Goal: Task Accomplishment & Management: Complete application form

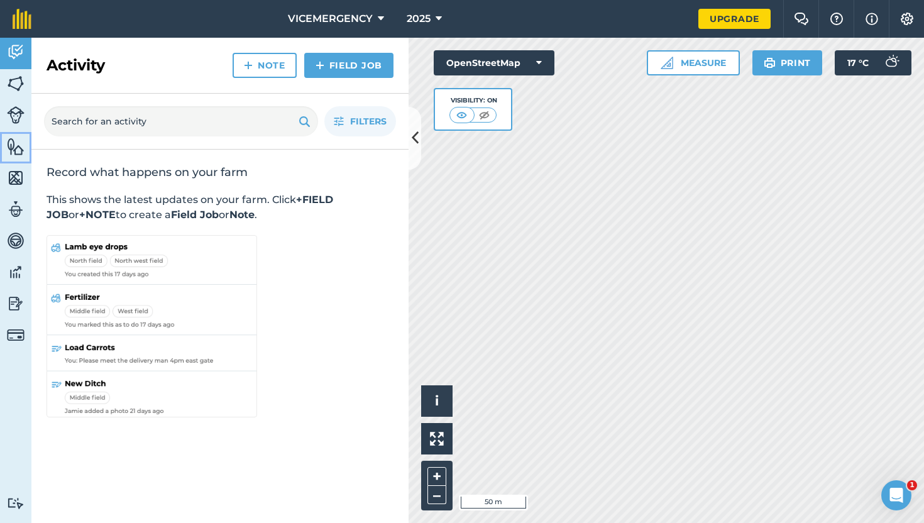
click at [9, 137] on img at bounding box center [16, 146] width 18 height 19
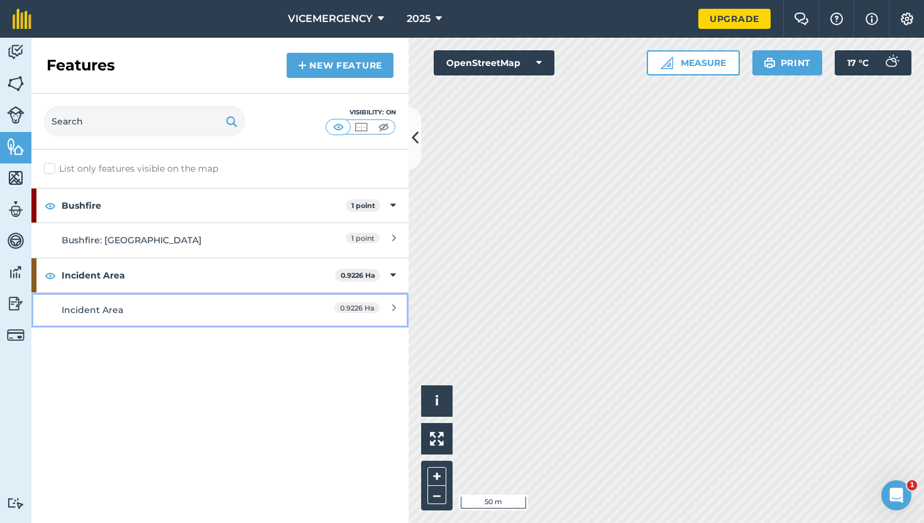
click at [207, 306] on div "Incident Area" at bounding box center [173, 310] width 223 height 14
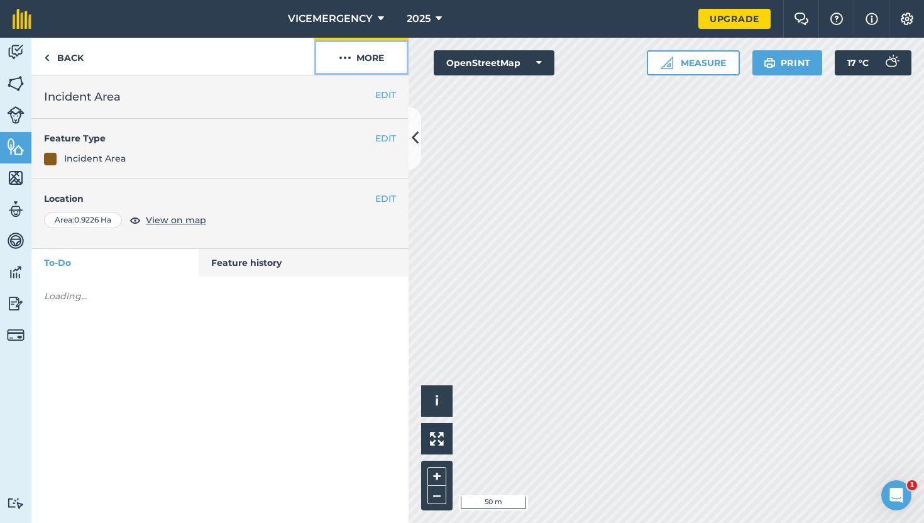
click at [366, 58] on button "More" at bounding box center [361, 56] width 94 height 37
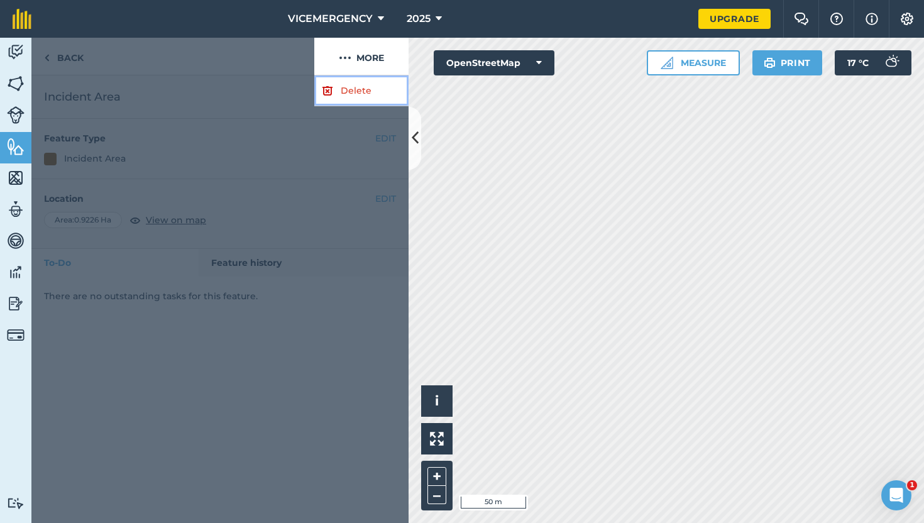
click at [356, 79] on link "Delete" at bounding box center [361, 90] width 94 height 31
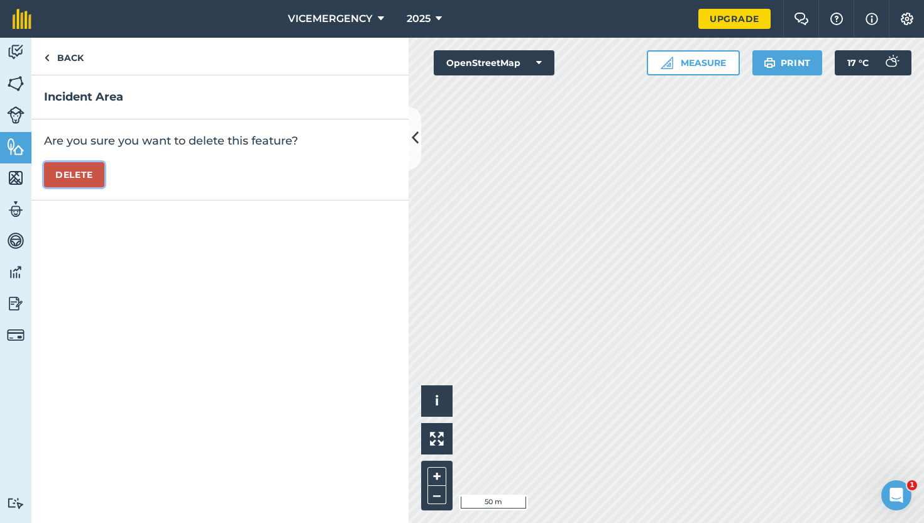
click at [70, 180] on button "Delete" at bounding box center [74, 174] width 60 height 25
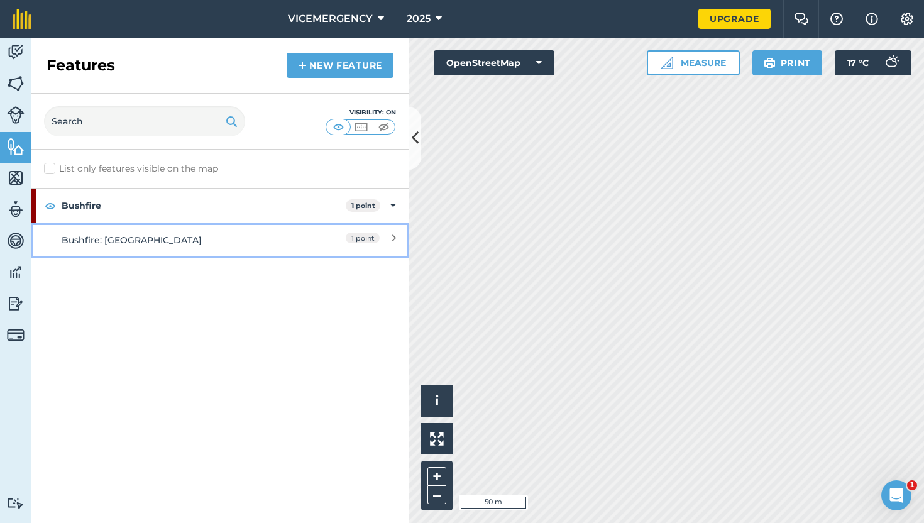
click at [243, 233] on div "Bushfire: [GEOGRAPHIC_DATA]" at bounding box center [173, 240] width 223 height 14
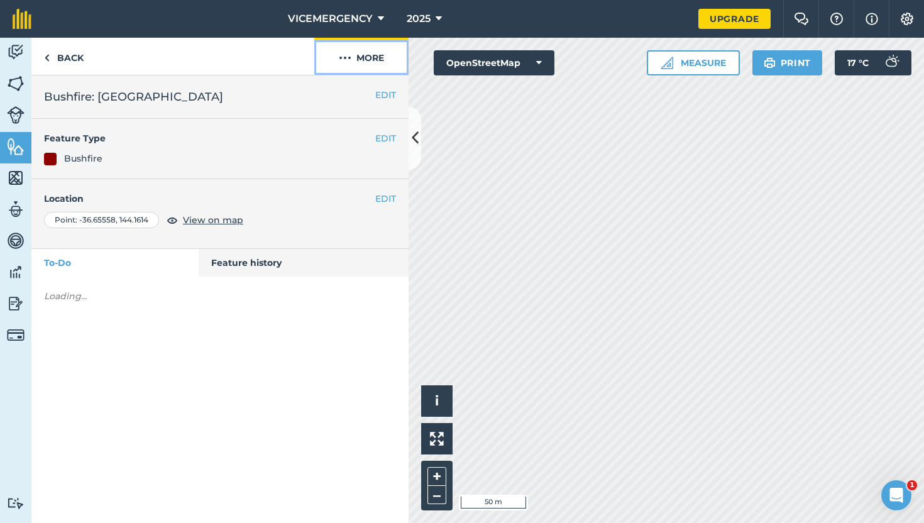
click at [366, 63] on button "More" at bounding box center [361, 56] width 94 height 37
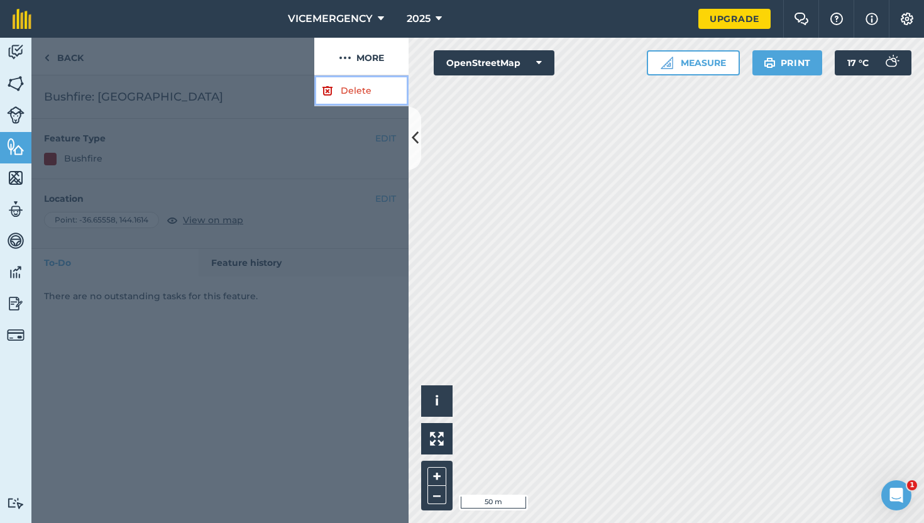
click at [353, 83] on link "Delete" at bounding box center [361, 90] width 94 height 31
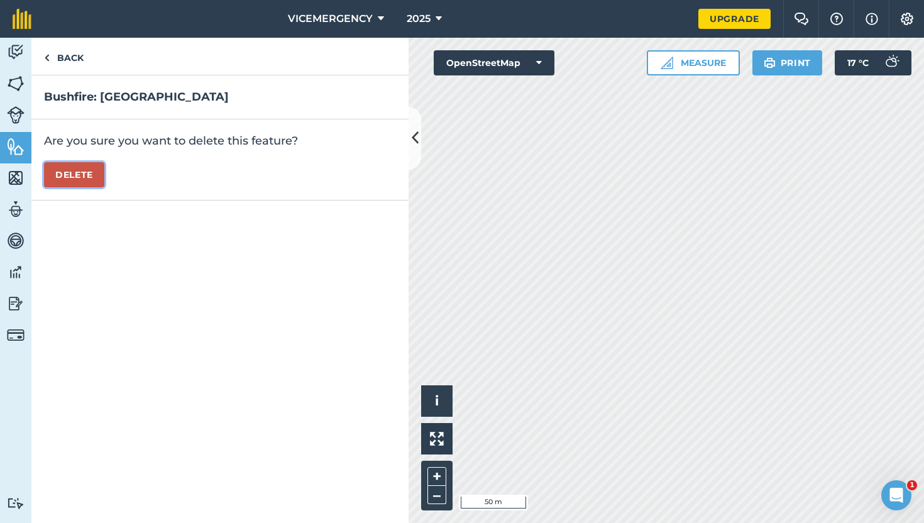
click at [62, 178] on button "Delete" at bounding box center [74, 174] width 60 height 25
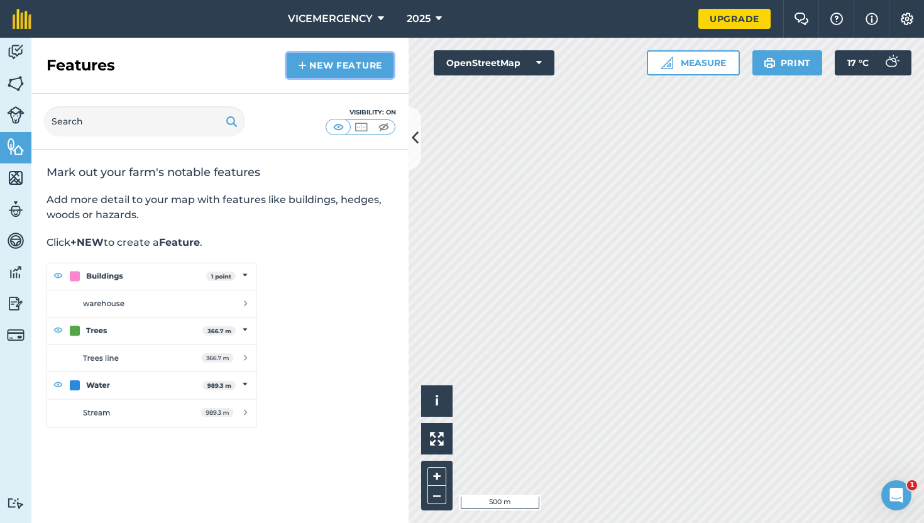
click at [363, 68] on link "New feature" at bounding box center [340, 65] width 107 height 25
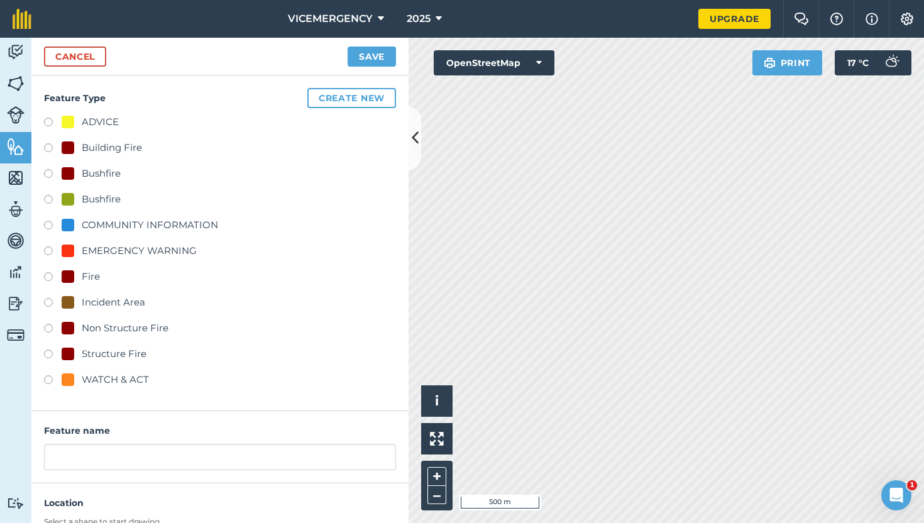
click at [44, 174] on label at bounding box center [53, 175] width 18 height 13
radio input "true"
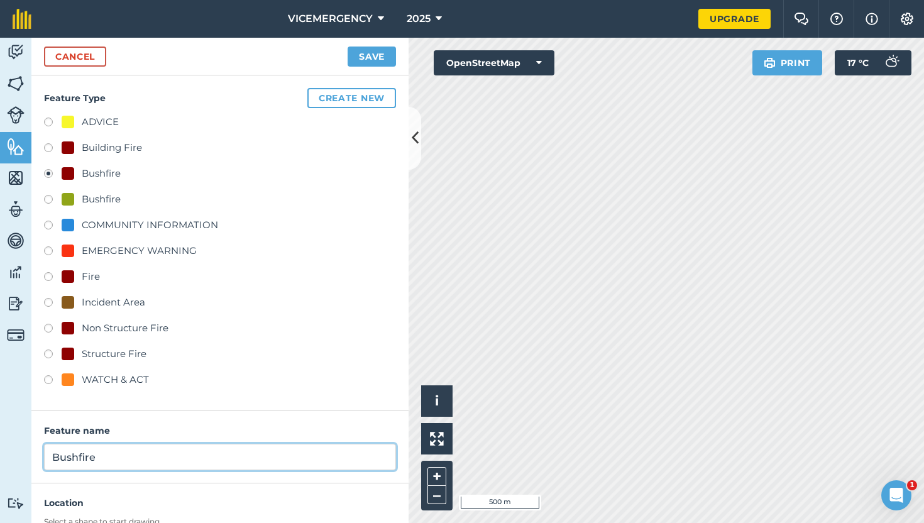
click at [112, 456] on input "Bushfire" at bounding box center [220, 457] width 352 height 26
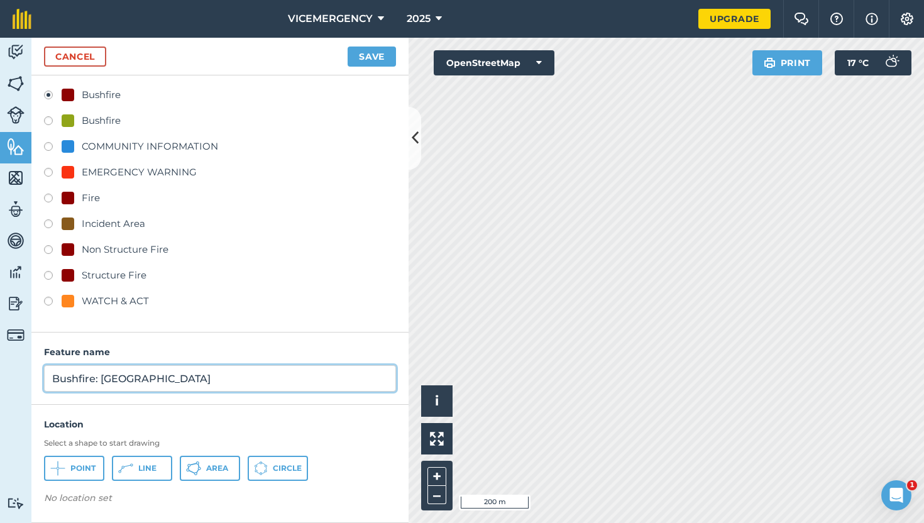
type input "Bushfire: [GEOGRAPHIC_DATA]"
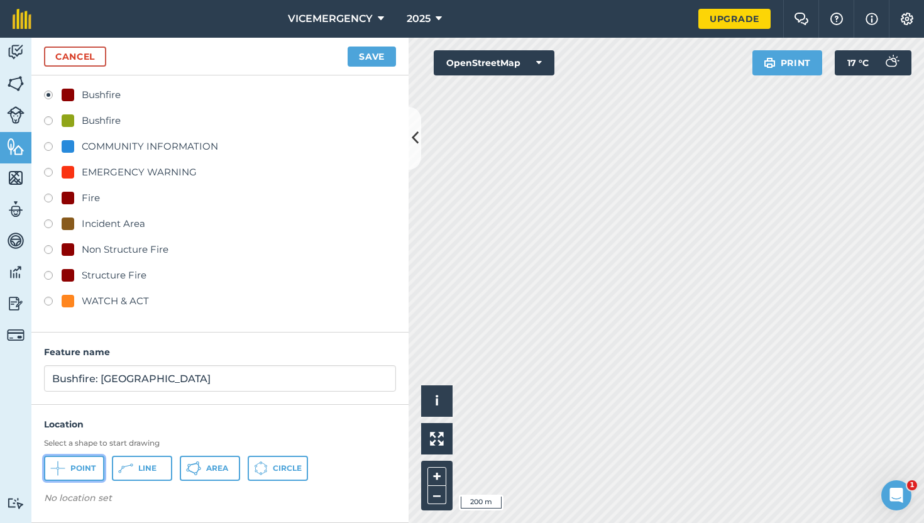
click at [64, 472] on icon at bounding box center [57, 468] width 15 height 15
click at [376, 52] on button "Save" at bounding box center [371, 57] width 48 height 20
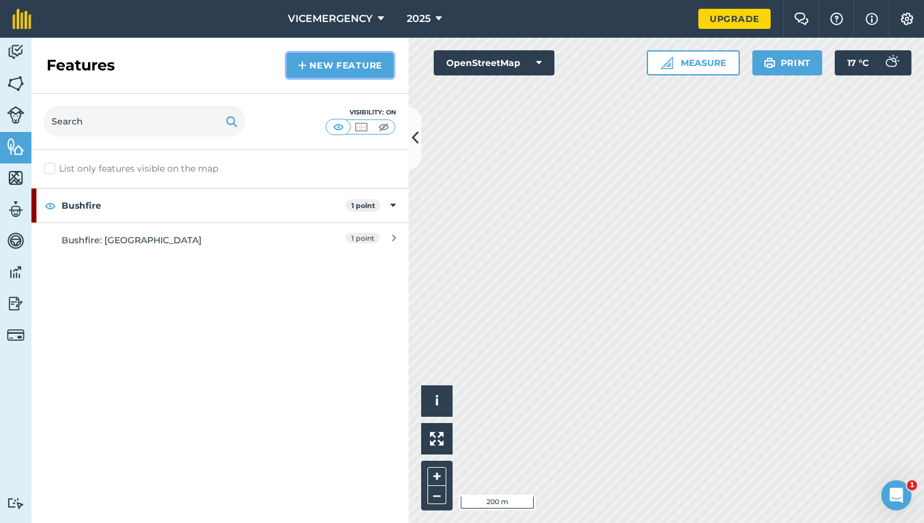
click at [319, 57] on link "New feature" at bounding box center [340, 65] width 107 height 25
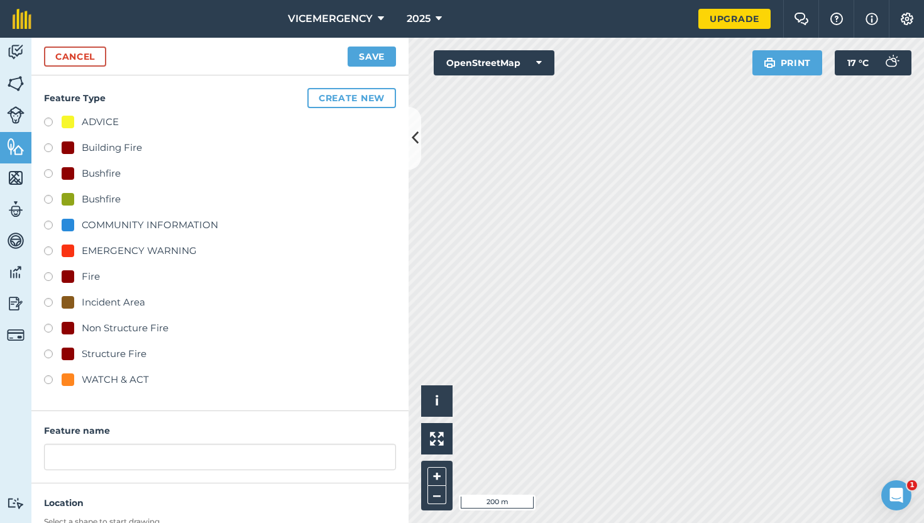
click at [46, 307] on label at bounding box center [53, 304] width 18 height 13
radio input "true"
type input "Incident Area"
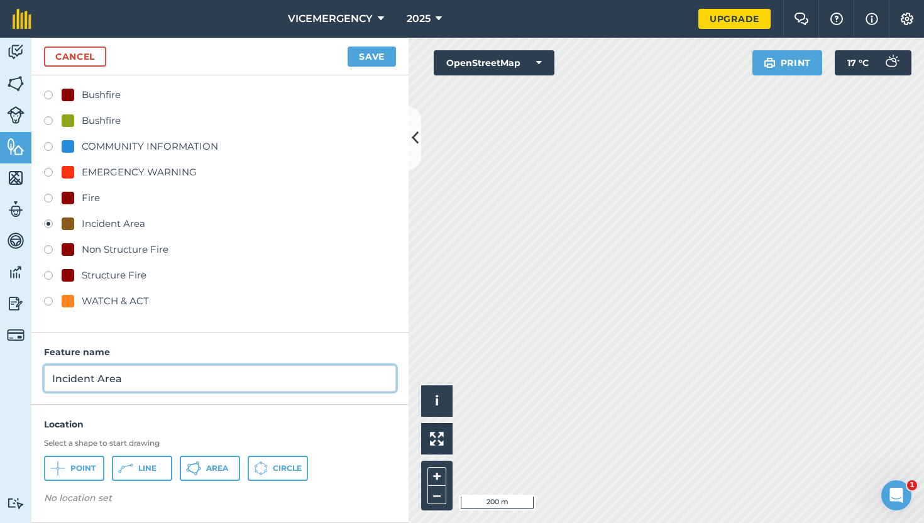
click at [148, 378] on input "Incident Area" at bounding box center [220, 378] width 352 height 26
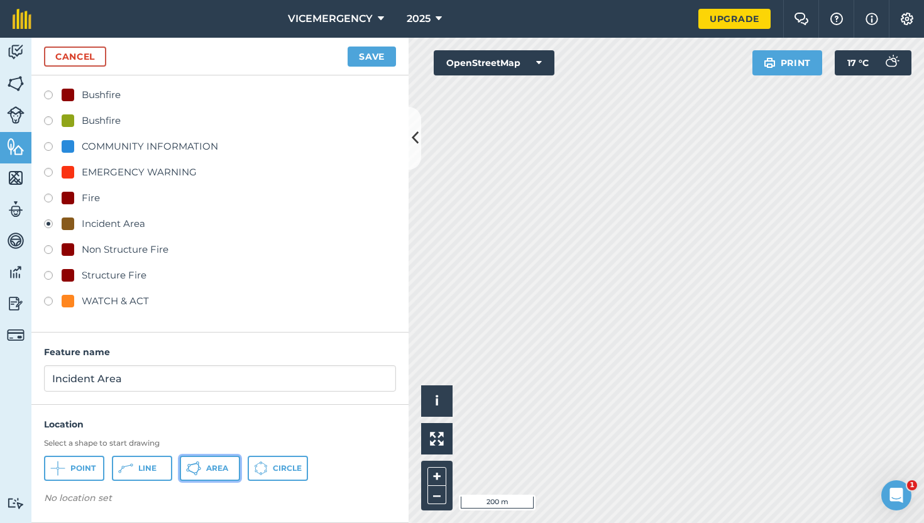
click at [194, 469] on icon at bounding box center [193, 468] width 15 height 15
click at [379, 58] on button "Save" at bounding box center [371, 57] width 48 height 20
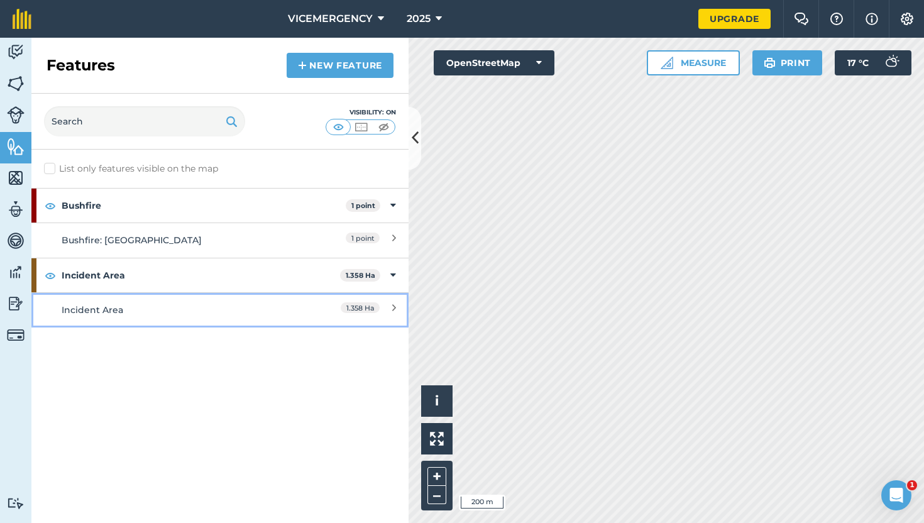
click at [231, 310] on div "Incident Area" at bounding box center [173, 310] width 223 height 14
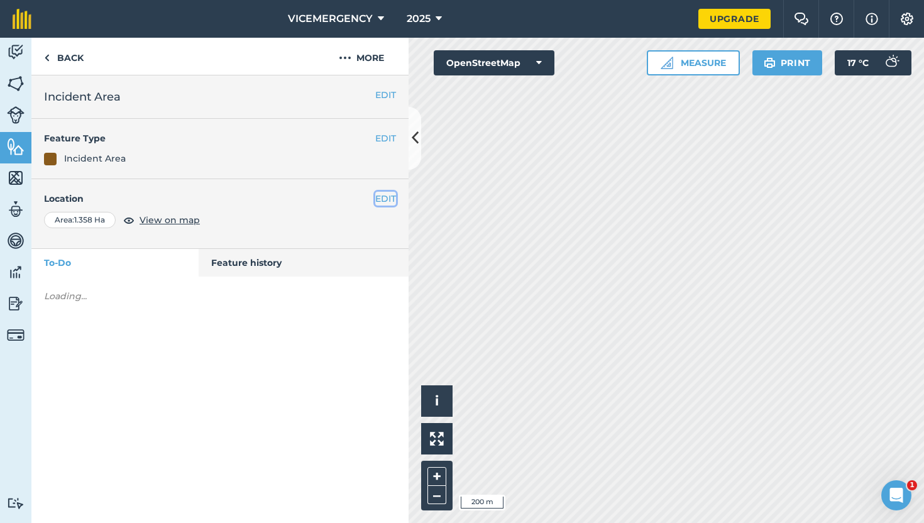
click at [386, 199] on button "EDIT" at bounding box center [385, 199] width 21 height 14
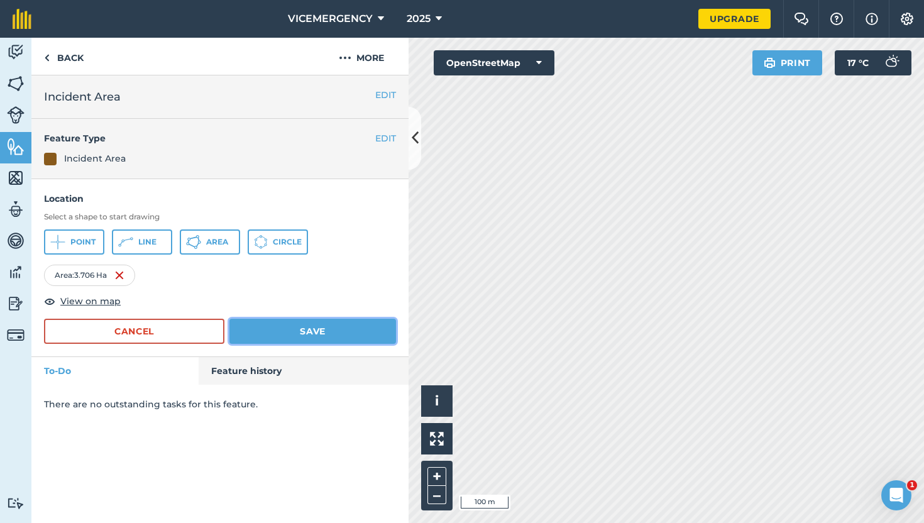
click at [388, 323] on button "Save" at bounding box center [312, 331] width 167 height 25
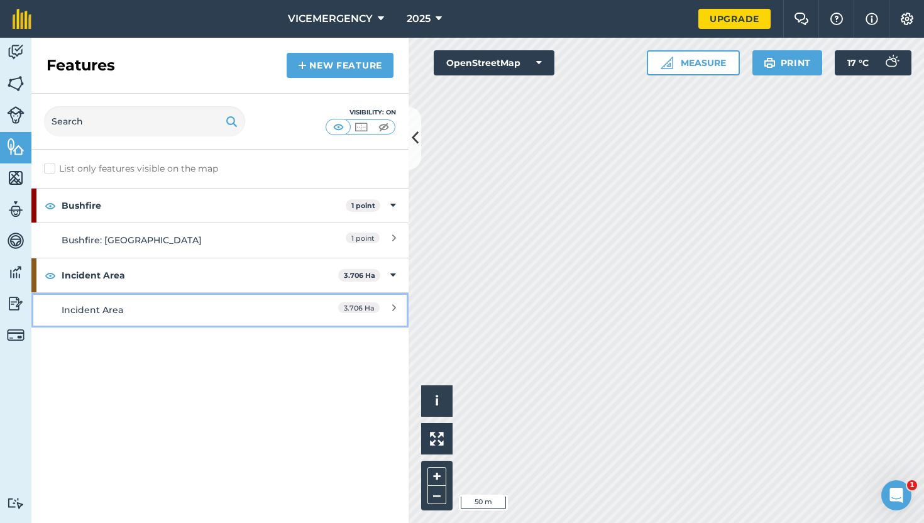
click at [276, 310] on div "Incident Area" at bounding box center [173, 310] width 223 height 14
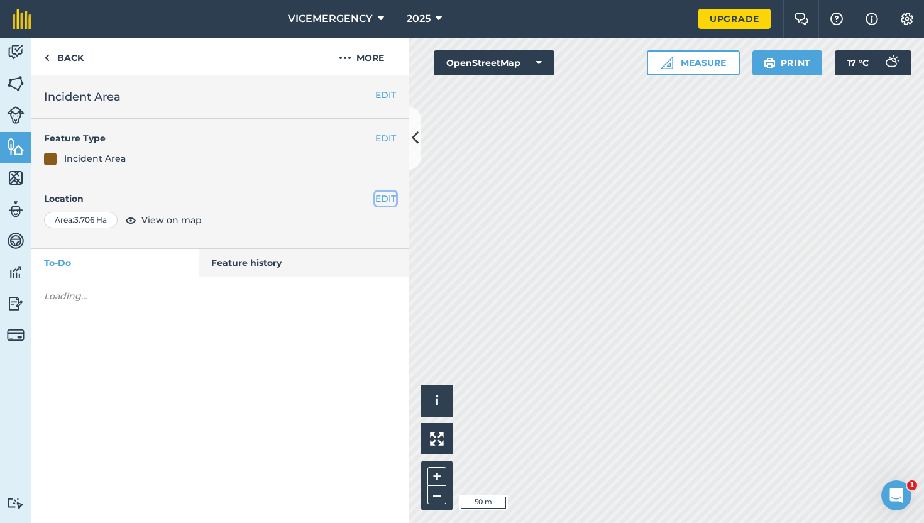
click at [385, 195] on button "EDIT" at bounding box center [385, 199] width 21 height 14
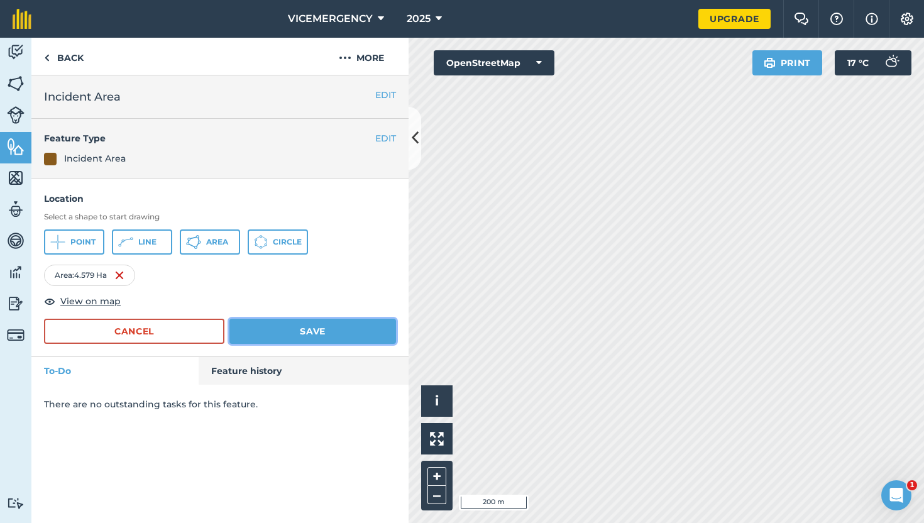
click at [305, 323] on button "Save" at bounding box center [312, 331] width 167 height 25
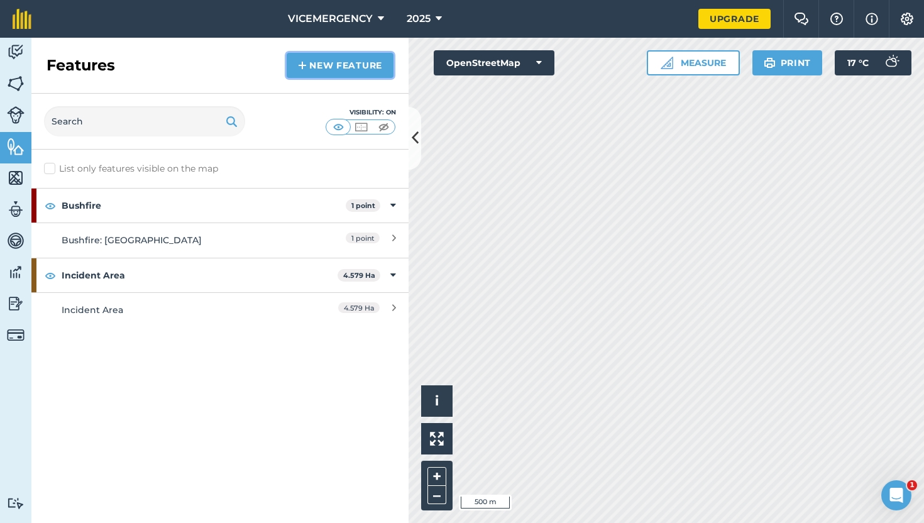
click at [339, 66] on link "New feature" at bounding box center [340, 65] width 107 height 25
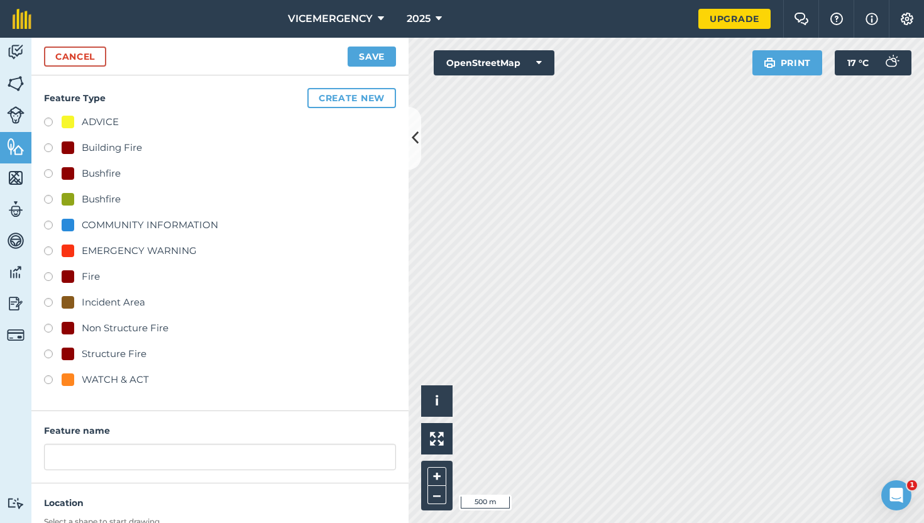
click at [50, 381] on label at bounding box center [53, 381] width 18 height 13
radio input "true"
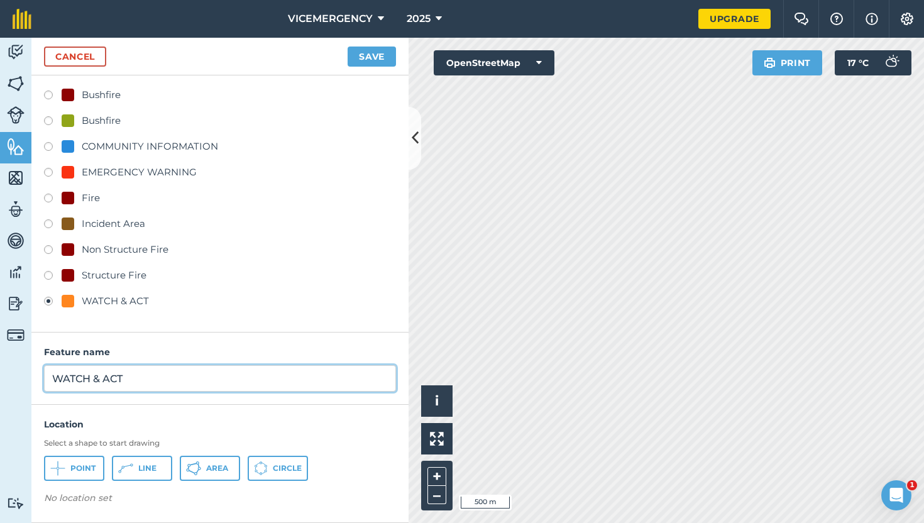
click at [152, 381] on input "WATCH & ACT" at bounding box center [220, 378] width 352 height 26
type input "WATCH & ACT - BUSHFIRE"
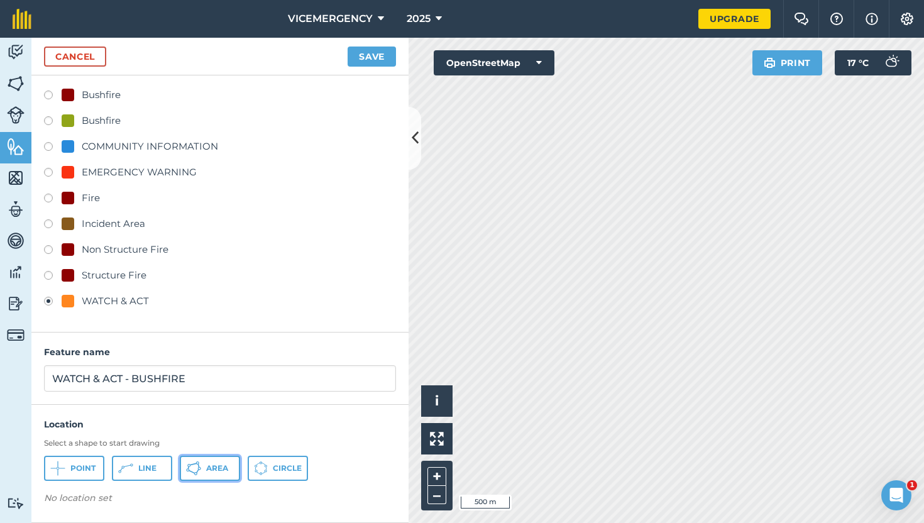
click at [209, 466] on span "Area" at bounding box center [217, 468] width 22 height 10
click at [371, 54] on button "Save" at bounding box center [371, 57] width 48 height 20
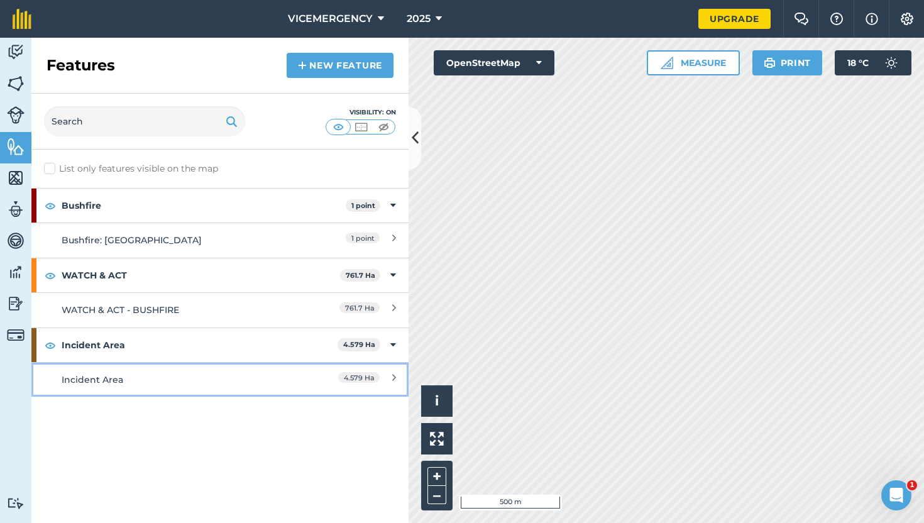
click at [206, 377] on div "Incident Area" at bounding box center [173, 380] width 223 height 14
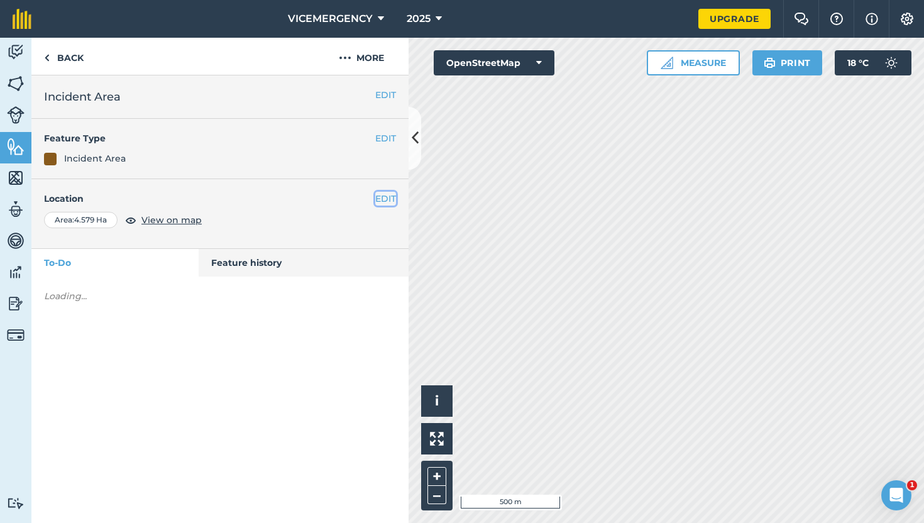
click at [380, 202] on button "EDIT" at bounding box center [385, 199] width 21 height 14
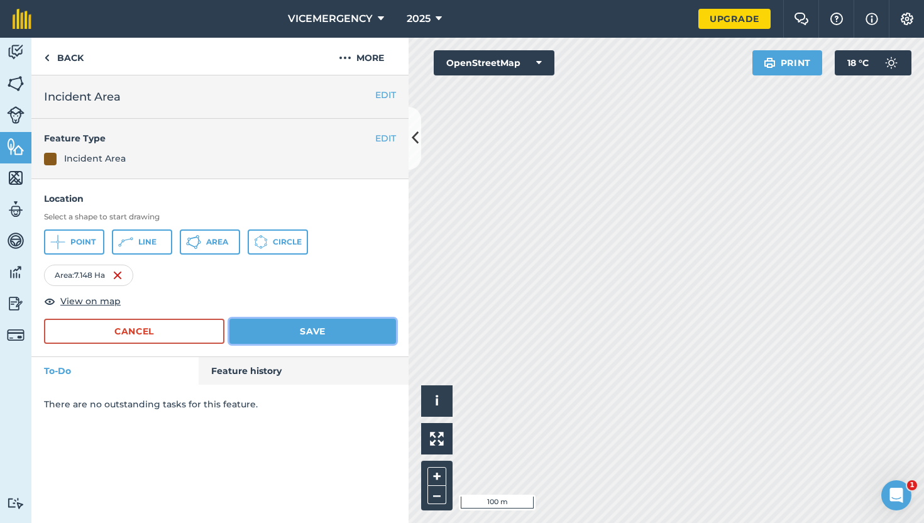
click at [365, 331] on button "Save" at bounding box center [312, 331] width 167 height 25
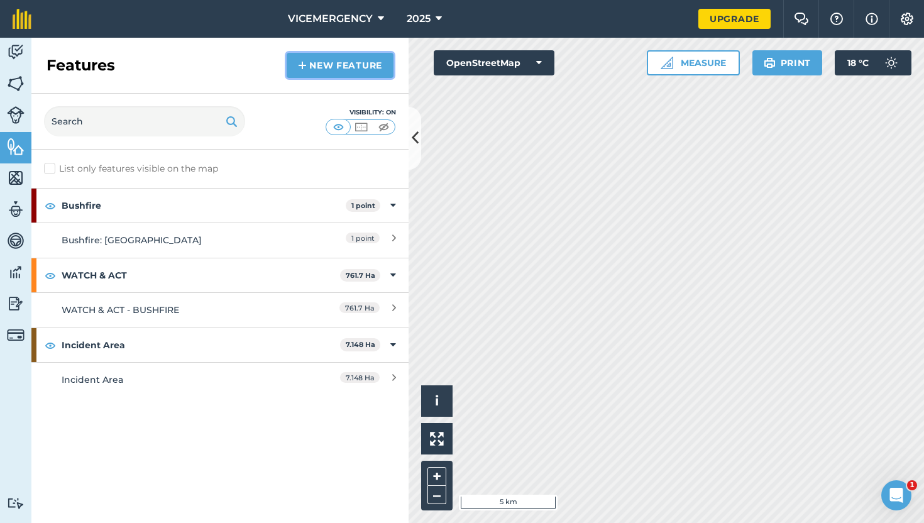
click at [339, 69] on link "New feature" at bounding box center [340, 65] width 107 height 25
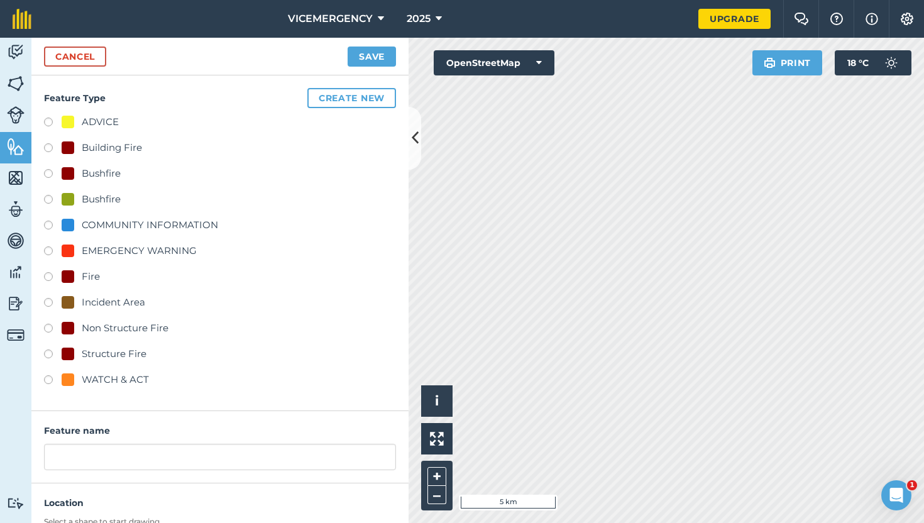
click at [43, 201] on div "Feature Type Create new ADVICE Building Fire Bushfire Bushfire COMMUNITY INFORM…" at bounding box center [219, 243] width 377 height 336
click at [48, 201] on label at bounding box center [53, 201] width 18 height 13
radio input "true"
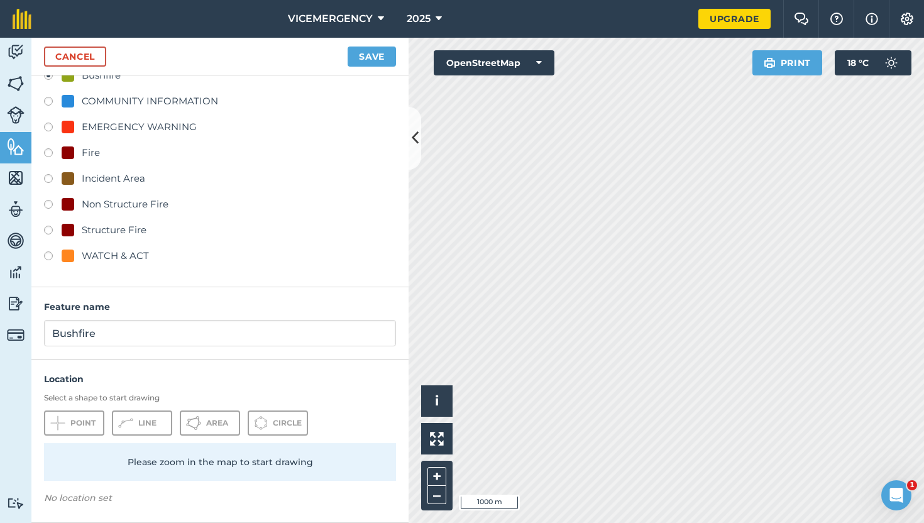
scroll to position [79, 0]
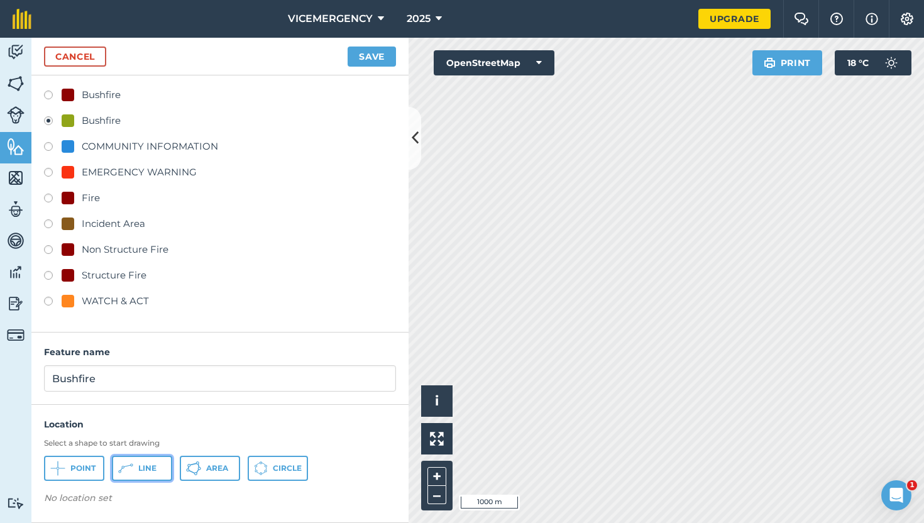
click at [144, 471] on span "Line" at bounding box center [147, 468] width 18 height 10
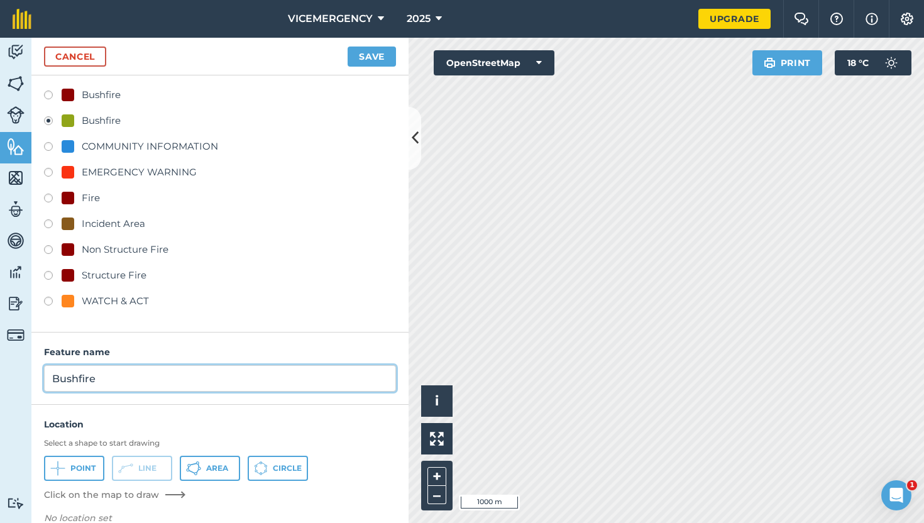
click at [134, 378] on input "Bushfire" at bounding box center [220, 378] width 352 height 26
type input "Bushfire: 9KM SW of NEWSTEAD (Unknown)"
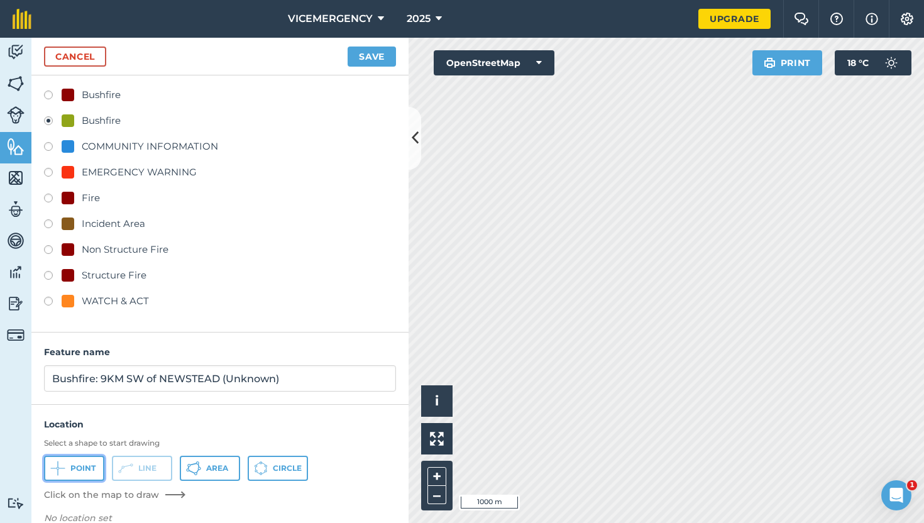
click at [85, 469] on span "Point" at bounding box center [82, 468] width 25 height 10
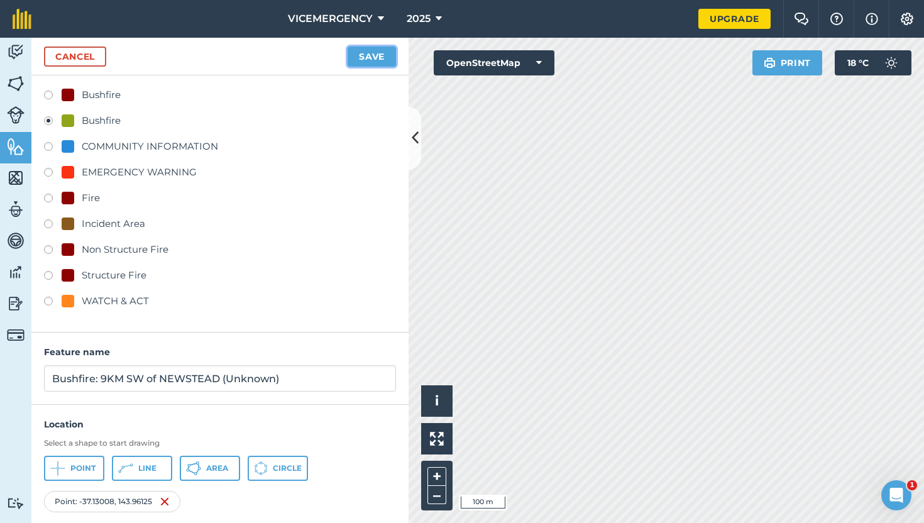
click at [375, 60] on button "Save" at bounding box center [371, 57] width 48 height 20
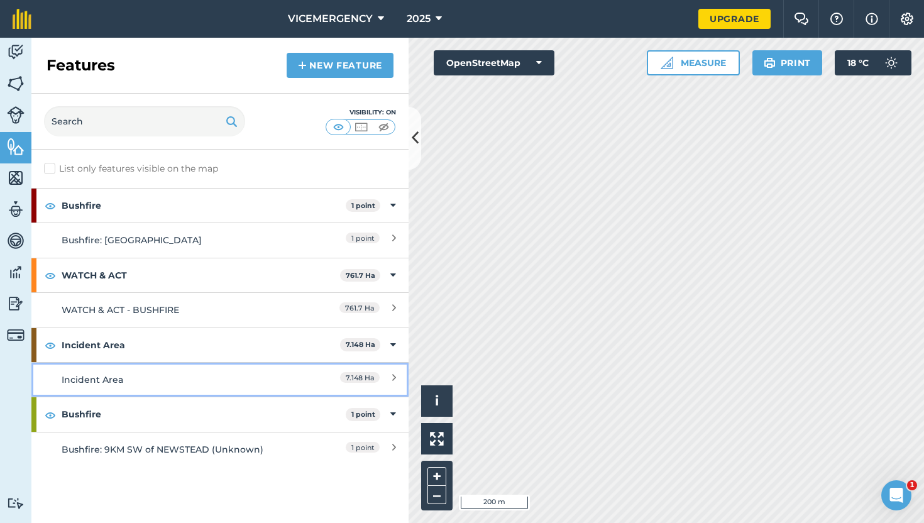
click at [199, 378] on div "Incident Area" at bounding box center [173, 380] width 223 height 14
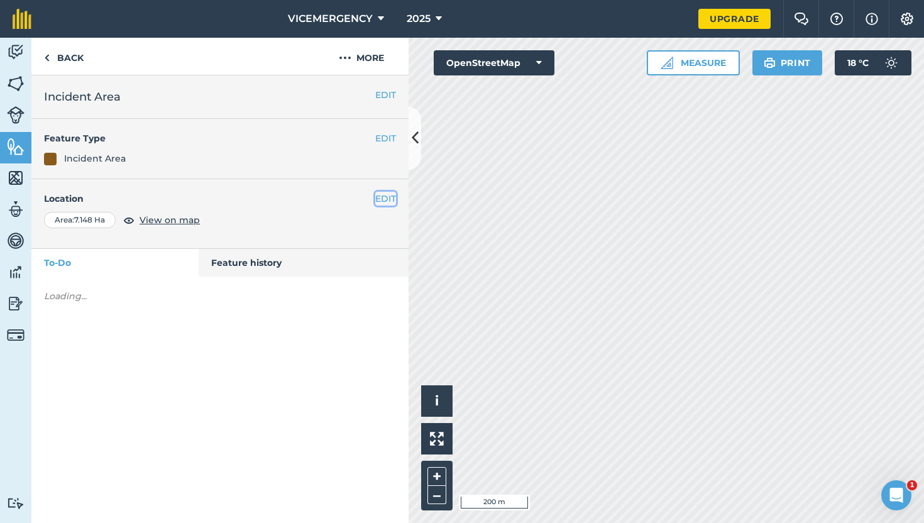
click at [388, 201] on button "EDIT" at bounding box center [385, 199] width 21 height 14
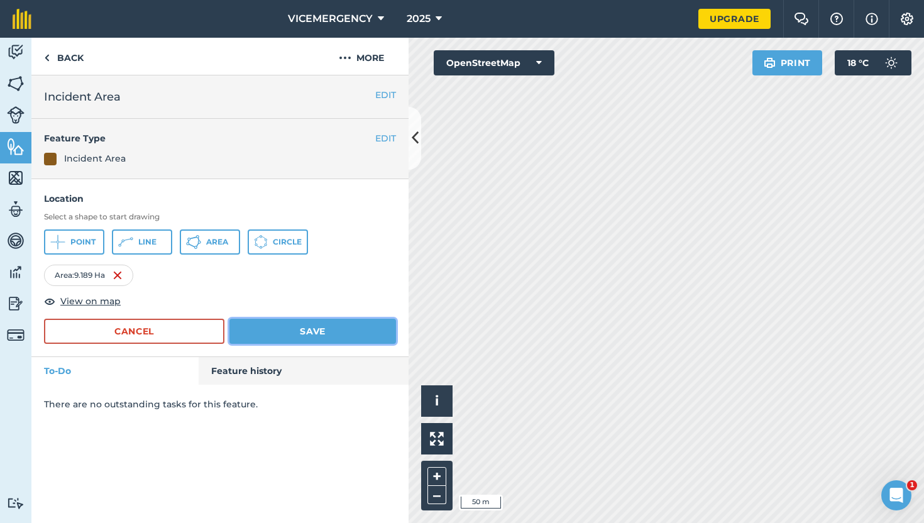
click at [333, 326] on button "Save" at bounding box center [312, 331] width 167 height 25
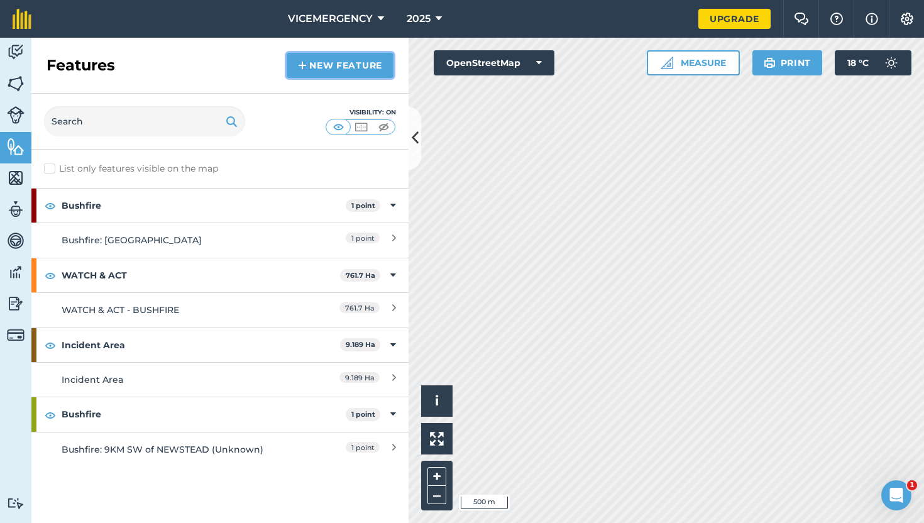
click at [336, 58] on link "New feature" at bounding box center [340, 65] width 107 height 25
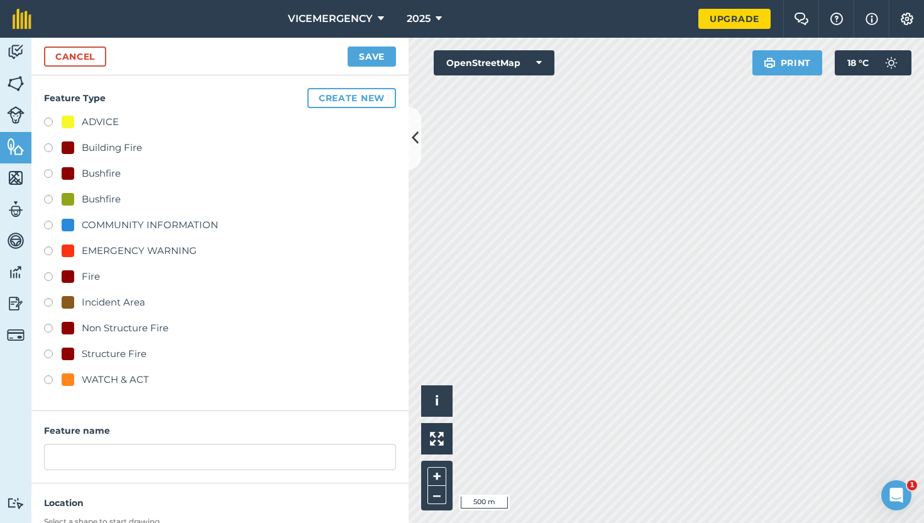
click at [49, 248] on label at bounding box center [53, 252] width 18 height 13
radio input "true"
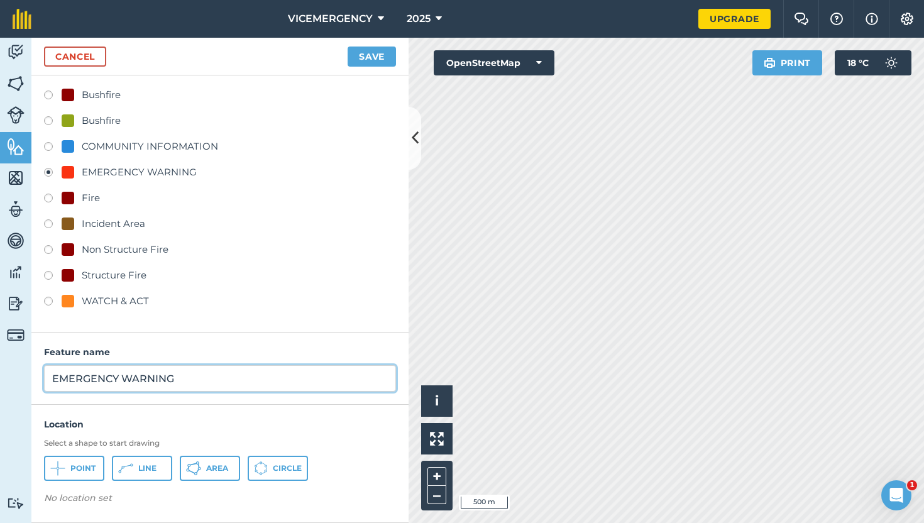
click at [193, 383] on input "EMERGENCY WARNING" at bounding box center [220, 378] width 352 height 26
type input "EMERGENCY WARNING - BUSHFIRE"
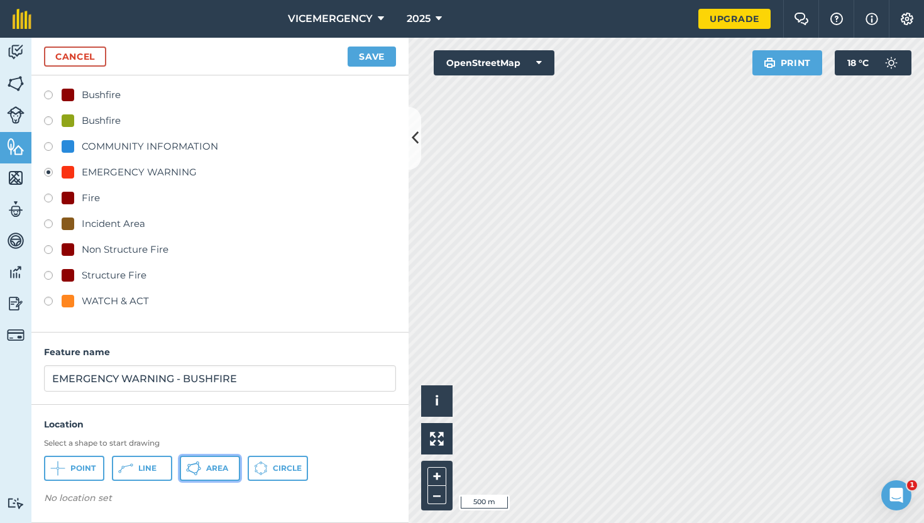
click at [214, 473] on button "Area" at bounding box center [210, 468] width 60 height 25
click at [382, 62] on button "Save" at bounding box center [371, 57] width 48 height 20
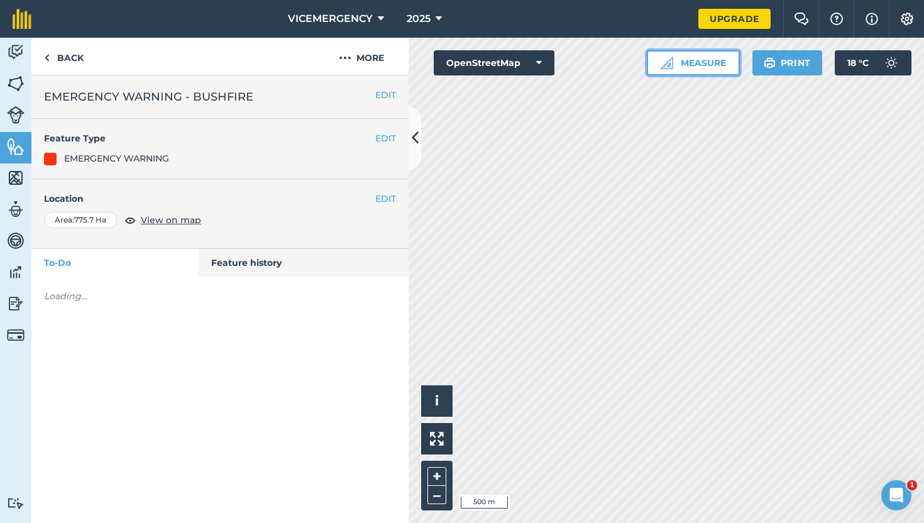
click at [711, 64] on button "Measure" at bounding box center [693, 62] width 93 height 25
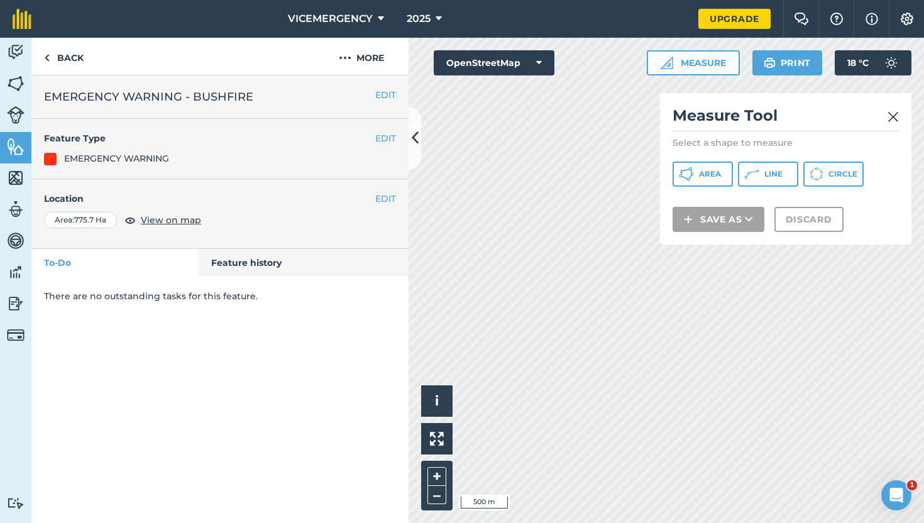
click at [885, 119] on h2 "Measure Tool" at bounding box center [785, 119] width 226 height 26
click at [891, 114] on img at bounding box center [892, 116] width 11 height 15
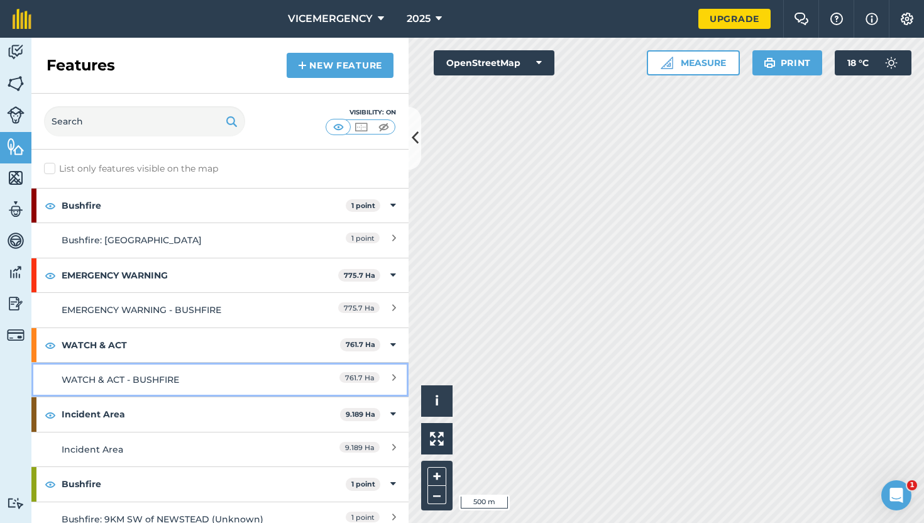
click at [219, 381] on div "WATCH & ACT - BUSHFIRE" at bounding box center [173, 380] width 223 height 14
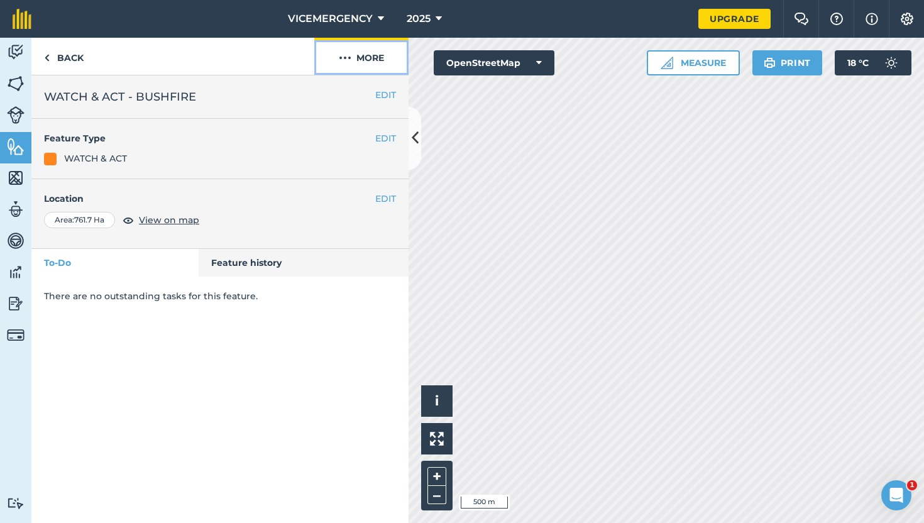
click at [368, 60] on button "More" at bounding box center [361, 56] width 94 height 37
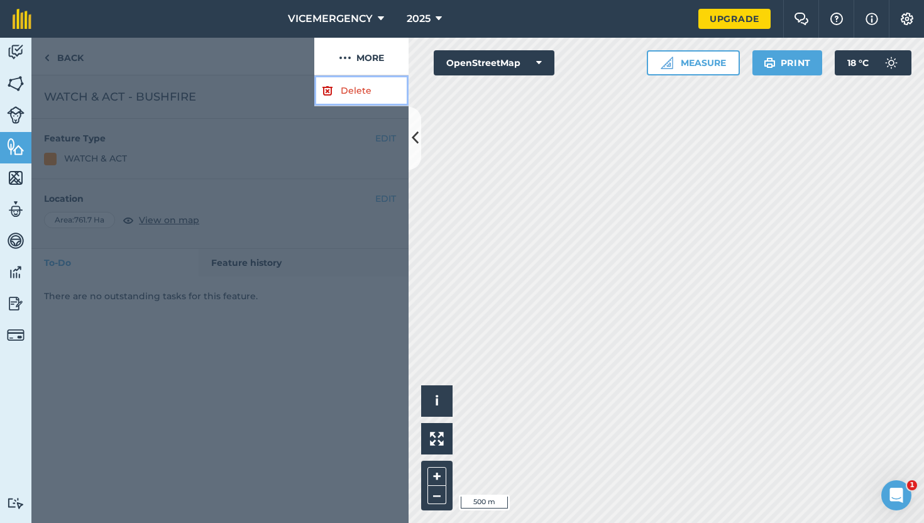
click at [361, 92] on link "Delete" at bounding box center [361, 90] width 94 height 31
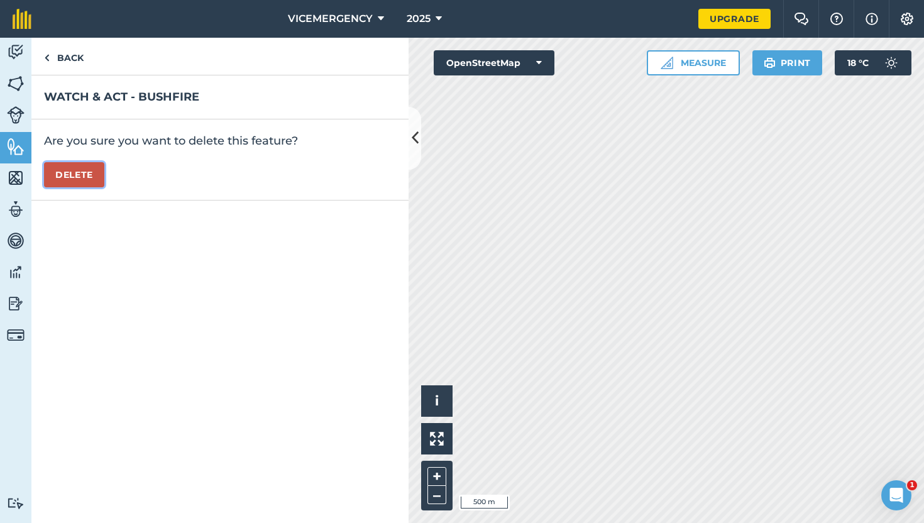
click at [82, 173] on button "Delete" at bounding box center [74, 174] width 60 height 25
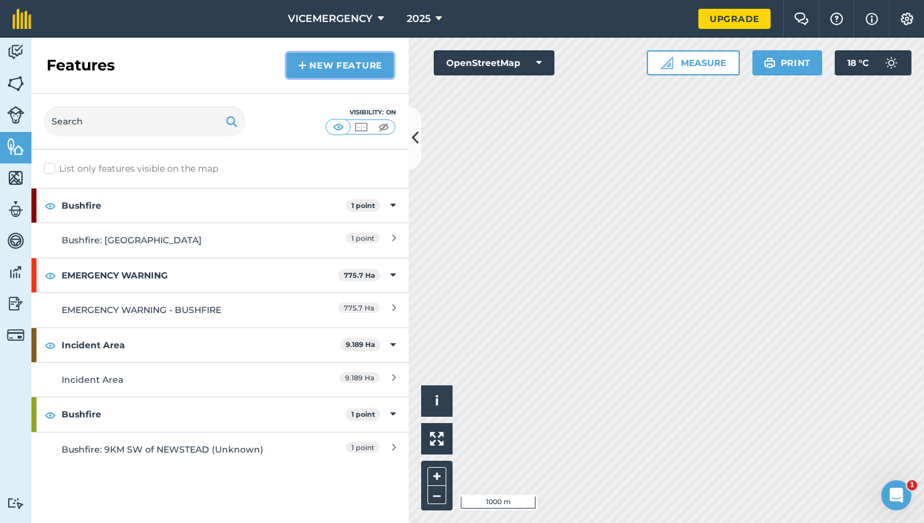
click at [331, 60] on link "New feature" at bounding box center [340, 65] width 107 height 25
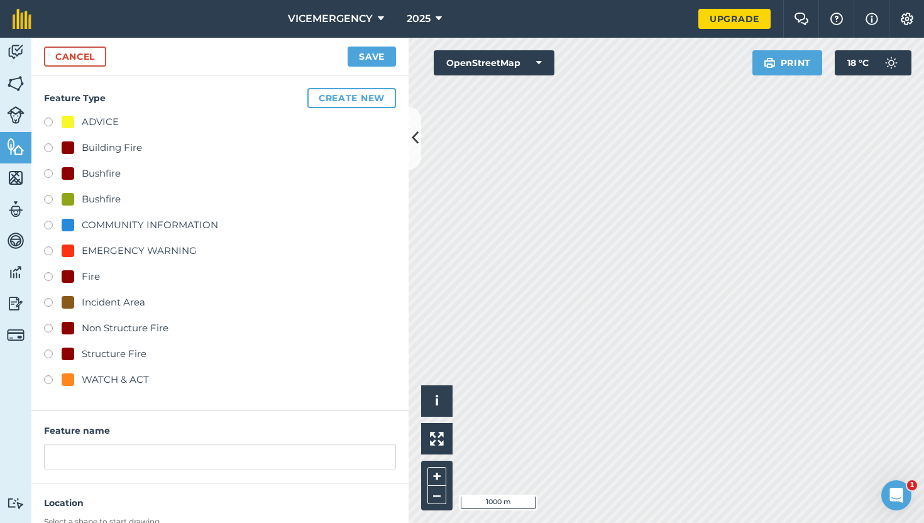
click at [49, 300] on label at bounding box center [53, 304] width 18 height 13
radio input "true"
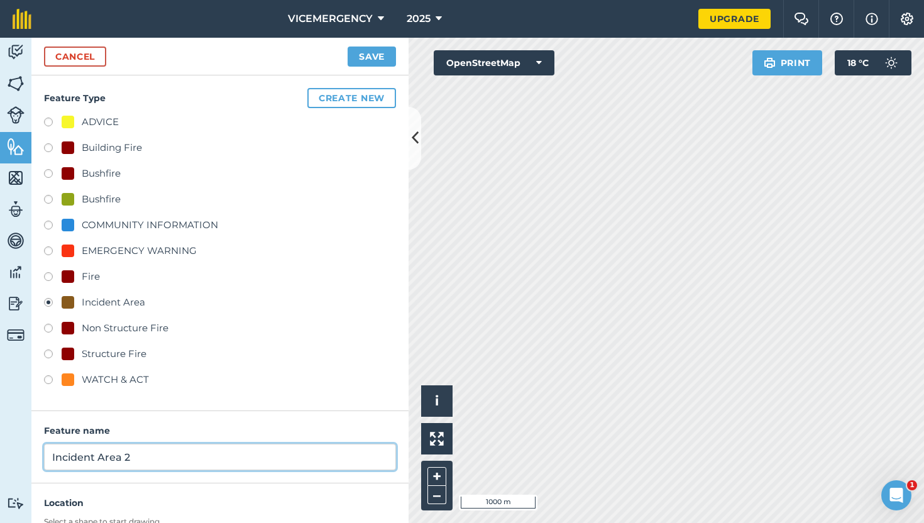
click at [148, 457] on input "Incident Area 2" at bounding box center [220, 457] width 352 height 26
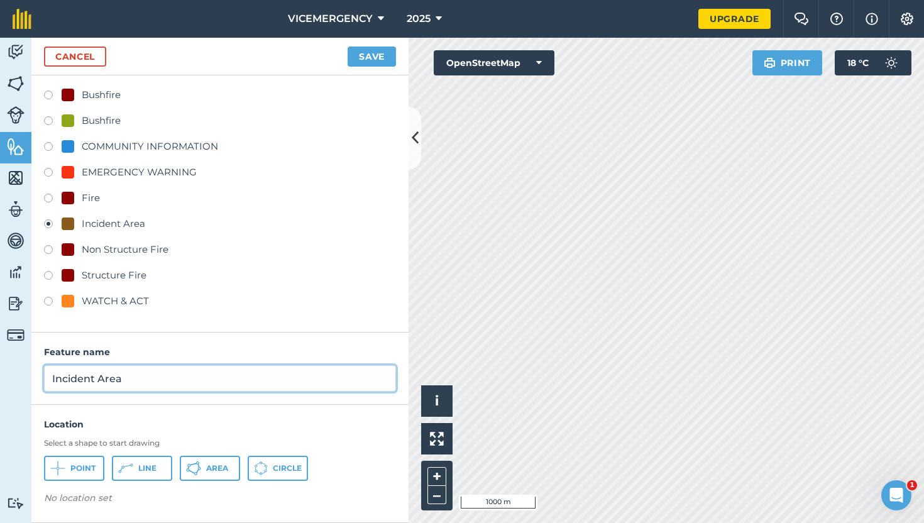
type input "Incident Area"
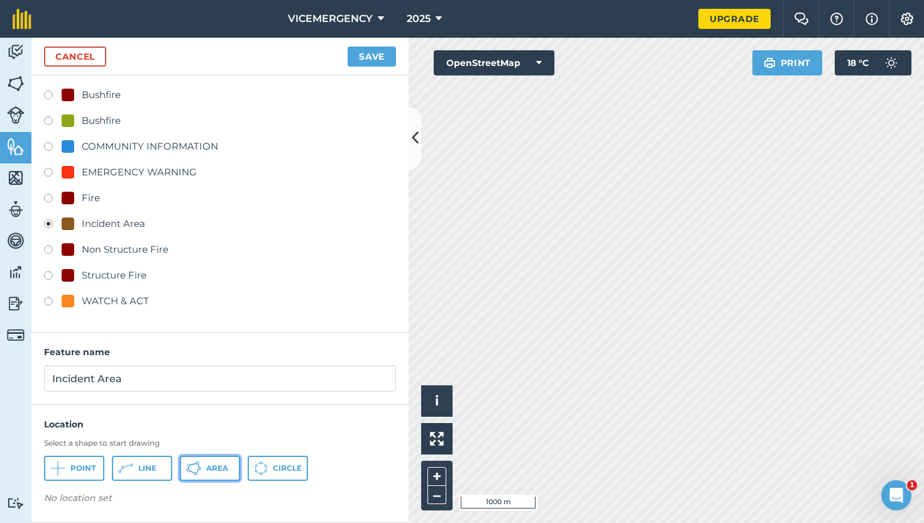
click at [219, 471] on span "Area" at bounding box center [217, 468] width 22 height 10
click at [368, 52] on button "Save" at bounding box center [371, 57] width 48 height 20
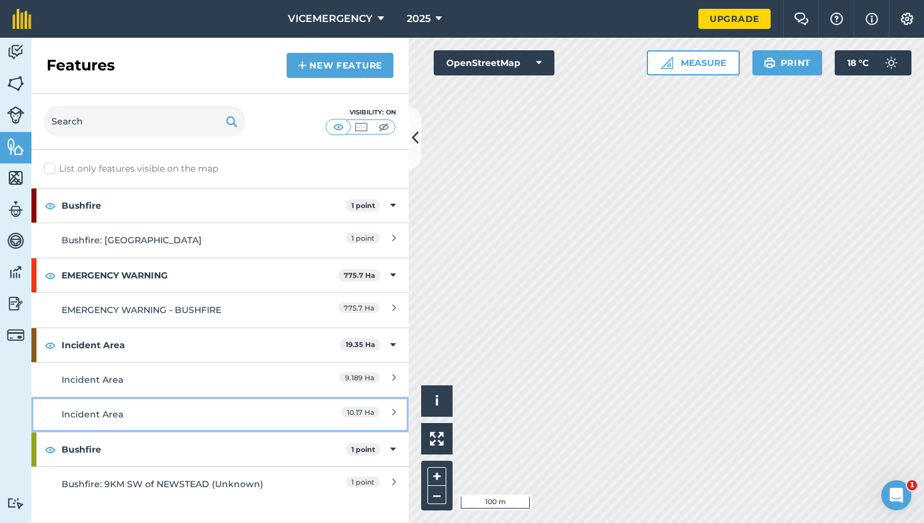
click at [229, 414] on div "Incident Area" at bounding box center [173, 414] width 223 height 14
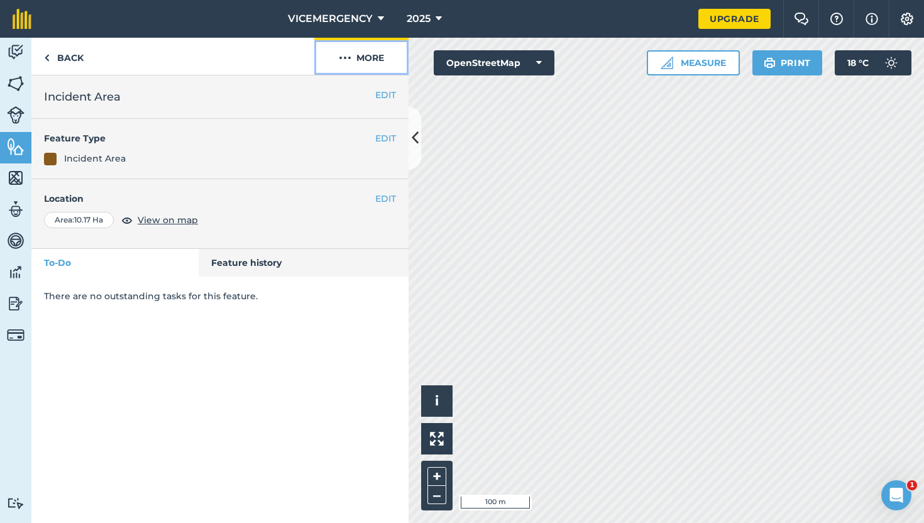
click at [360, 60] on button "More" at bounding box center [361, 56] width 94 height 37
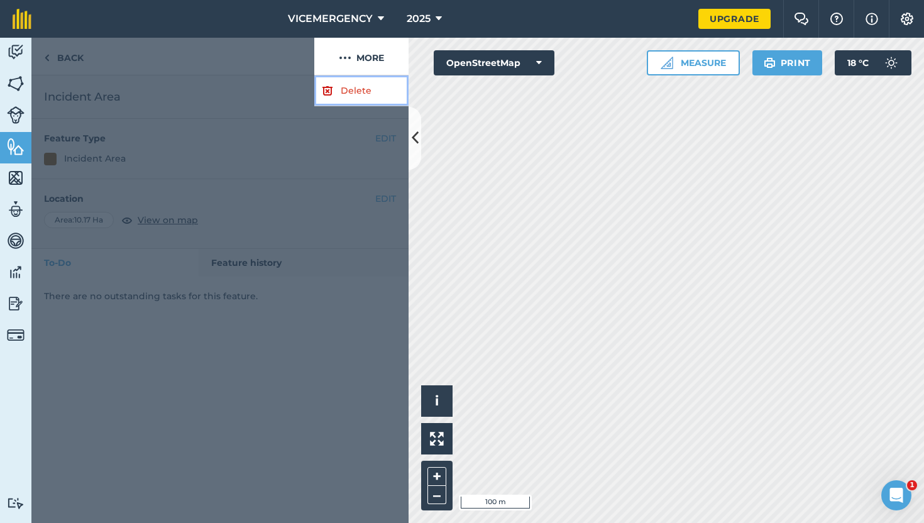
click at [356, 93] on link "Delete" at bounding box center [361, 90] width 94 height 31
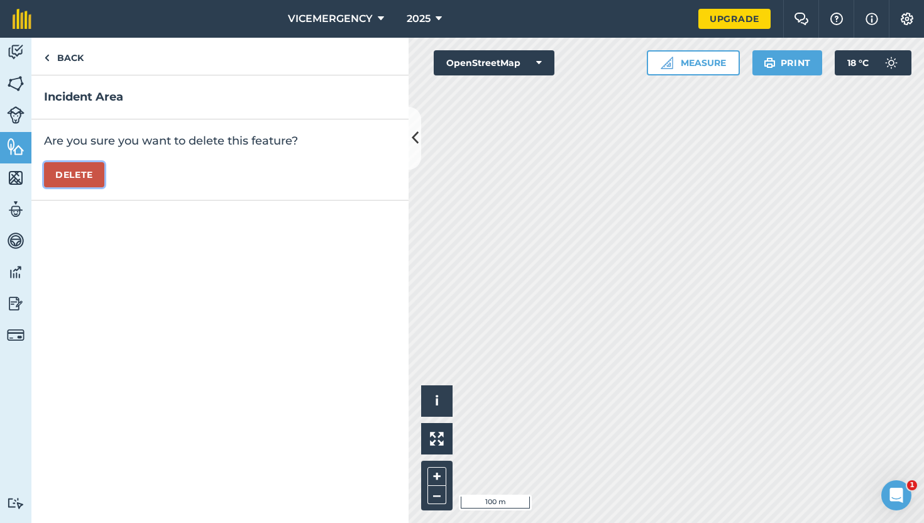
click at [90, 177] on button "Delete" at bounding box center [74, 174] width 60 height 25
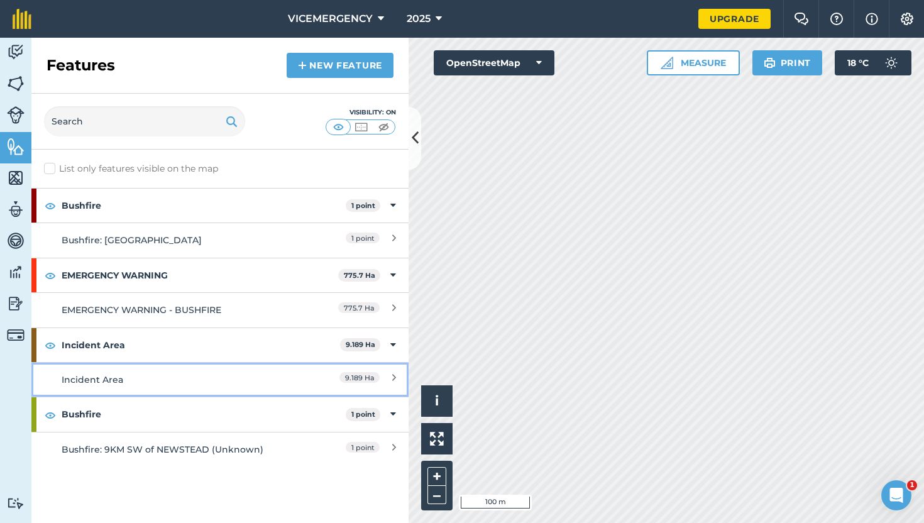
click at [278, 380] on div "Incident Area" at bounding box center [173, 380] width 223 height 14
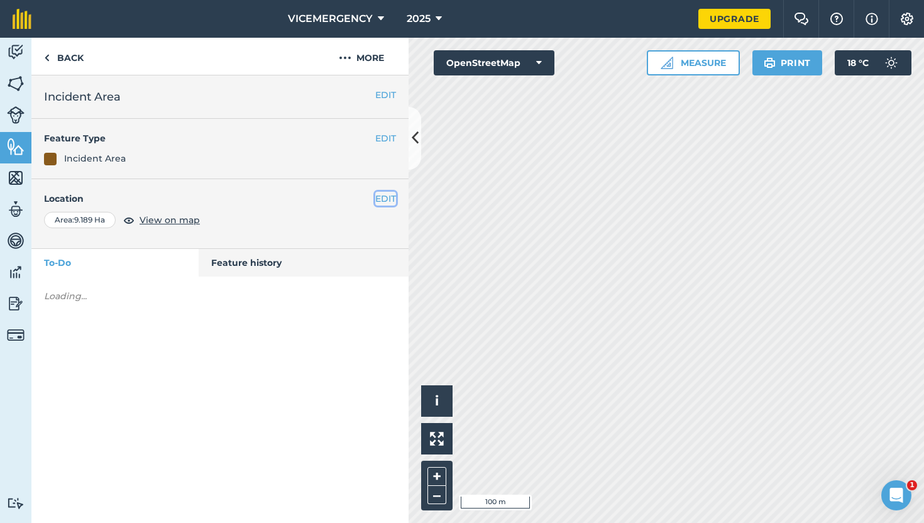
click at [391, 193] on button "EDIT" at bounding box center [385, 199] width 21 height 14
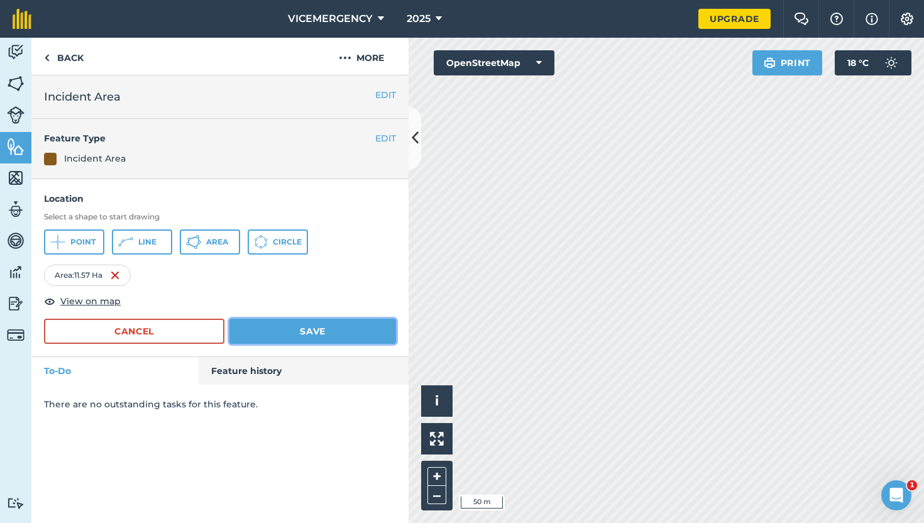
click at [309, 332] on button "Save" at bounding box center [312, 331] width 167 height 25
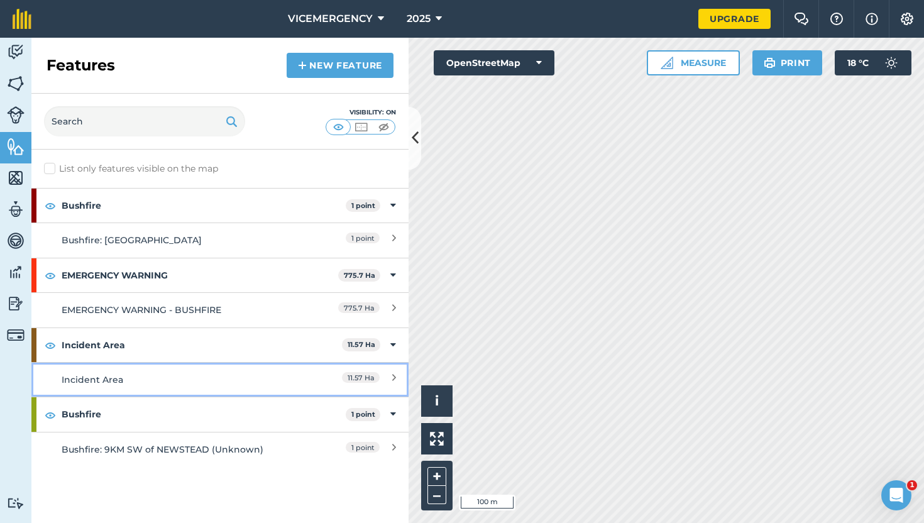
click at [205, 371] on link "Incident Area 11.57 Ha" at bounding box center [219, 379] width 377 height 35
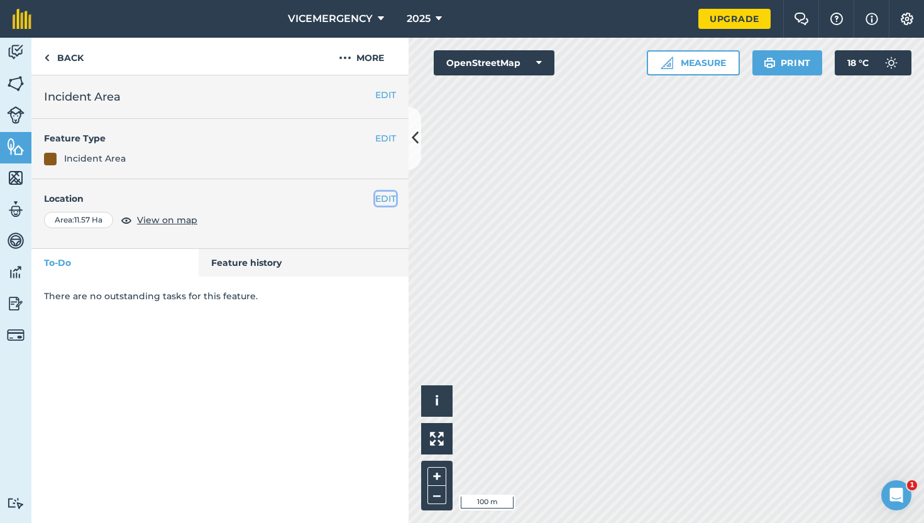
click at [387, 204] on button "EDIT" at bounding box center [385, 199] width 21 height 14
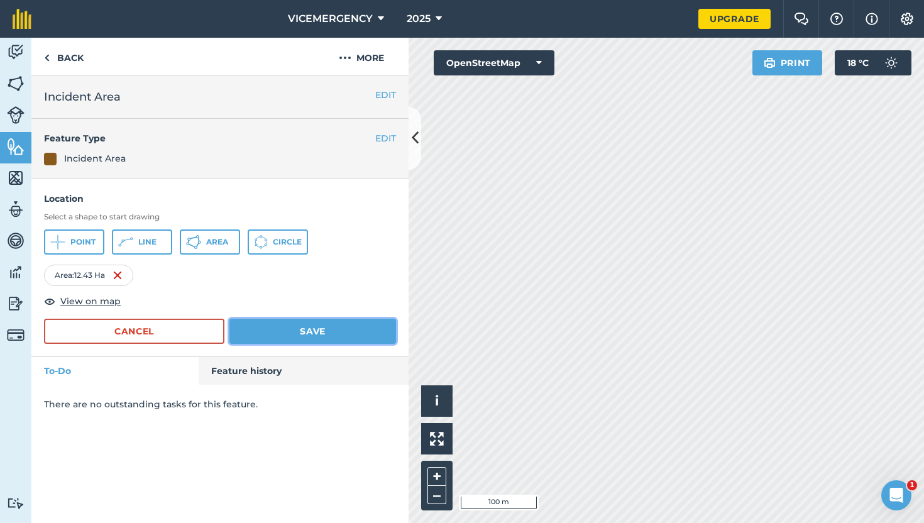
click at [353, 330] on button "Save" at bounding box center [312, 331] width 167 height 25
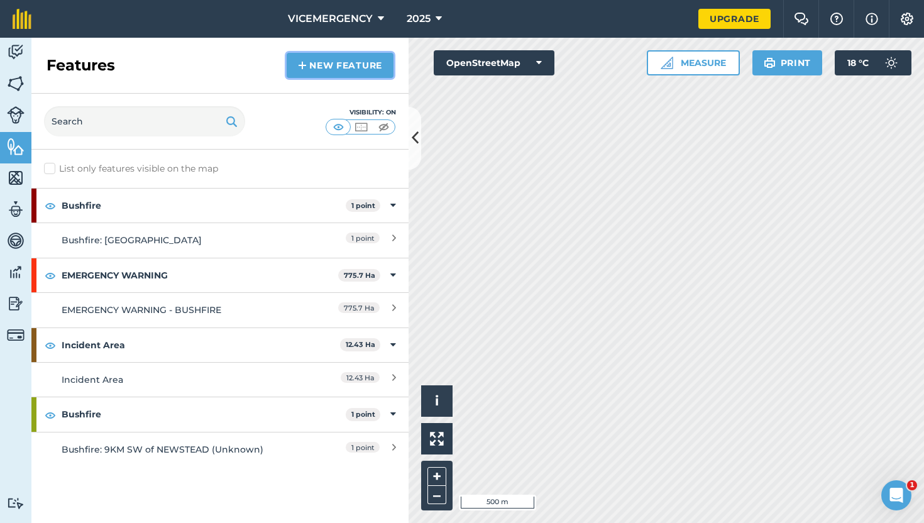
click at [316, 68] on link "New feature" at bounding box center [340, 65] width 107 height 25
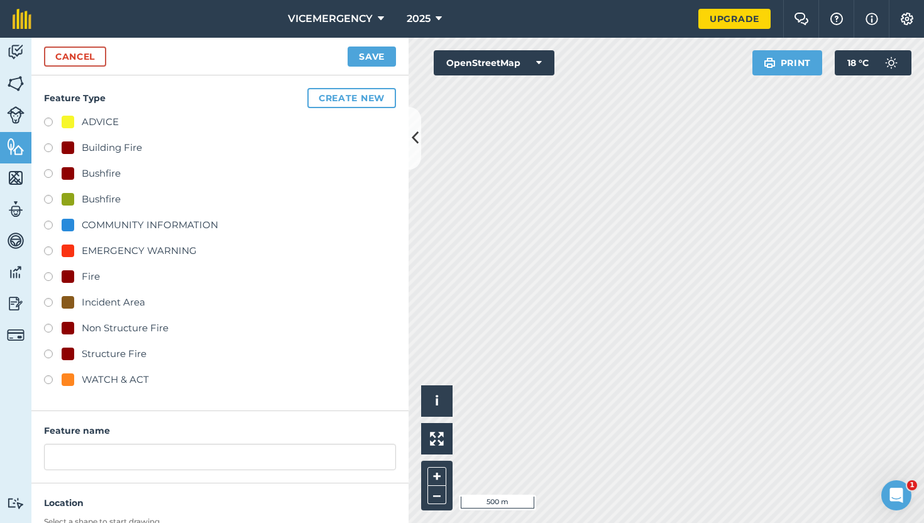
click at [50, 201] on label at bounding box center [53, 201] width 18 height 13
radio input "true"
type input "Bushfire"
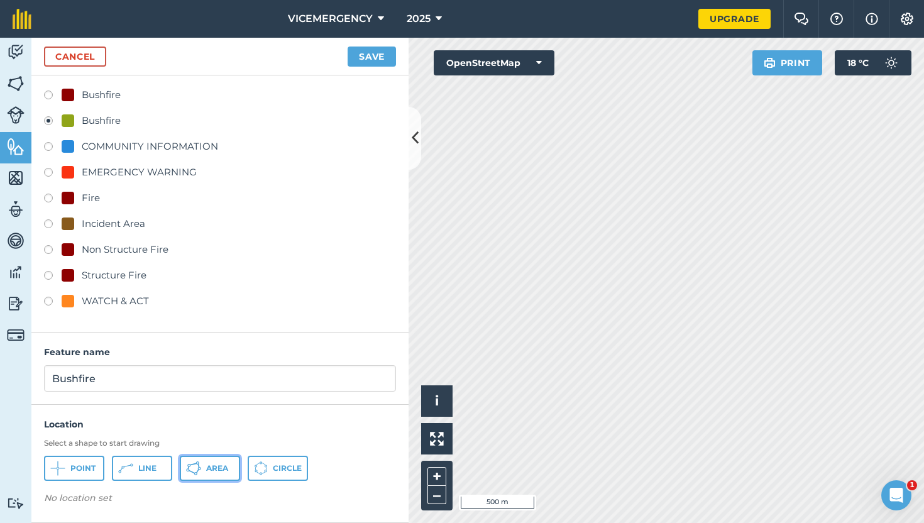
click at [214, 469] on span "Area" at bounding box center [217, 468] width 22 height 10
click at [139, 468] on span "Line" at bounding box center [147, 468] width 18 height 10
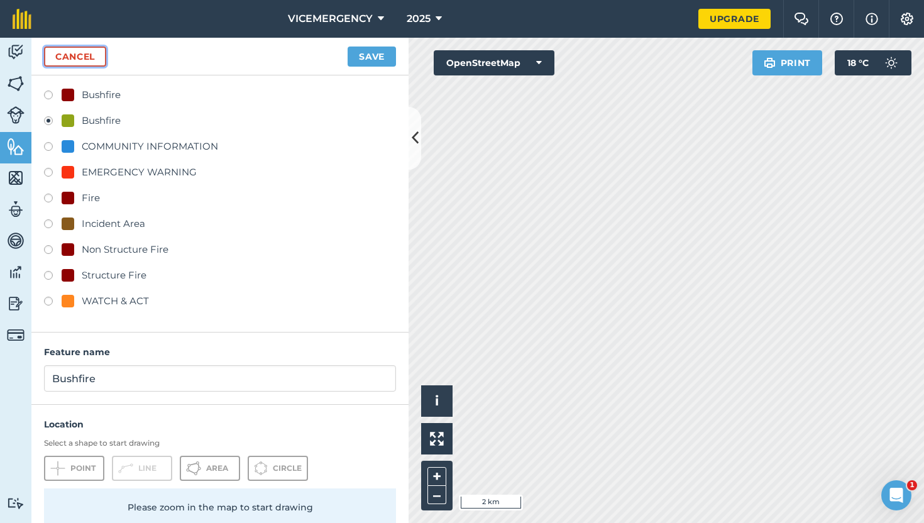
click at [76, 53] on link "Cancel" at bounding box center [75, 57] width 62 height 20
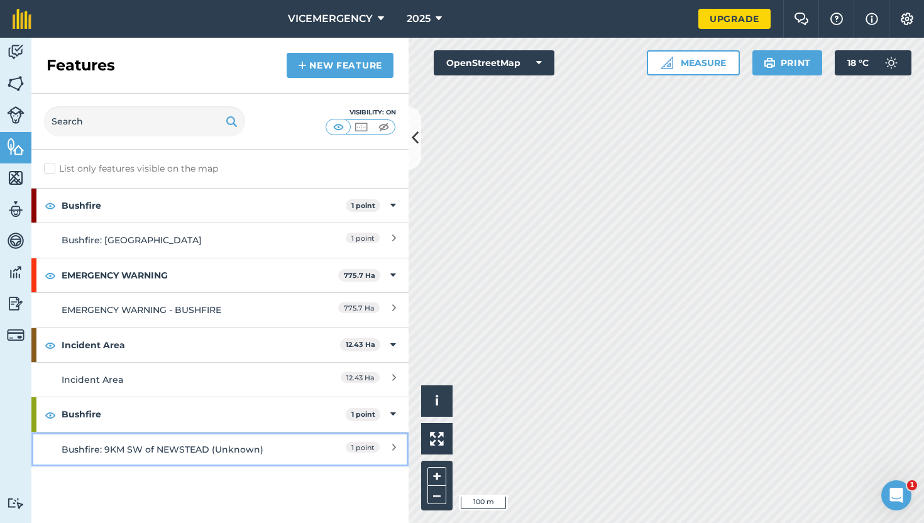
click at [262, 440] on link "Bushfire: 9KM SW of NEWSTEAD (Unknown) 1 point" at bounding box center [219, 449] width 377 height 35
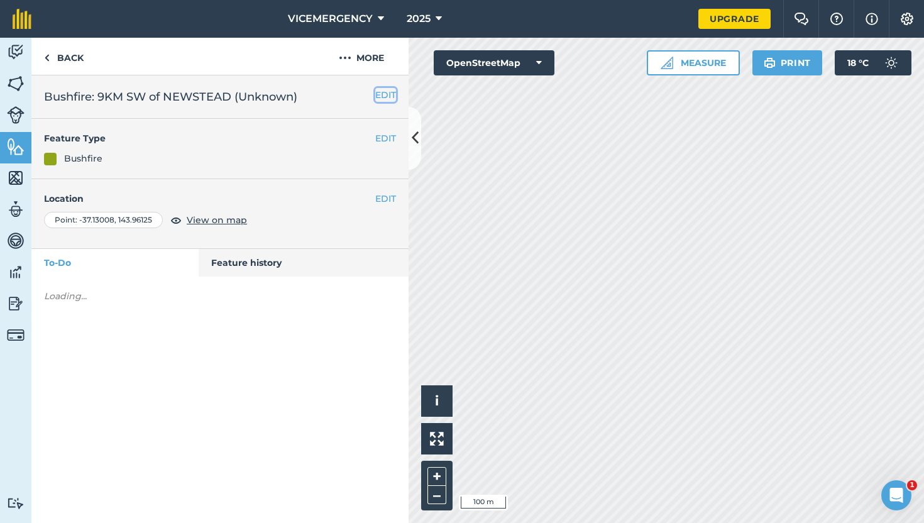
click at [388, 96] on button "EDIT" at bounding box center [385, 95] width 21 height 14
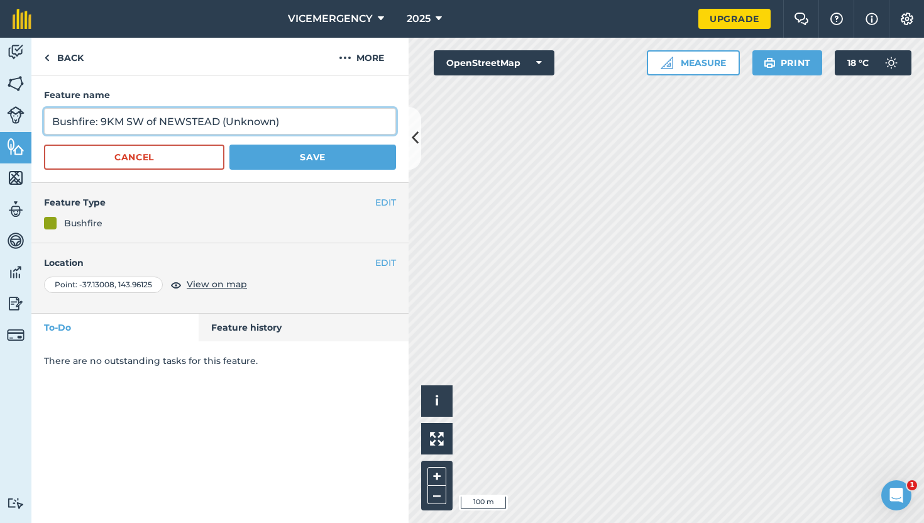
click at [245, 119] on input "Bushfire: 9KM SW of NEWSTEAD (Unknown)" at bounding box center [220, 121] width 352 height 26
type input "Bushfire: 9KM SW of NEWSTEAD (12.43 ha.)"
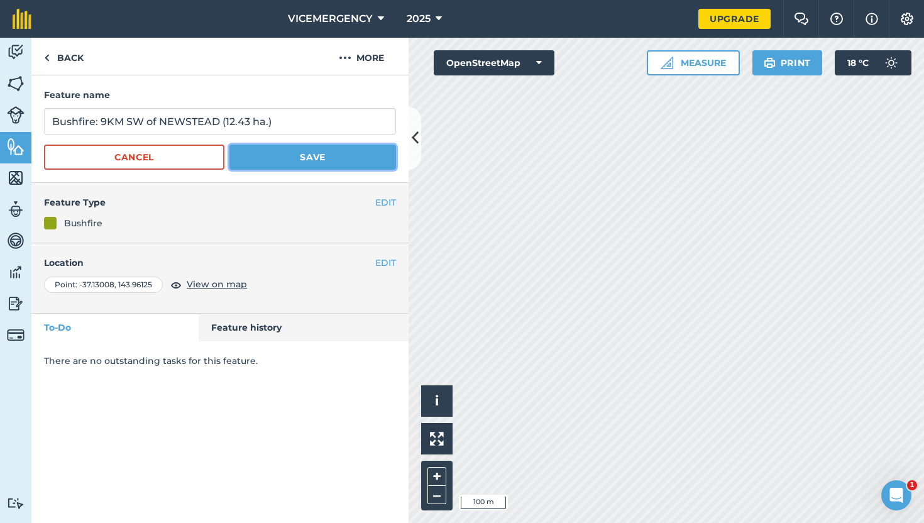
click at [285, 154] on button "Save" at bounding box center [312, 157] width 167 height 25
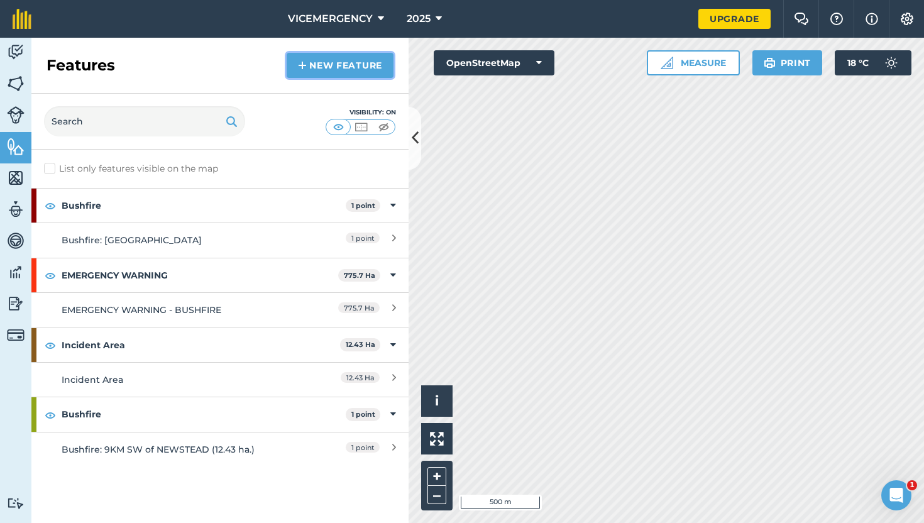
click at [321, 68] on link "New feature" at bounding box center [340, 65] width 107 height 25
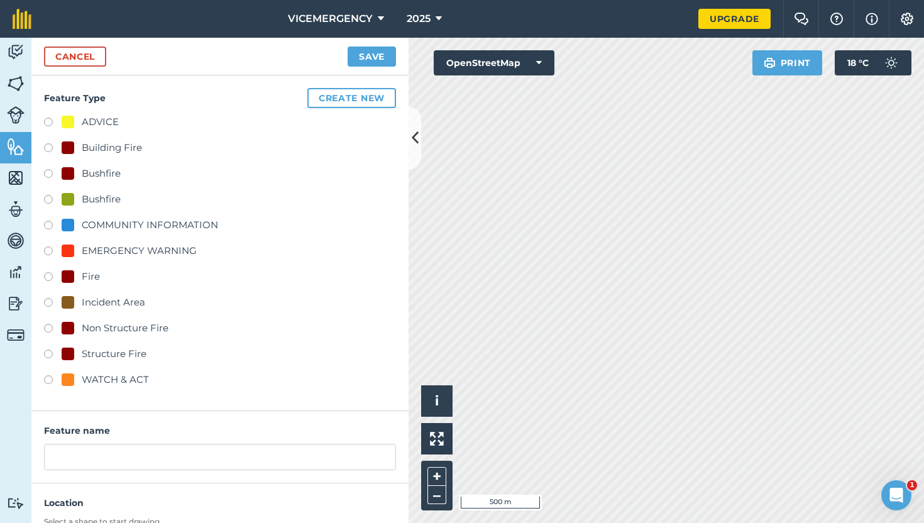
click at [49, 298] on label at bounding box center [53, 304] width 18 height 13
radio input "true"
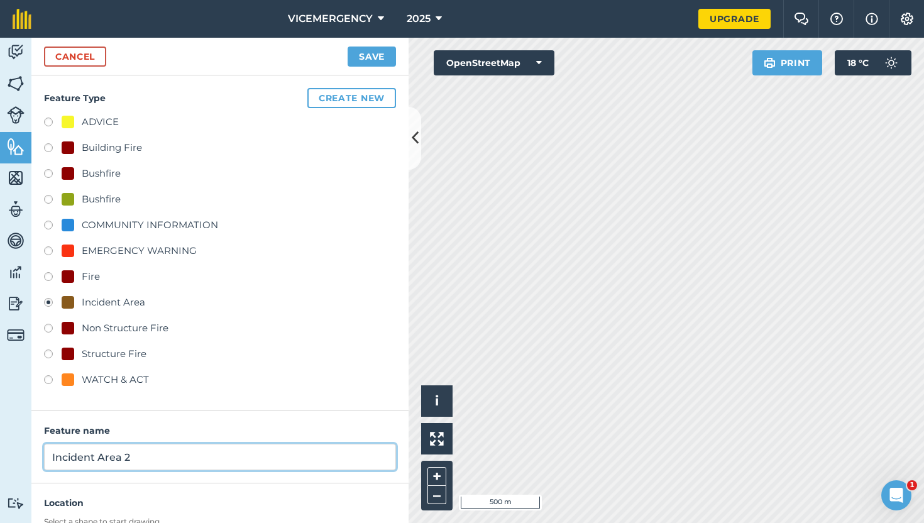
click at [146, 457] on input "Incident Area 2" at bounding box center [220, 457] width 352 height 26
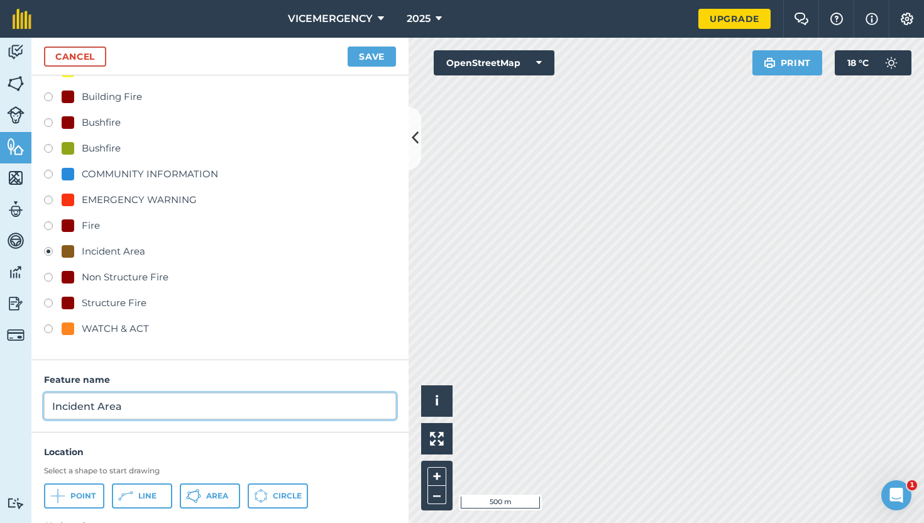
scroll to position [79, 0]
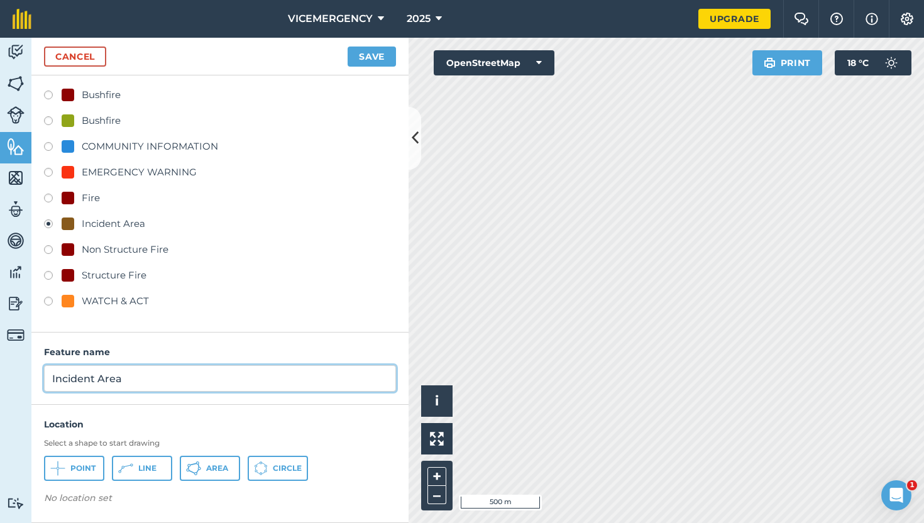
type input "Incident Area"
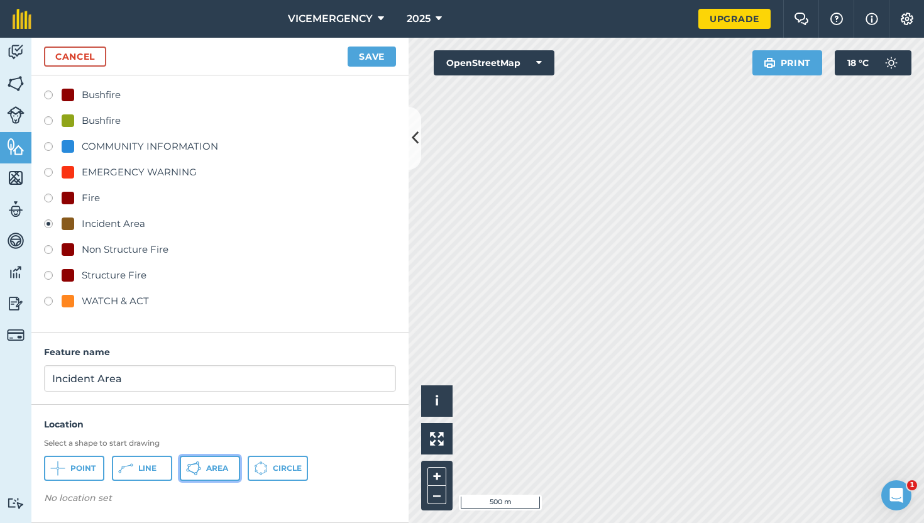
click at [197, 470] on icon at bounding box center [197, 471] width 3 height 4
click at [366, 55] on button "Save" at bounding box center [371, 57] width 48 height 20
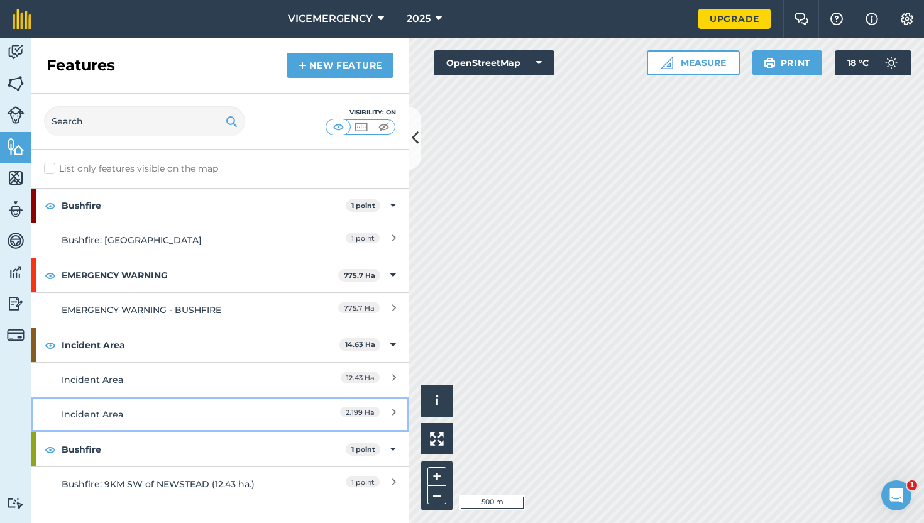
click at [246, 419] on div "Incident Area" at bounding box center [173, 414] width 223 height 14
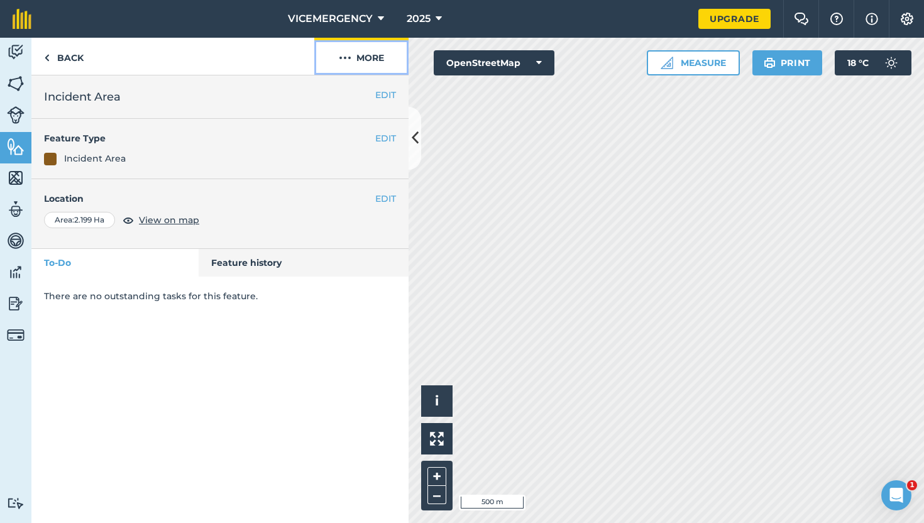
click at [347, 66] on button "More" at bounding box center [361, 56] width 94 height 37
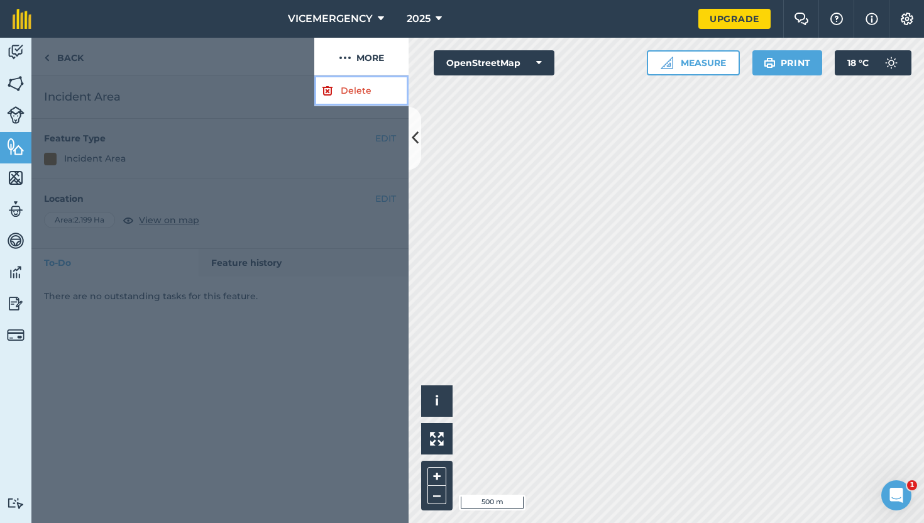
click at [347, 86] on link "Delete" at bounding box center [361, 90] width 94 height 31
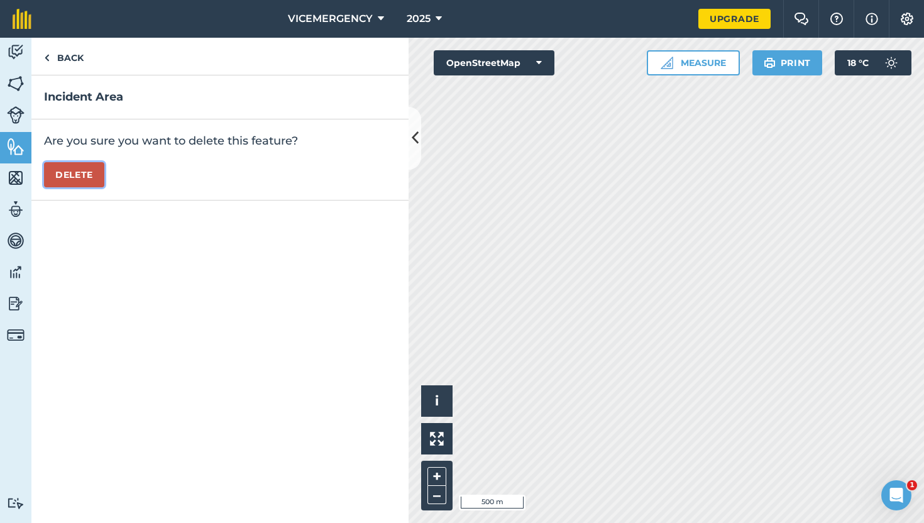
click at [89, 181] on button "Delete" at bounding box center [74, 174] width 60 height 25
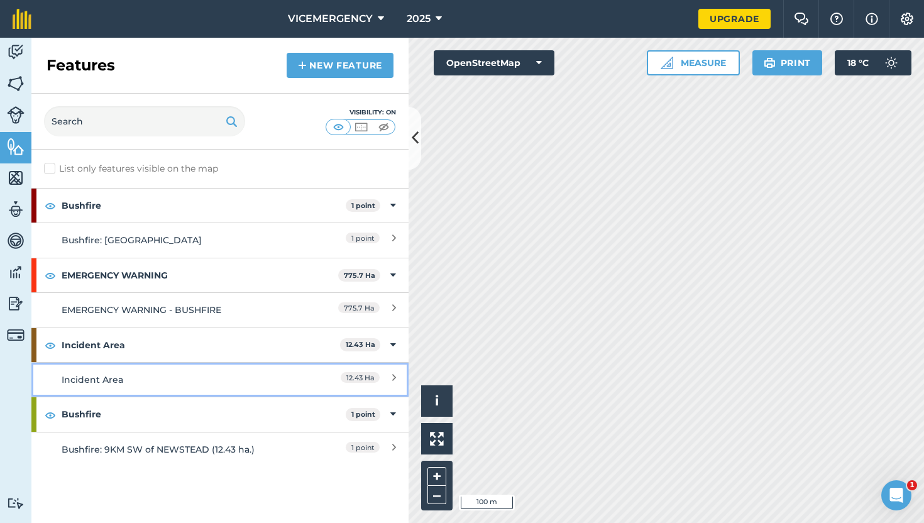
click at [210, 378] on div "Incident Area" at bounding box center [173, 380] width 223 height 14
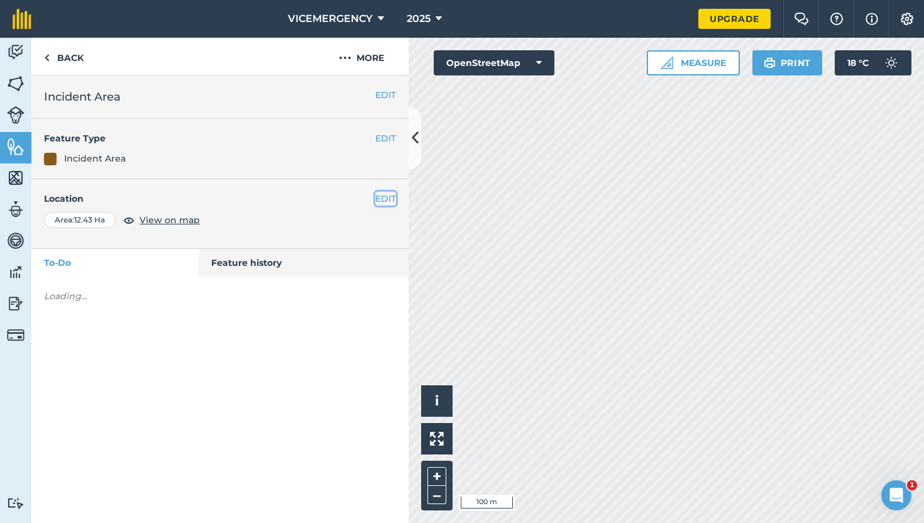
click at [385, 193] on button "EDIT" at bounding box center [385, 199] width 21 height 14
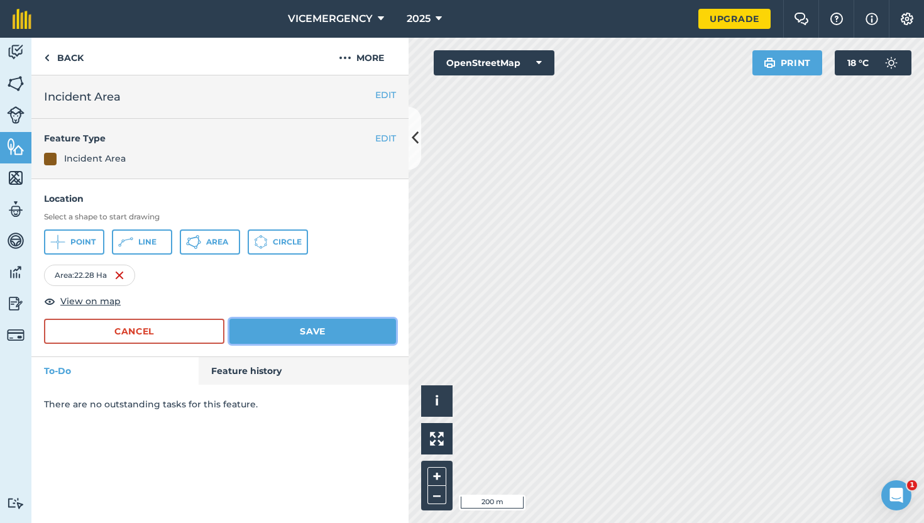
click at [329, 328] on button "Save" at bounding box center [312, 331] width 167 height 25
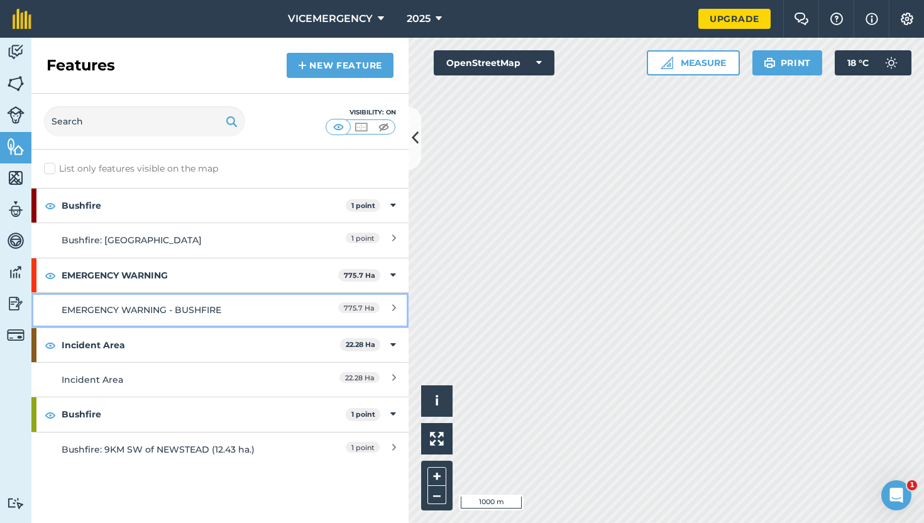
click at [260, 303] on div "EMERGENCY WARNING - BUSHFIRE" at bounding box center [173, 310] width 223 height 14
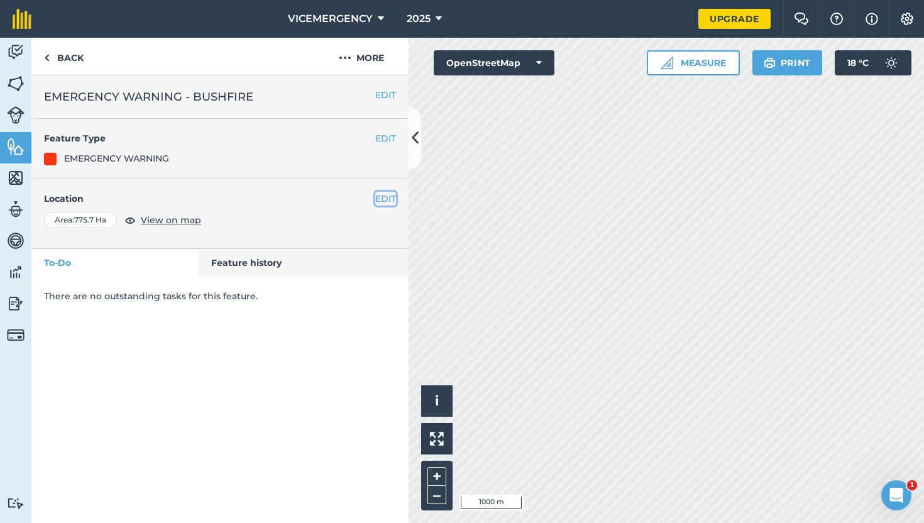
click at [388, 194] on button "EDIT" at bounding box center [385, 199] width 21 height 14
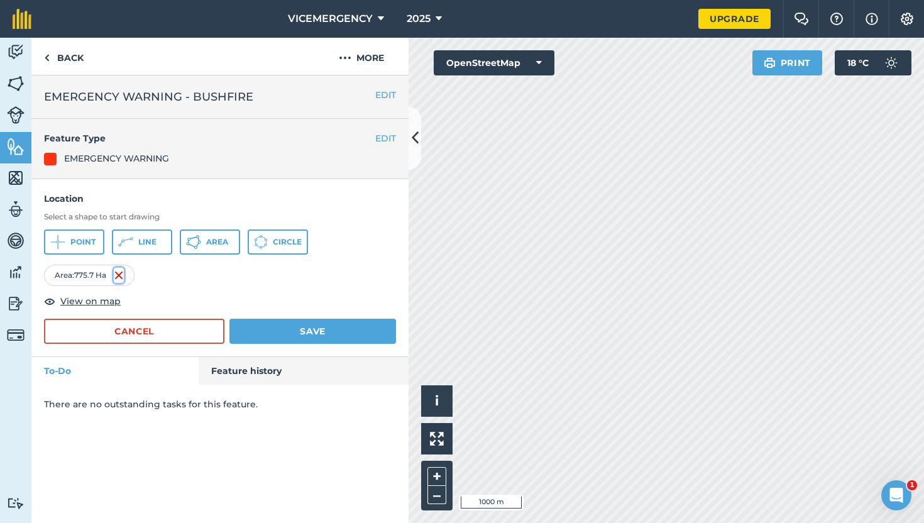
click at [118, 275] on img at bounding box center [119, 275] width 10 height 15
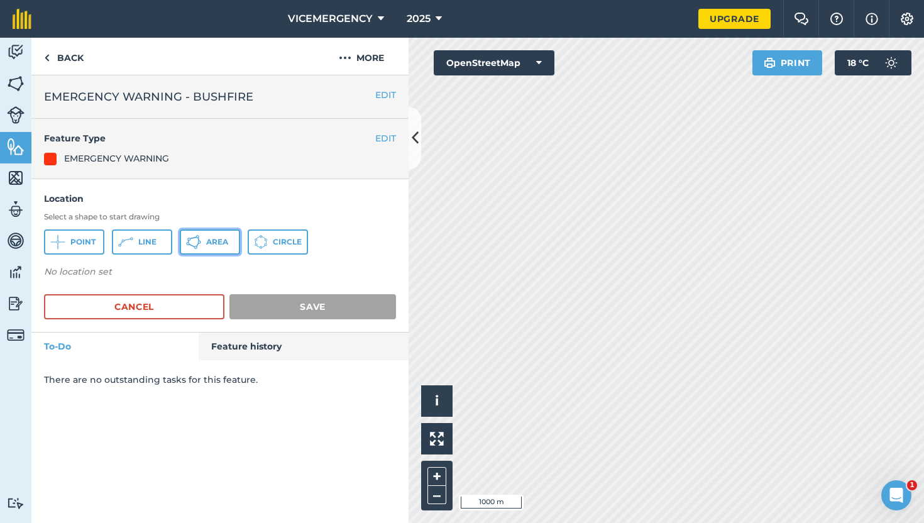
click at [226, 235] on button "Area" at bounding box center [210, 241] width 60 height 25
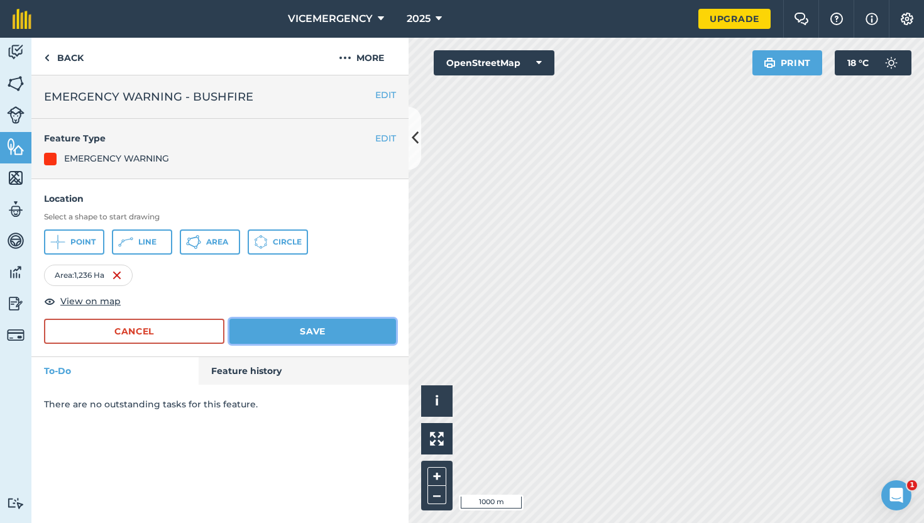
click at [331, 327] on button "Save" at bounding box center [312, 331] width 167 height 25
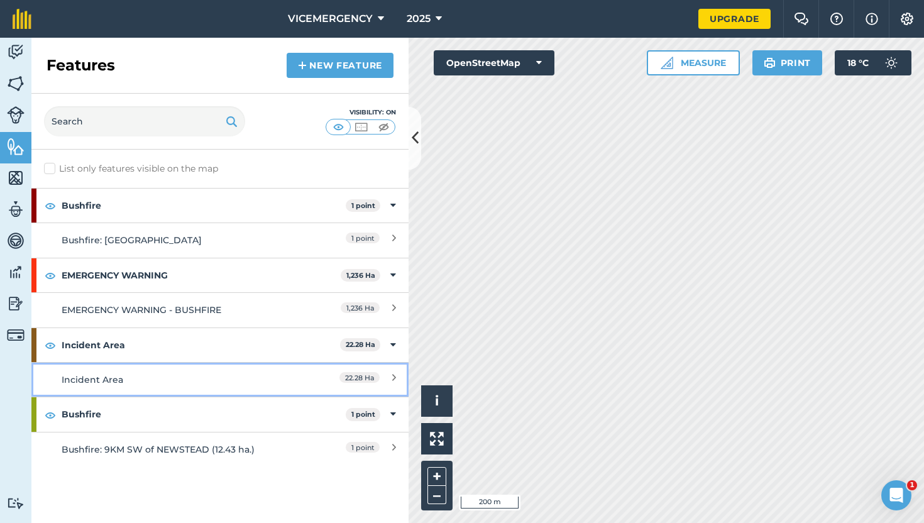
click at [229, 381] on div "Incident Area" at bounding box center [173, 380] width 223 height 14
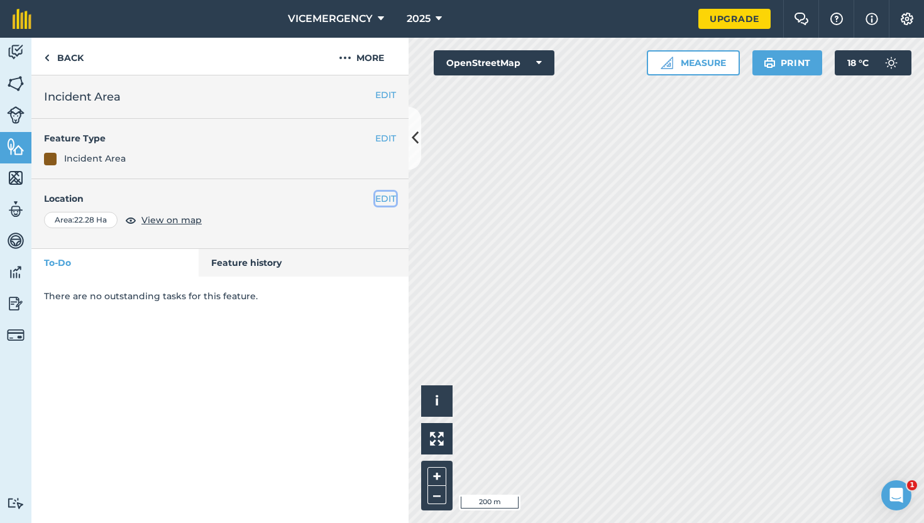
click at [385, 199] on button "EDIT" at bounding box center [385, 199] width 21 height 14
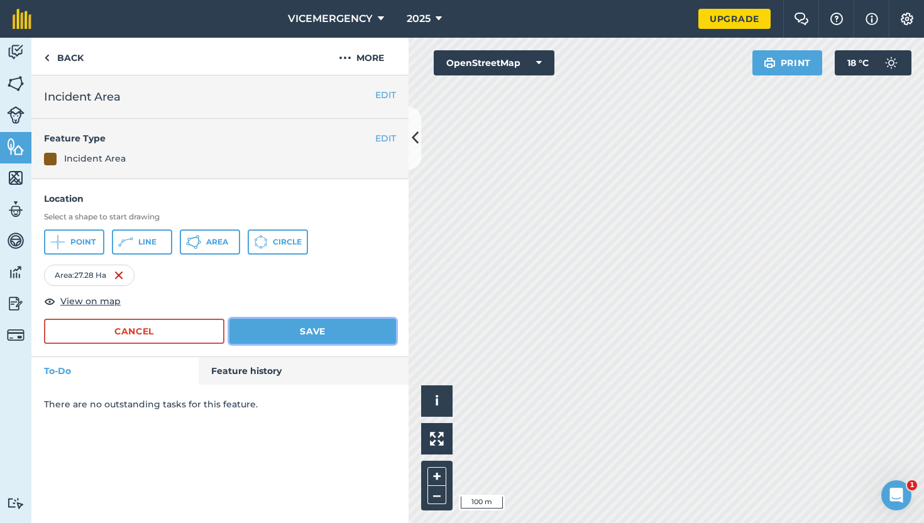
click at [293, 327] on button "Save" at bounding box center [312, 331] width 167 height 25
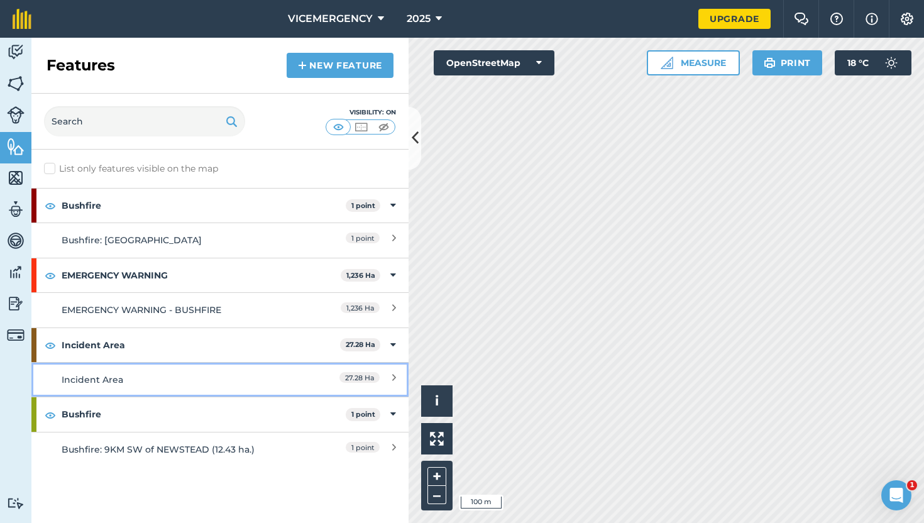
click at [221, 379] on div "Incident Area" at bounding box center [173, 380] width 223 height 14
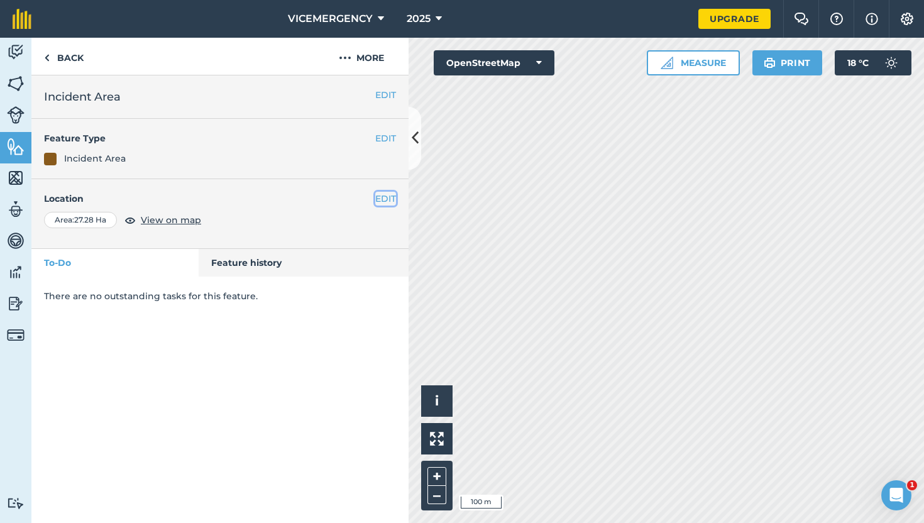
click at [380, 200] on button "EDIT" at bounding box center [385, 199] width 21 height 14
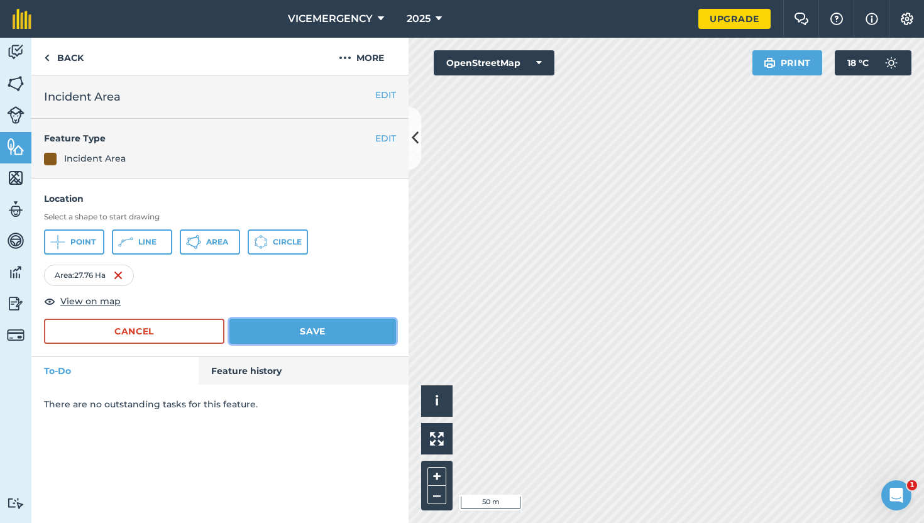
click at [344, 327] on button "Save" at bounding box center [312, 331] width 167 height 25
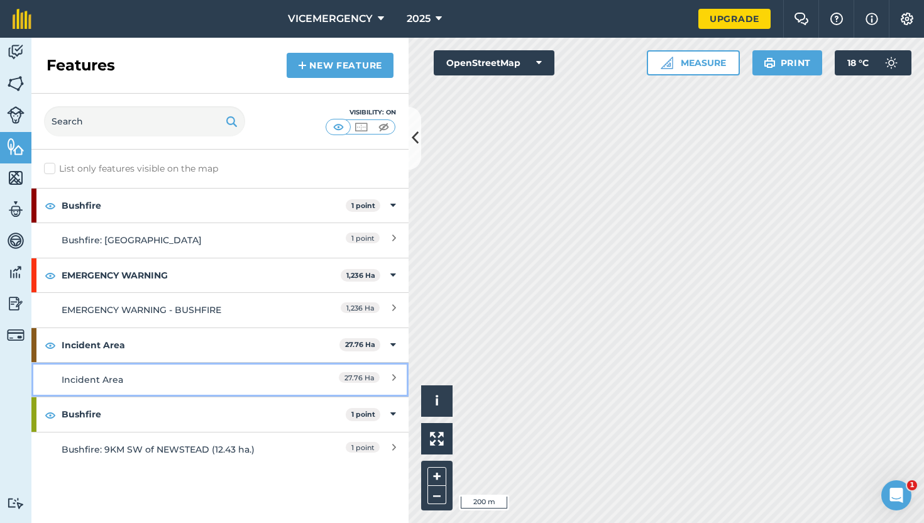
click at [200, 378] on div "Incident Area" at bounding box center [173, 380] width 223 height 14
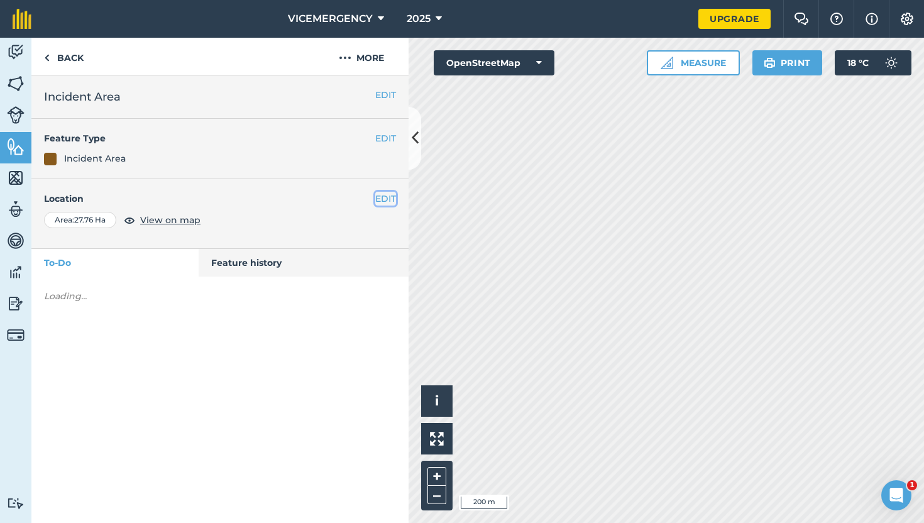
click at [385, 192] on button "EDIT" at bounding box center [385, 199] width 21 height 14
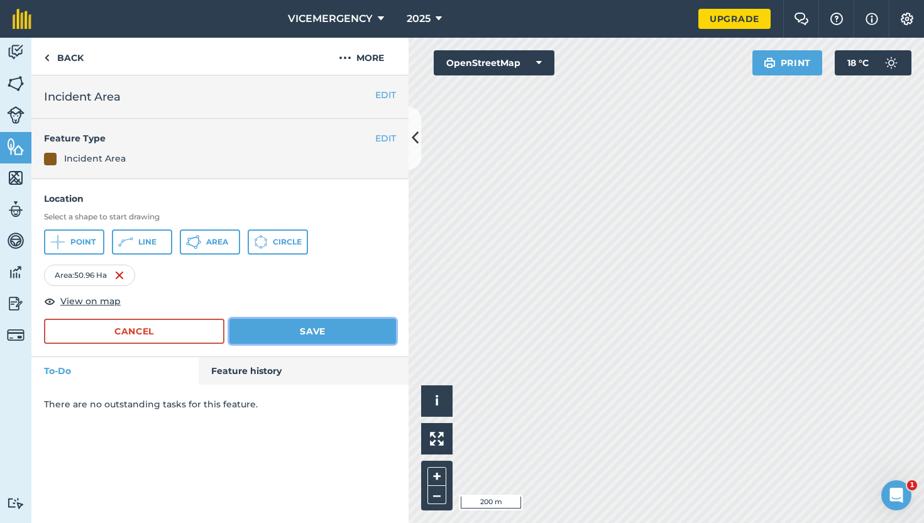
click at [365, 323] on button "Save" at bounding box center [312, 331] width 167 height 25
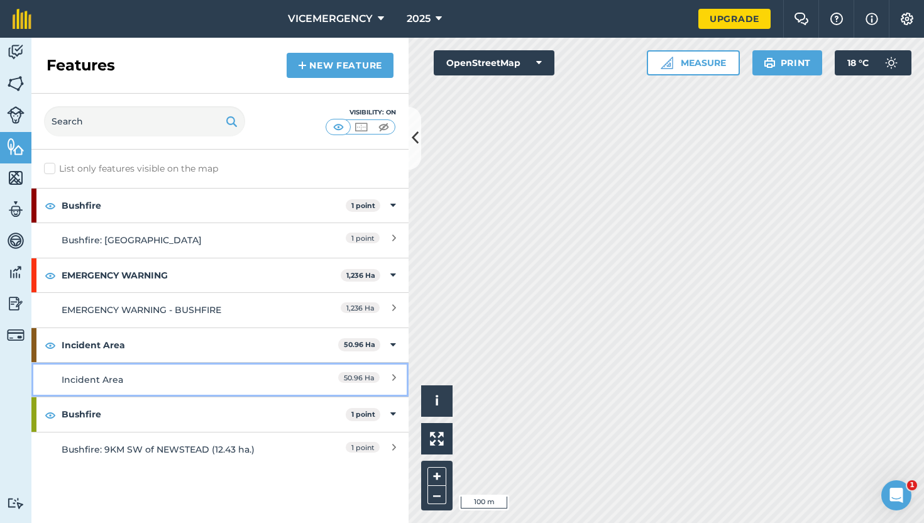
click at [185, 375] on div "Incident Area" at bounding box center [173, 380] width 223 height 14
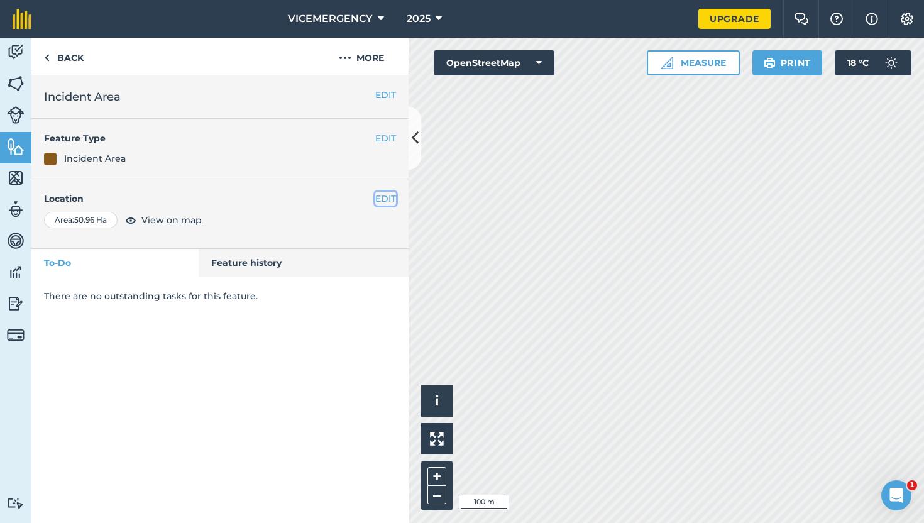
click at [386, 199] on button "EDIT" at bounding box center [385, 199] width 21 height 14
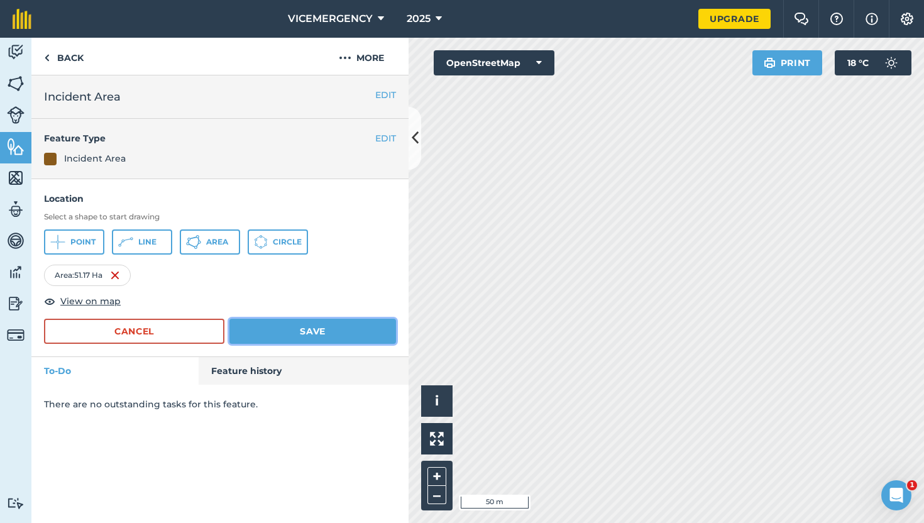
click at [337, 319] on button "Save" at bounding box center [312, 331] width 167 height 25
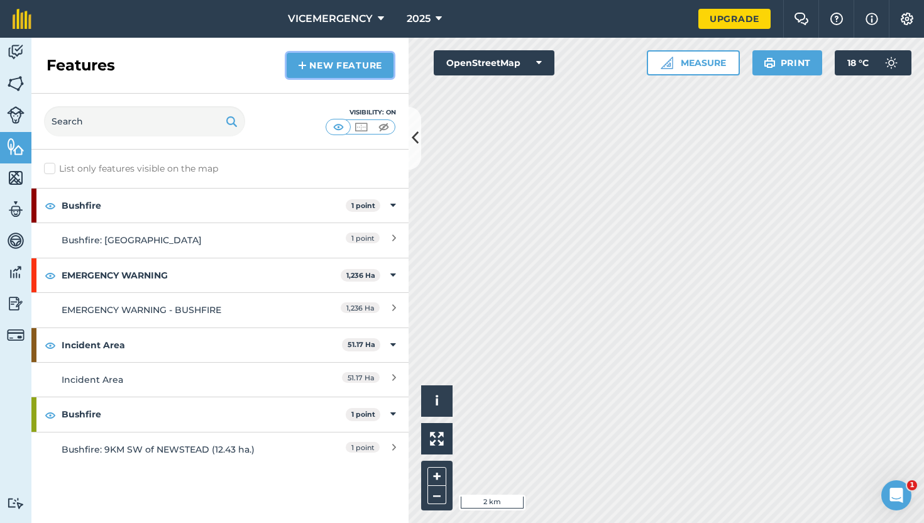
click at [330, 63] on link "New feature" at bounding box center [340, 65] width 107 height 25
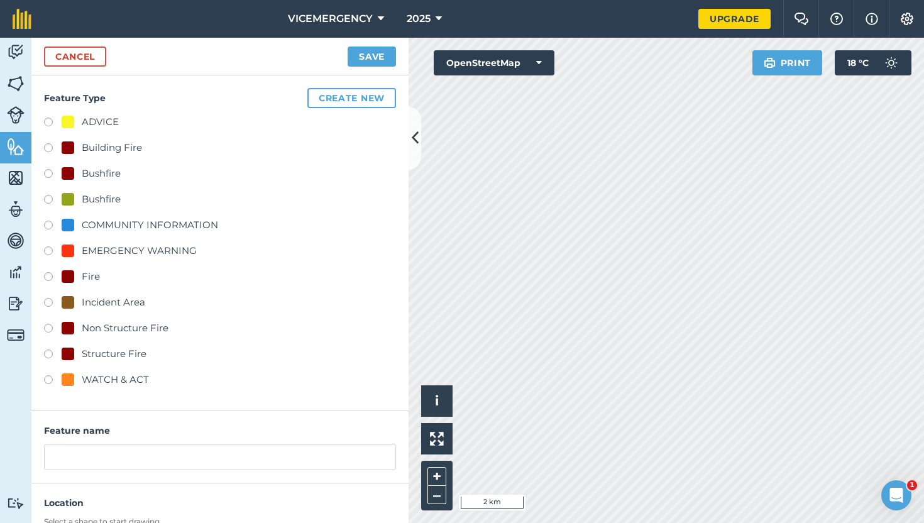
click at [47, 120] on label at bounding box center [53, 124] width 18 height 13
radio input "true"
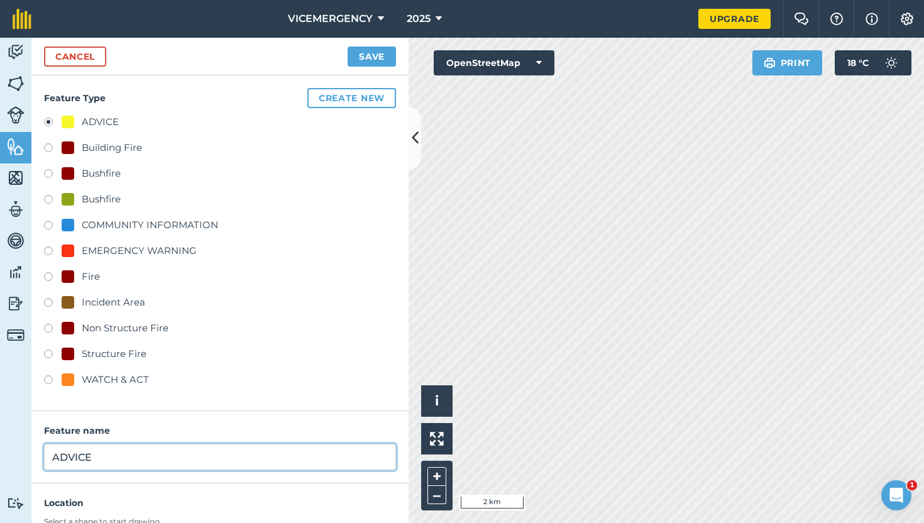
click at [104, 466] on input "ADVICE" at bounding box center [220, 457] width 352 height 26
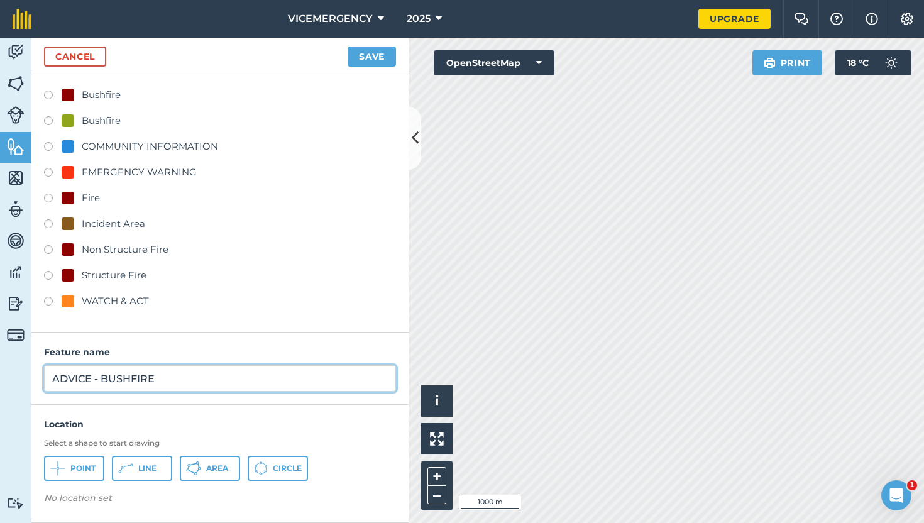
scroll to position [79, 0]
type input "ADVICE - BUSHFIRE"
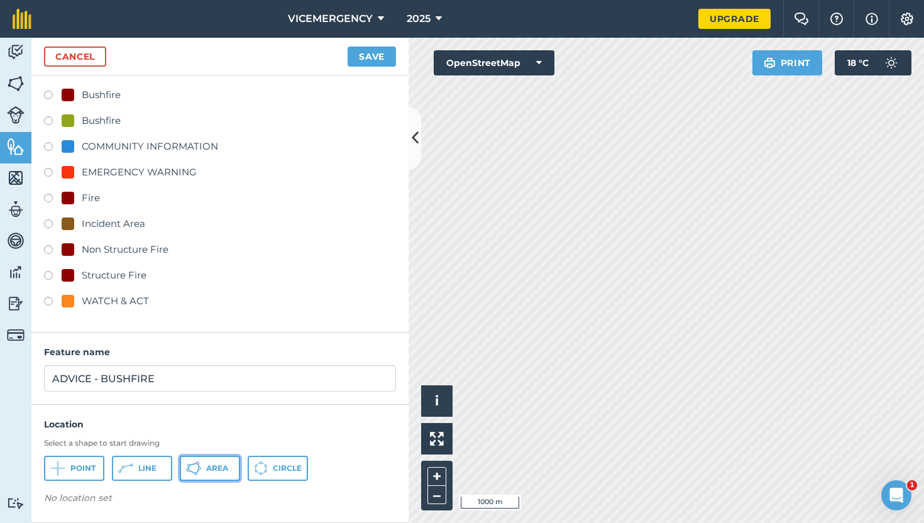
click at [194, 466] on icon at bounding box center [193, 468] width 15 height 15
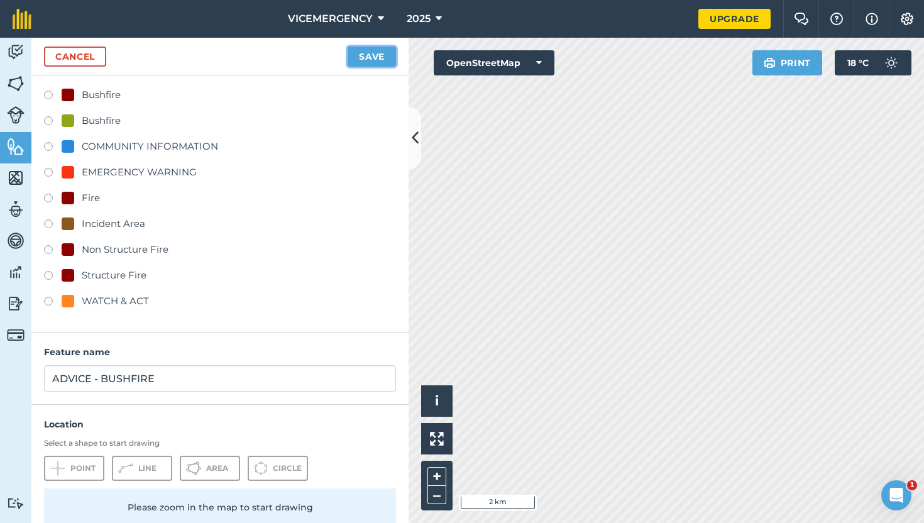
click at [363, 49] on button "Save" at bounding box center [371, 57] width 48 height 20
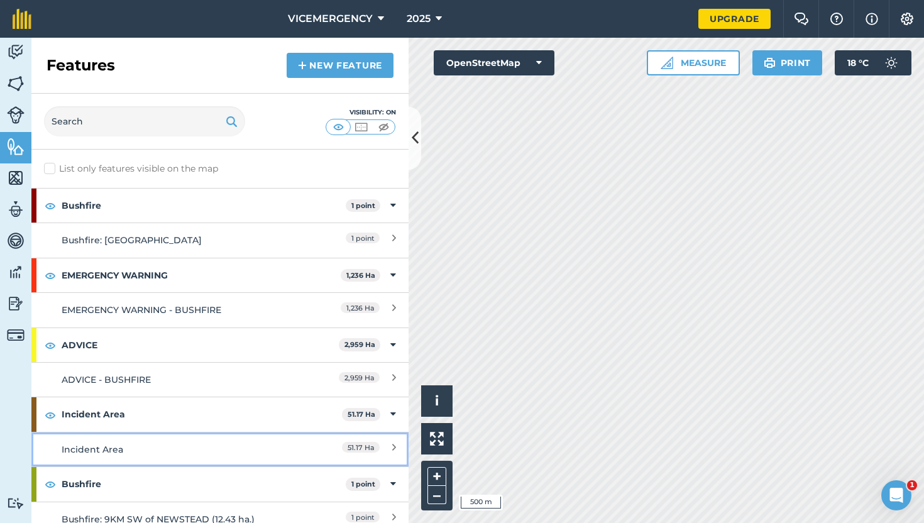
click at [218, 445] on div "Incident Area" at bounding box center [173, 449] width 223 height 14
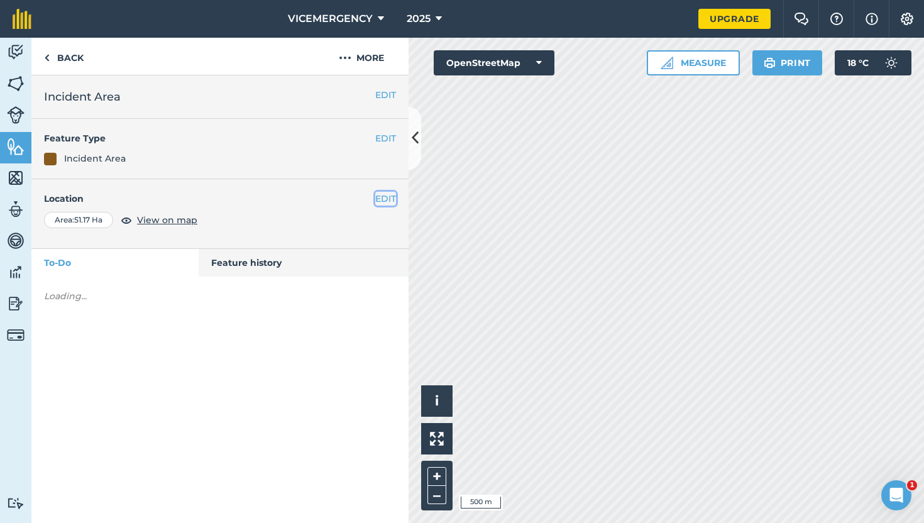
click at [388, 192] on button "EDIT" at bounding box center [385, 199] width 21 height 14
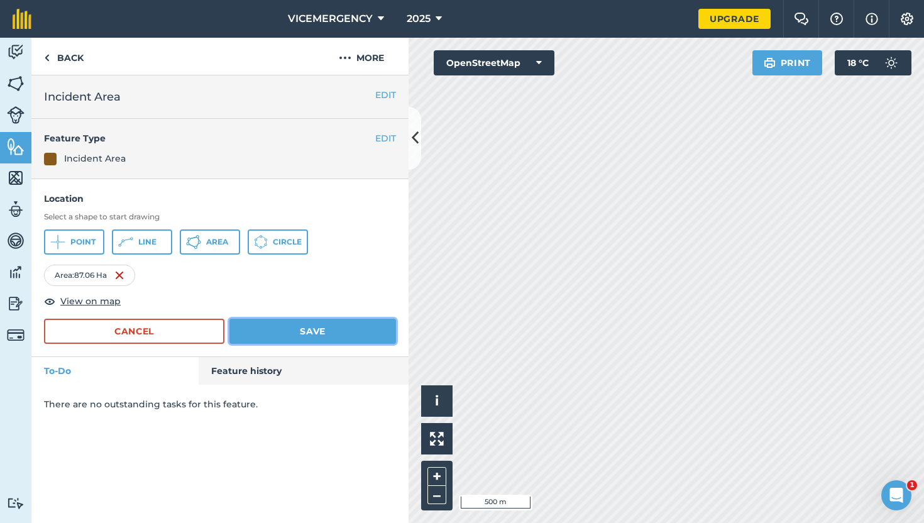
click at [307, 336] on button "Save" at bounding box center [312, 331] width 167 height 25
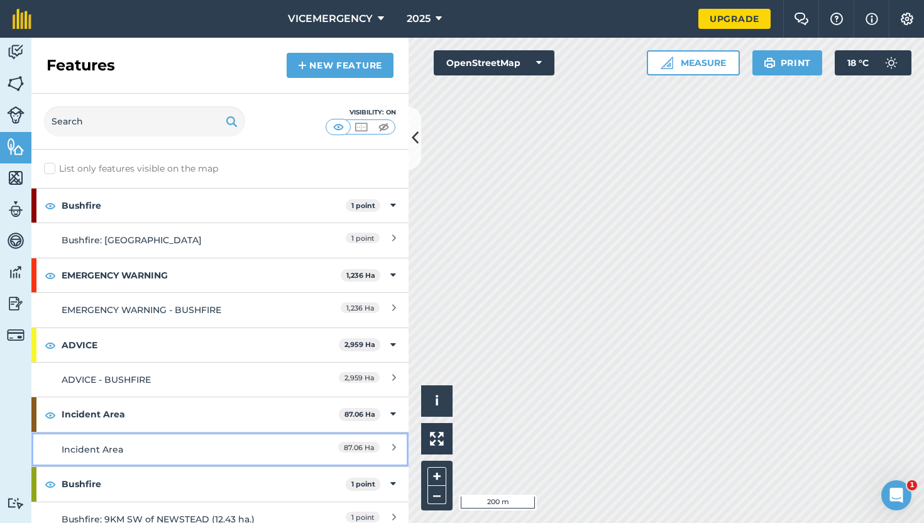
click at [214, 444] on div "Incident Area" at bounding box center [173, 449] width 223 height 14
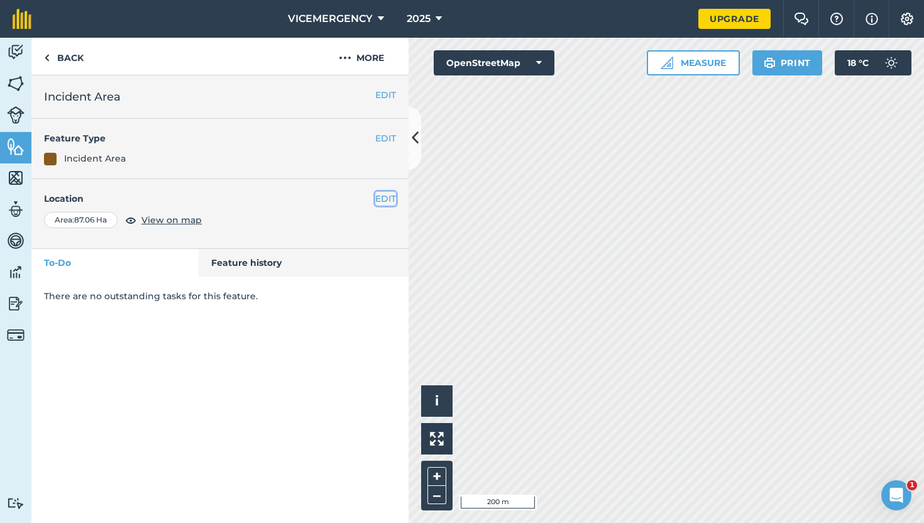
click at [378, 200] on button "EDIT" at bounding box center [385, 199] width 21 height 14
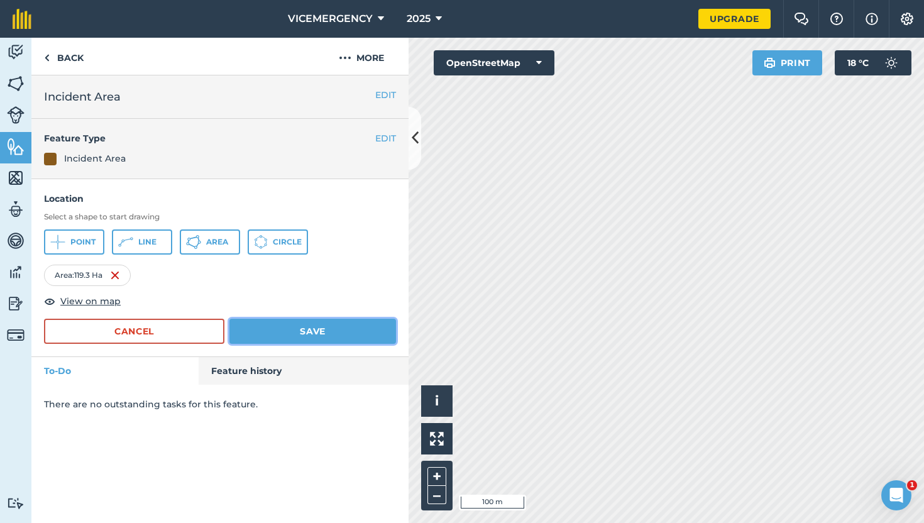
click at [320, 330] on button "Save" at bounding box center [312, 331] width 167 height 25
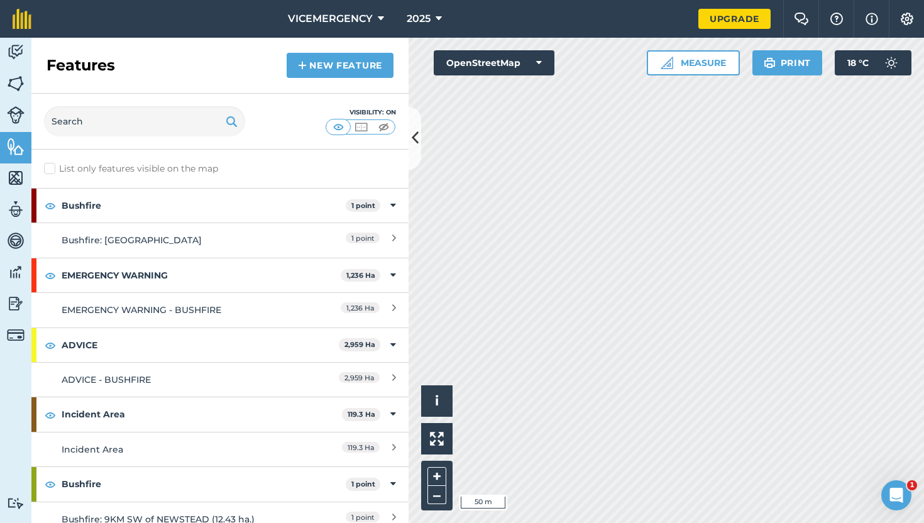
scroll to position [13, 0]
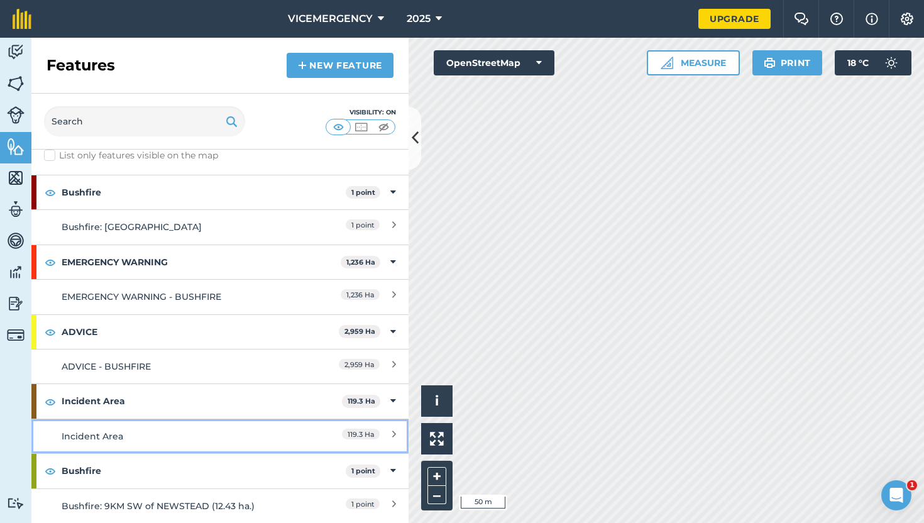
click at [241, 432] on div "Incident Area" at bounding box center [173, 436] width 223 height 14
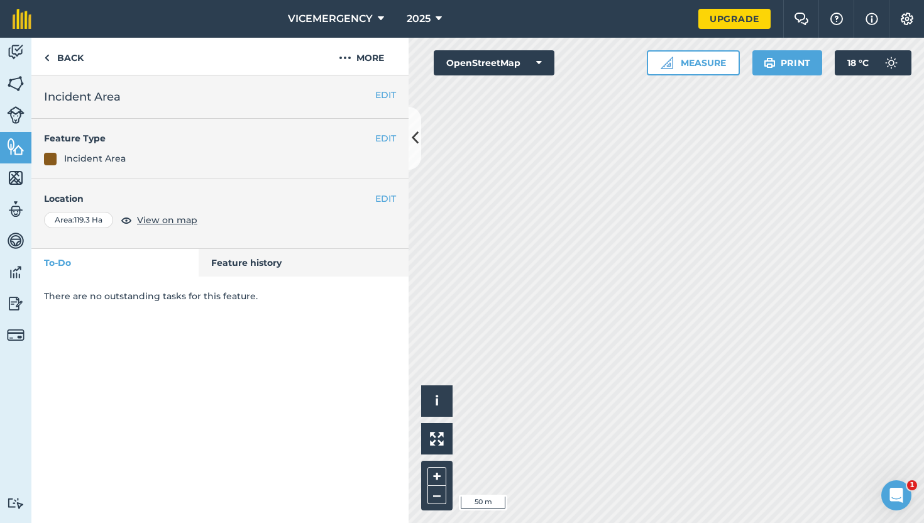
click at [382, 209] on div "Location Area : 119.3 Ha View on map" at bounding box center [220, 210] width 352 height 36
click at [382, 202] on button "EDIT" at bounding box center [385, 199] width 21 height 14
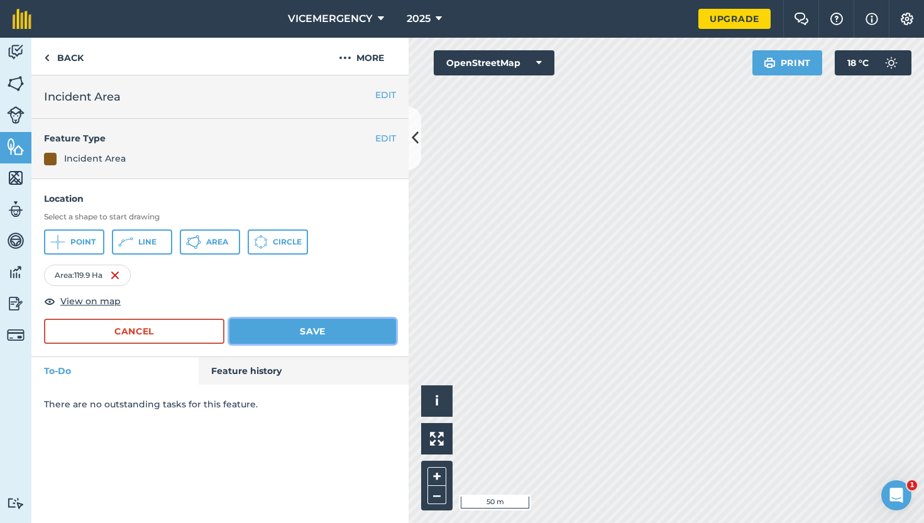
click at [363, 322] on button "Save" at bounding box center [312, 331] width 167 height 25
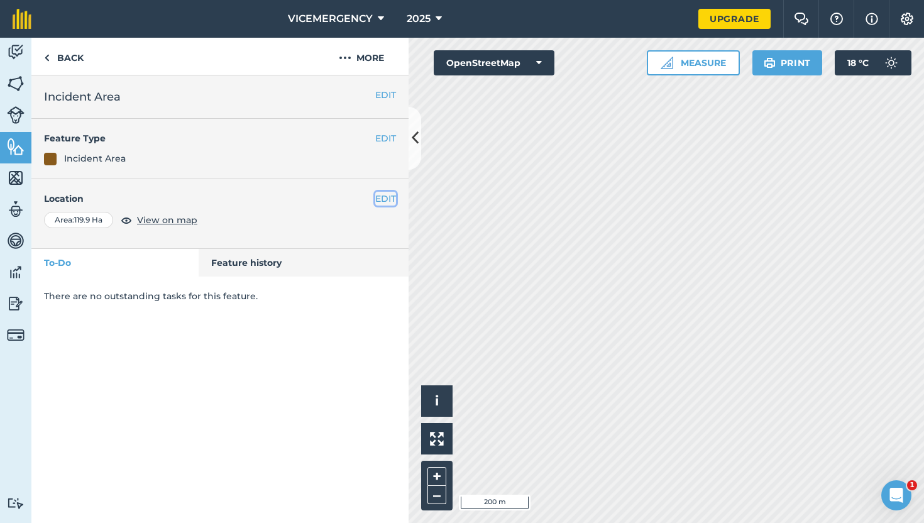
click at [383, 195] on button "EDIT" at bounding box center [385, 199] width 21 height 14
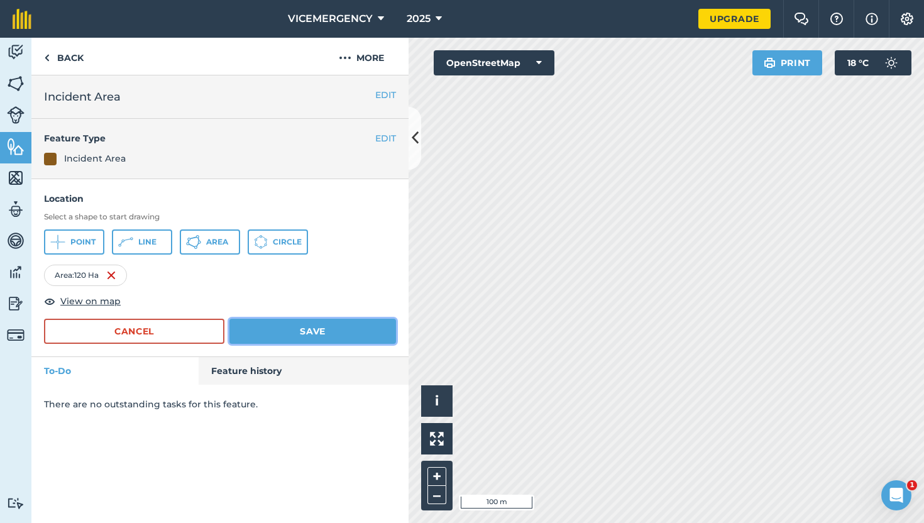
click at [372, 336] on button "Save" at bounding box center [312, 331] width 167 height 25
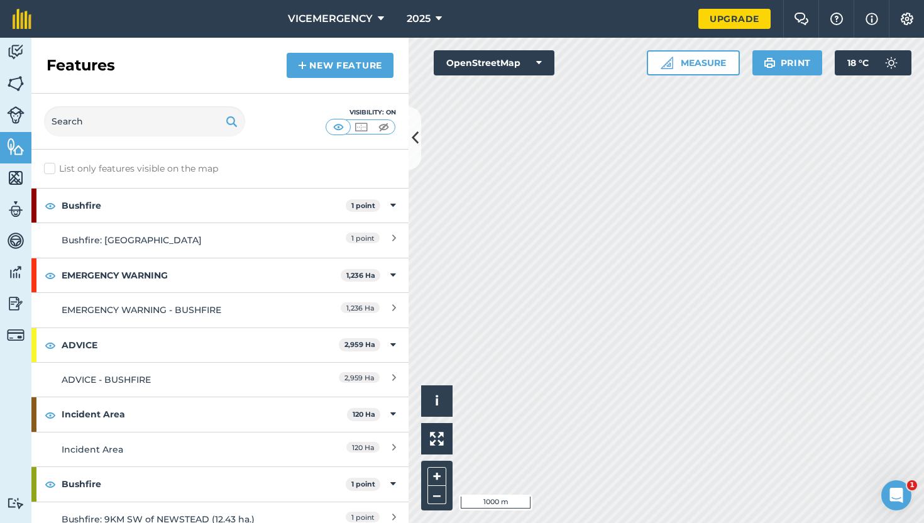
scroll to position [3, 0]
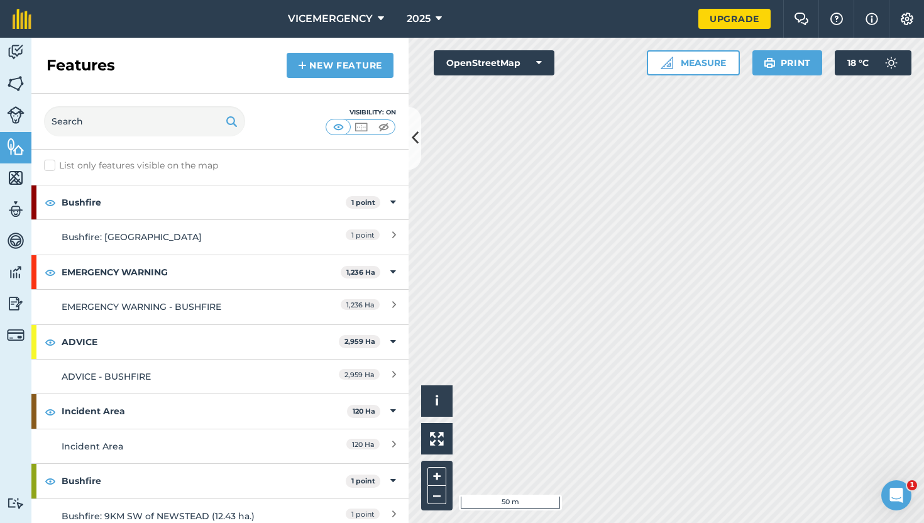
click at [402, 419] on div "Activity Fields Livestock Features Maps Team Vehicles Data Reporting Billing Tu…" at bounding box center [462, 280] width 924 height 485
click at [452, 405] on div "Click to start drawing i © OpenStreetMap contributors. 50 m + –" at bounding box center [665, 280] width 515 height 485
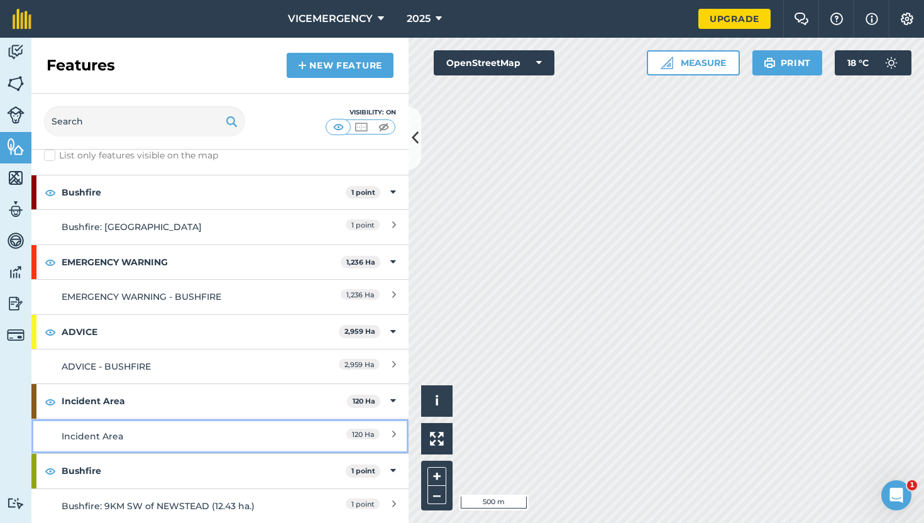
click at [237, 431] on div "Incident Area" at bounding box center [173, 436] width 223 height 14
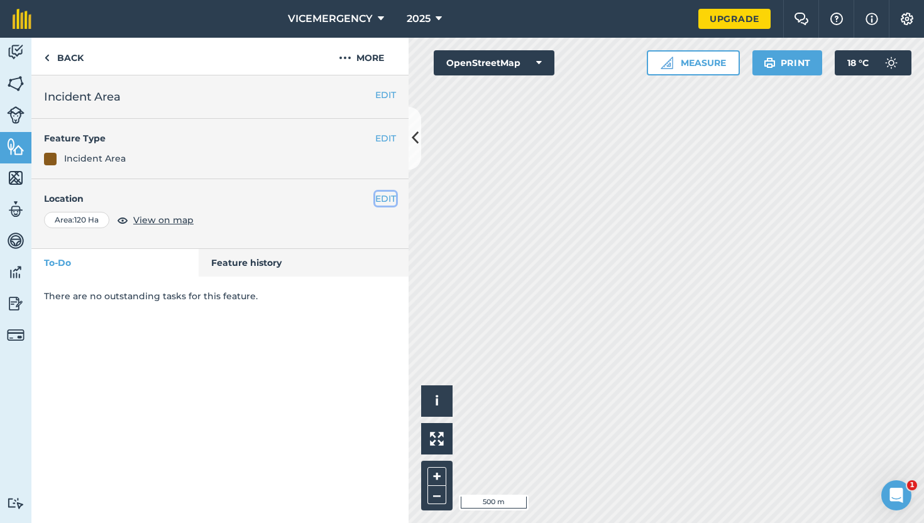
click at [386, 192] on button "EDIT" at bounding box center [385, 199] width 21 height 14
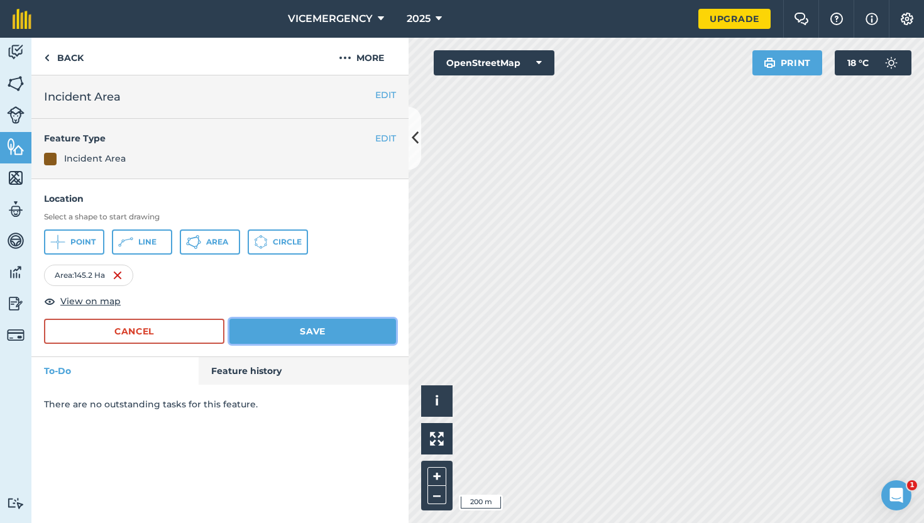
click at [327, 330] on button "Save" at bounding box center [312, 331] width 167 height 25
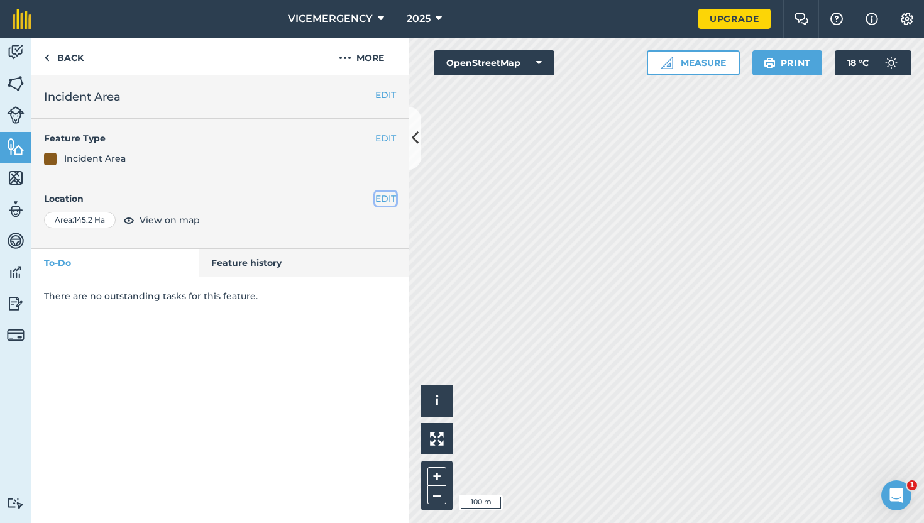
click at [380, 202] on button "EDIT" at bounding box center [385, 199] width 21 height 14
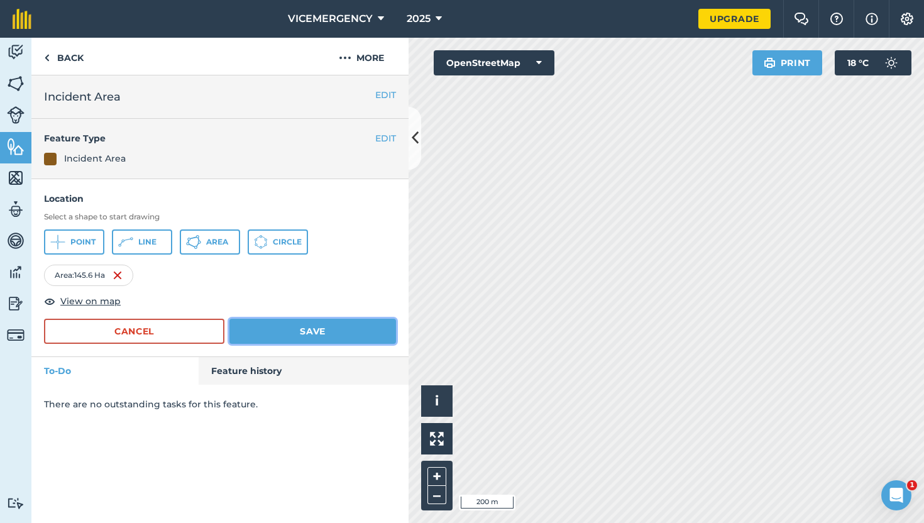
click at [292, 337] on button "Save" at bounding box center [312, 331] width 167 height 25
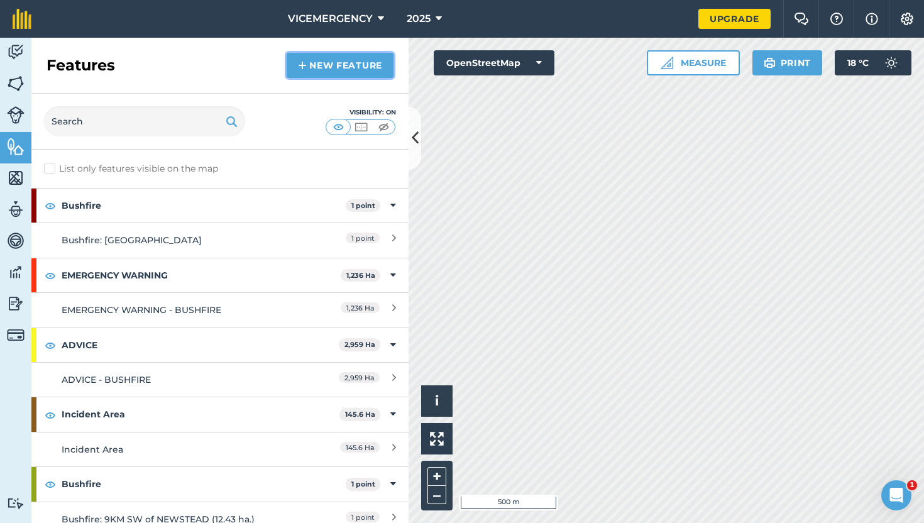
click at [363, 75] on link "New feature" at bounding box center [340, 65] width 107 height 25
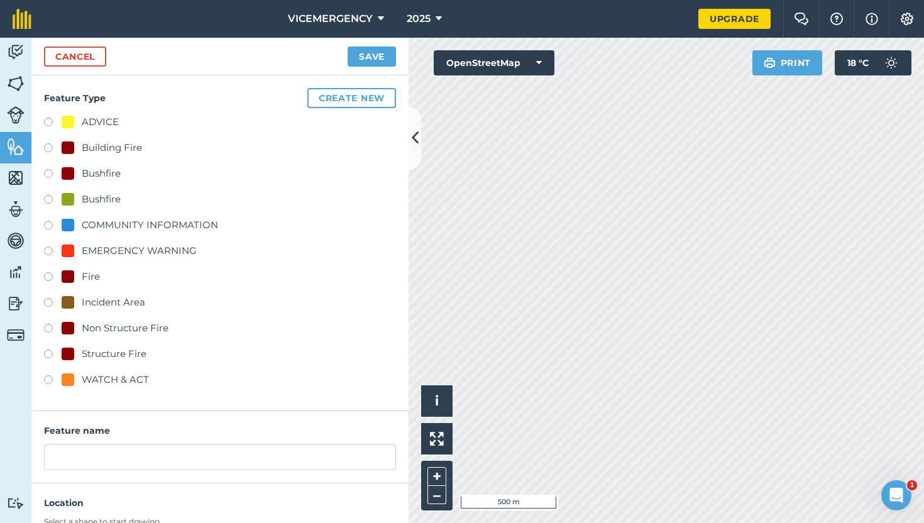
click at [52, 175] on label at bounding box center [53, 175] width 18 height 13
radio input "true"
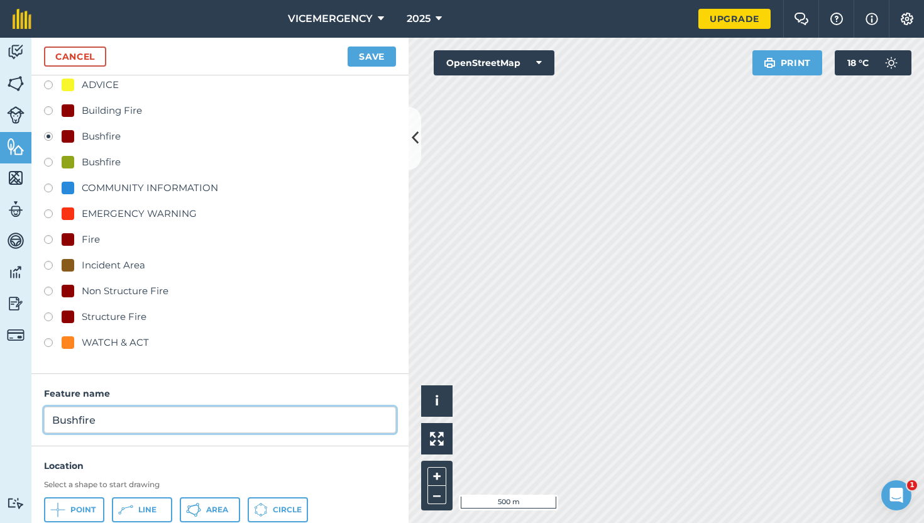
click at [119, 424] on input "Bushfire" at bounding box center [220, 420] width 352 height 26
type input "Bushfire: [PERSON_NAME][GEOGRAPHIC_DATA]"
click at [86, 505] on span "Point" at bounding box center [82, 510] width 25 height 10
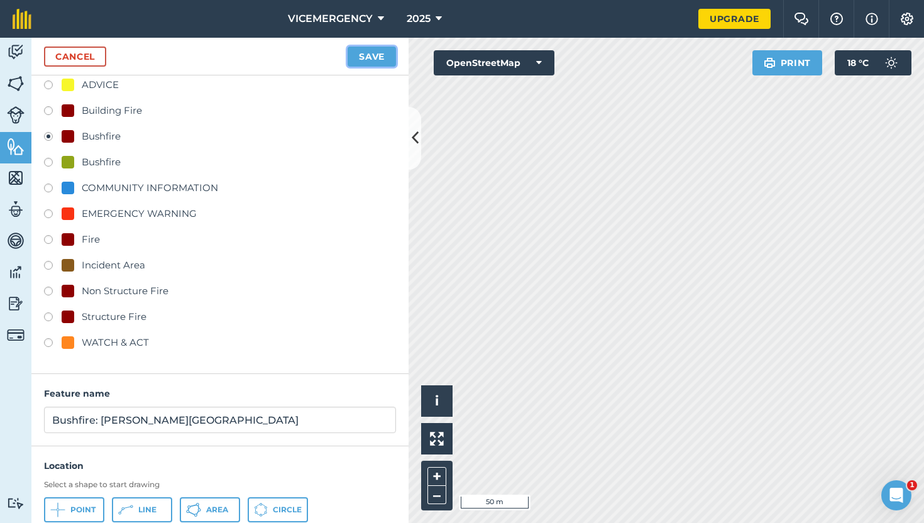
click at [367, 47] on button "Save" at bounding box center [371, 57] width 48 height 20
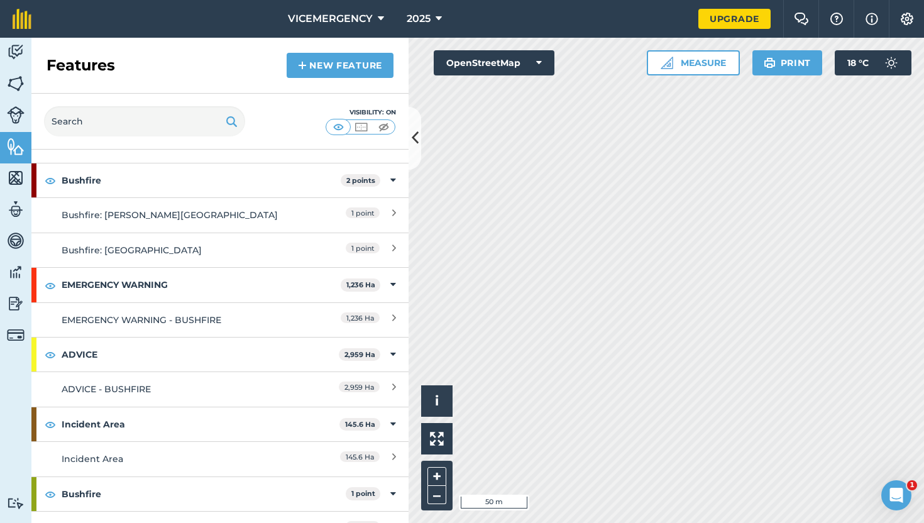
scroll to position [37, 0]
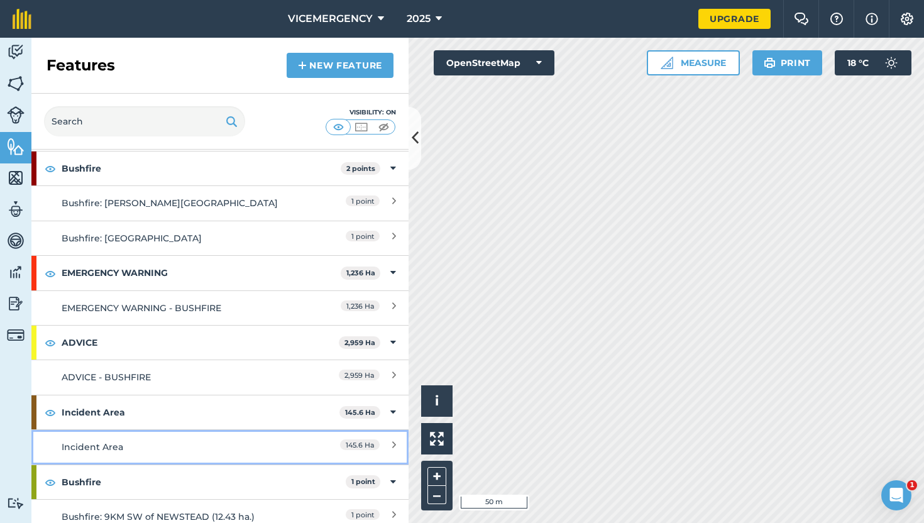
click at [216, 447] on div "Incident Area" at bounding box center [173, 447] width 223 height 14
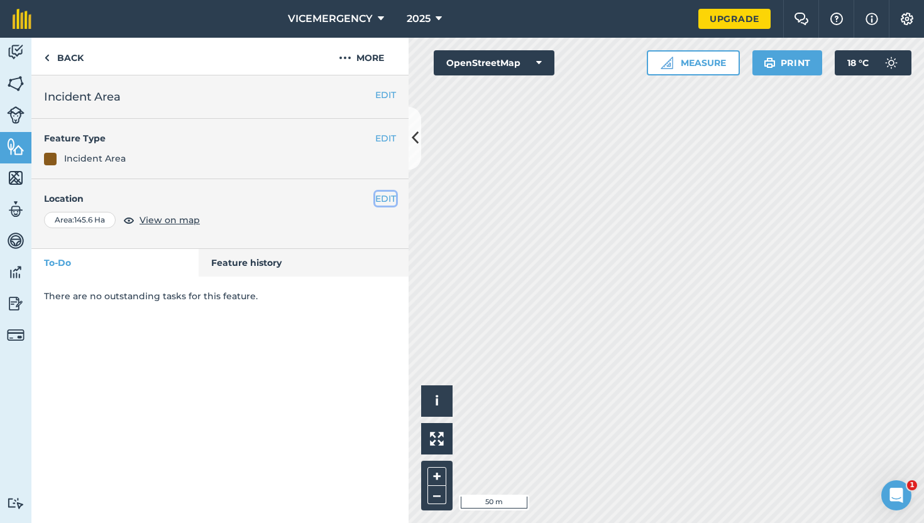
click at [387, 196] on button "EDIT" at bounding box center [385, 199] width 21 height 14
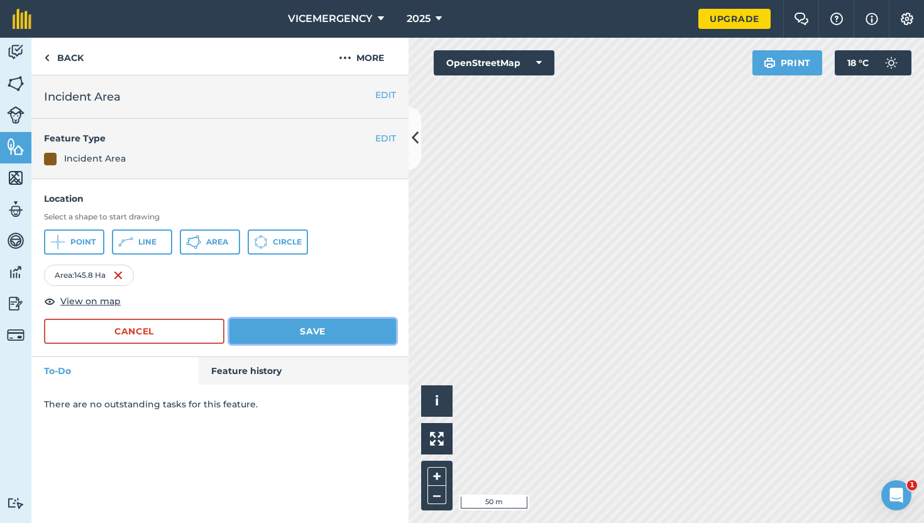
click at [312, 336] on button "Save" at bounding box center [312, 331] width 167 height 25
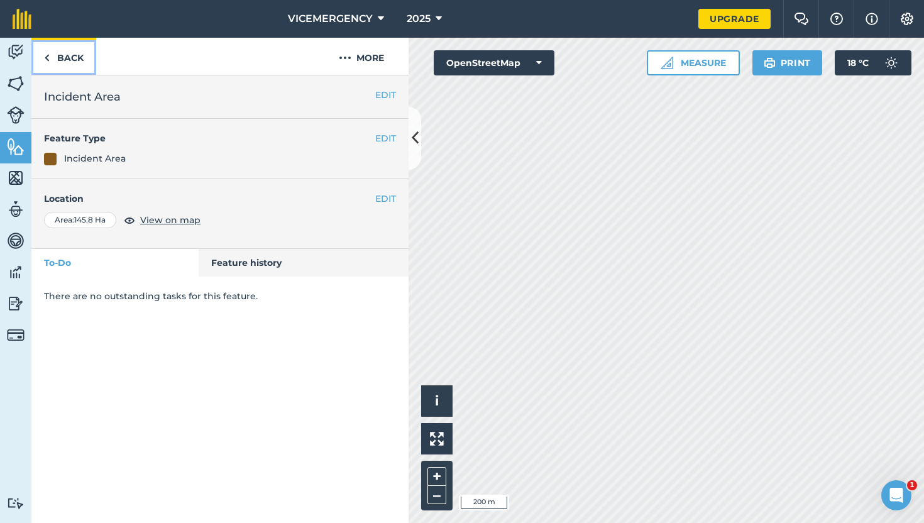
click at [60, 60] on link "Back" at bounding box center [63, 56] width 65 height 37
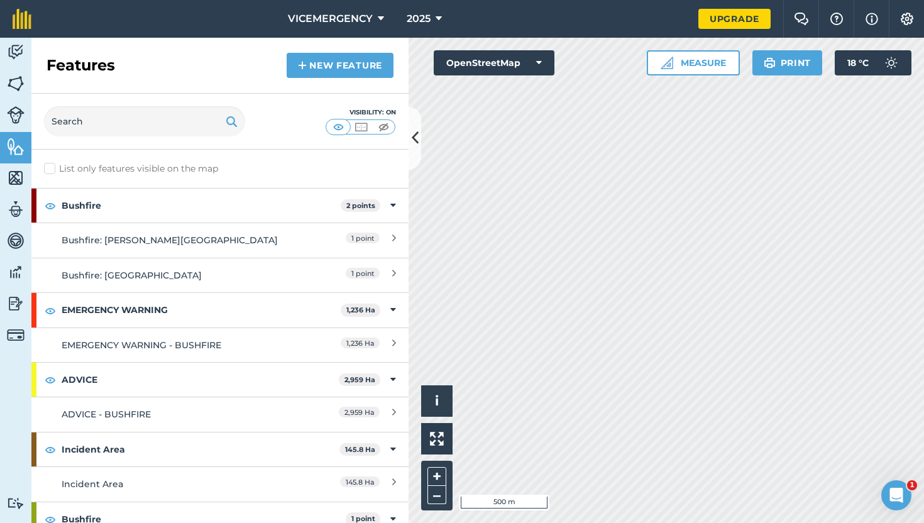
scroll to position [48, 0]
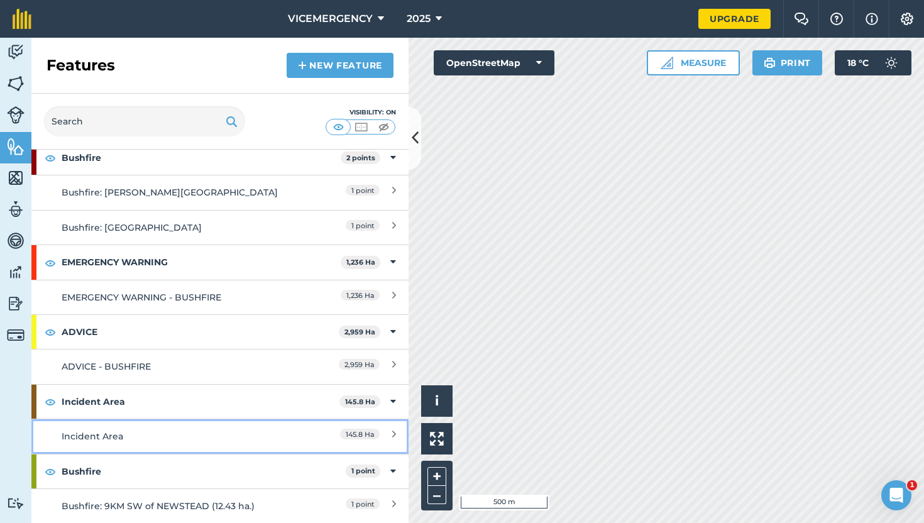
click at [211, 427] on link "Incident Area 145.8 Ha" at bounding box center [219, 436] width 377 height 35
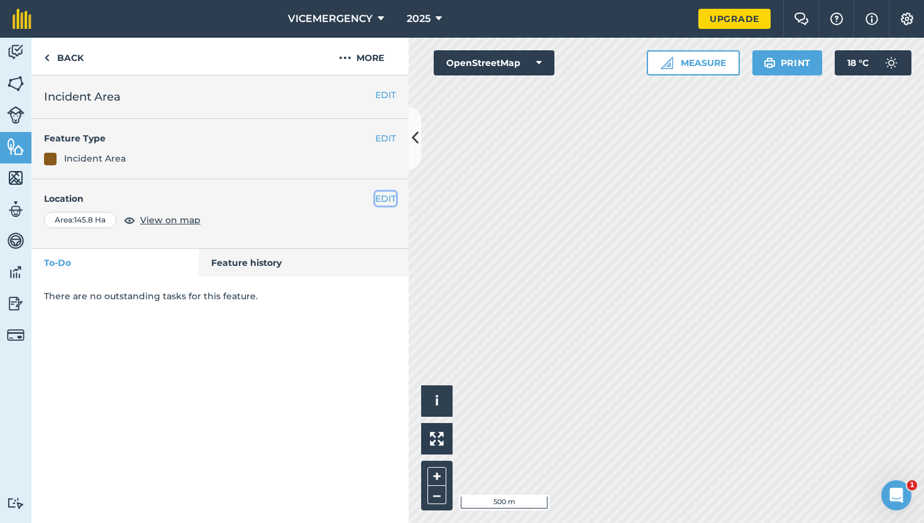
click at [383, 194] on button "EDIT" at bounding box center [385, 199] width 21 height 14
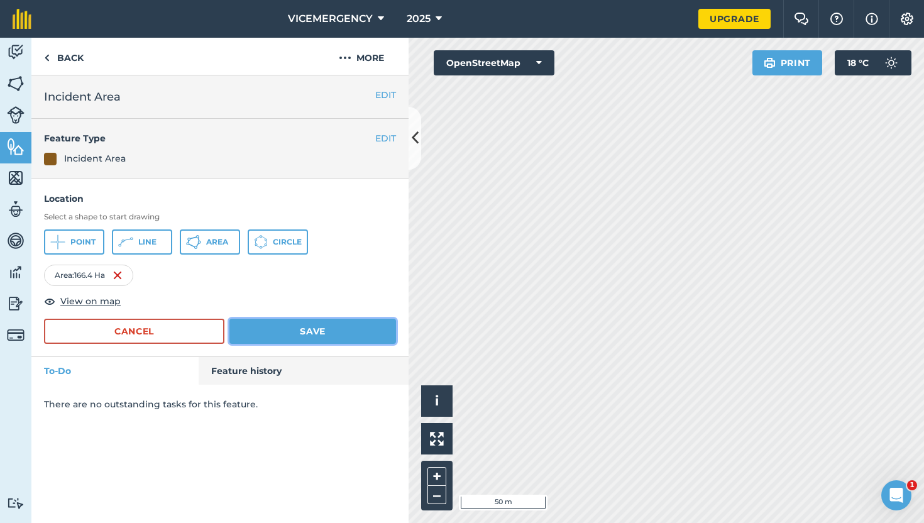
click at [317, 328] on button "Save" at bounding box center [312, 331] width 167 height 25
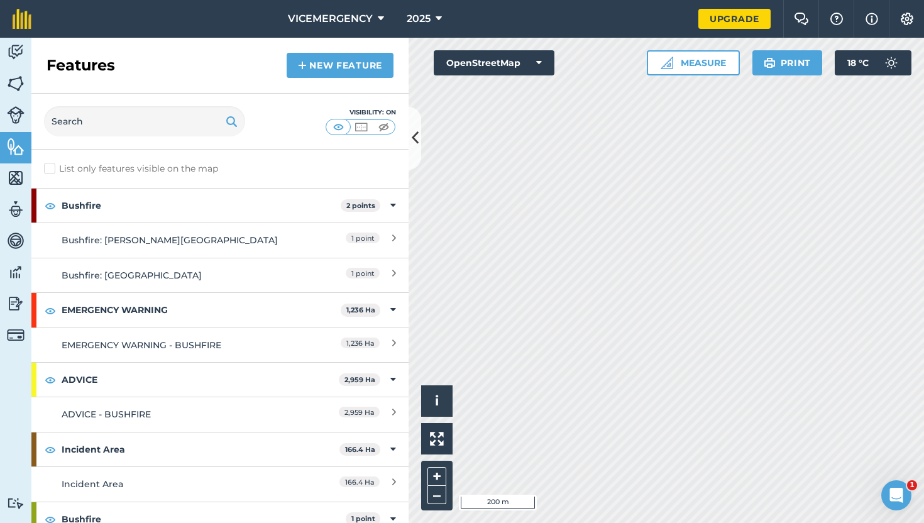
scroll to position [48, 0]
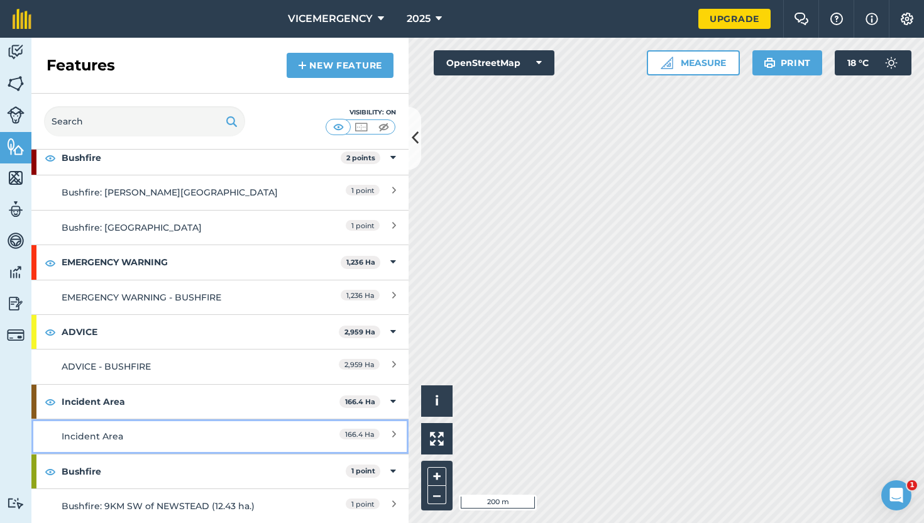
click at [205, 437] on div "Incident Area" at bounding box center [173, 436] width 223 height 14
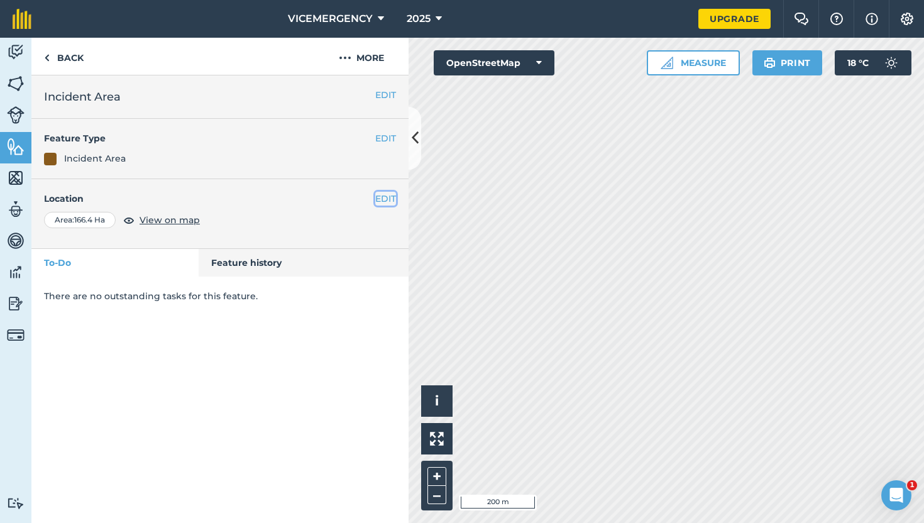
click at [381, 197] on button "EDIT" at bounding box center [385, 199] width 21 height 14
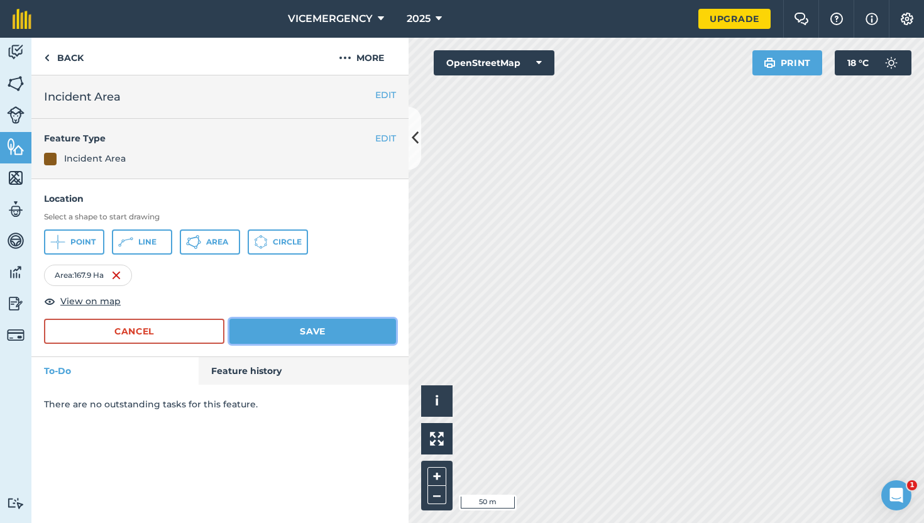
click at [331, 335] on button "Save" at bounding box center [312, 331] width 167 height 25
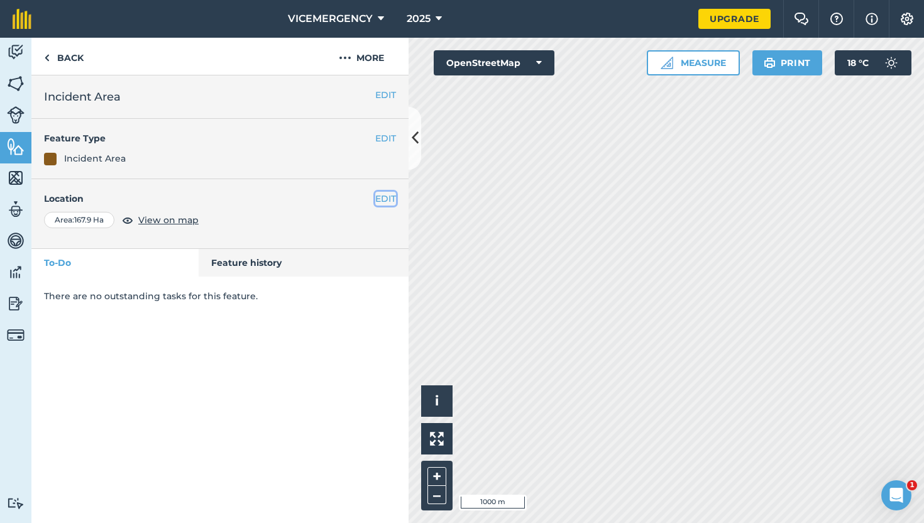
click at [383, 201] on button "EDIT" at bounding box center [385, 199] width 21 height 14
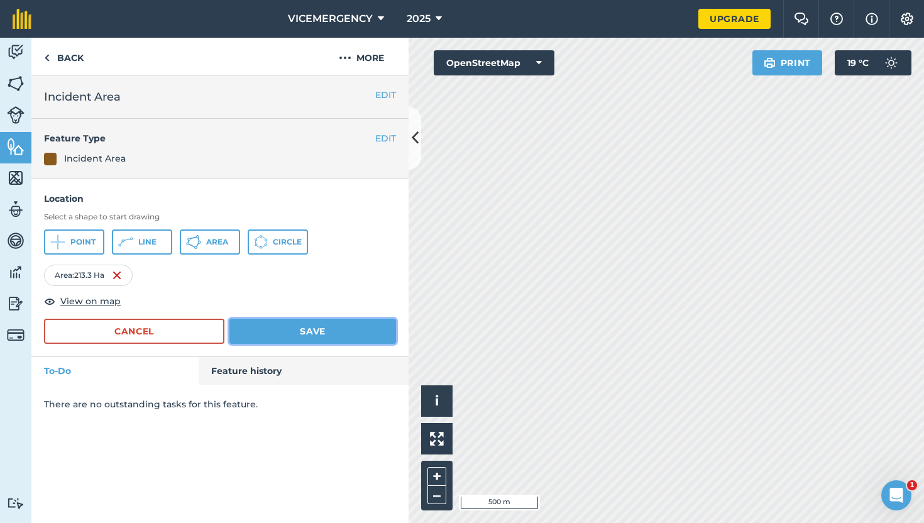
click at [339, 334] on button "Save" at bounding box center [312, 331] width 167 height 25
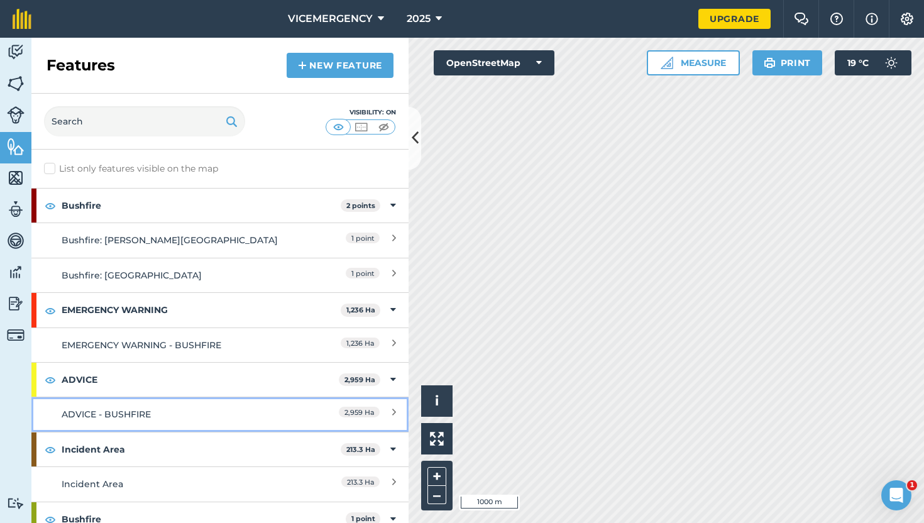
click at [204, 413] on div "ADVICE - BUSHFIRE" at bounding box center [173, 414] width 223 height 14
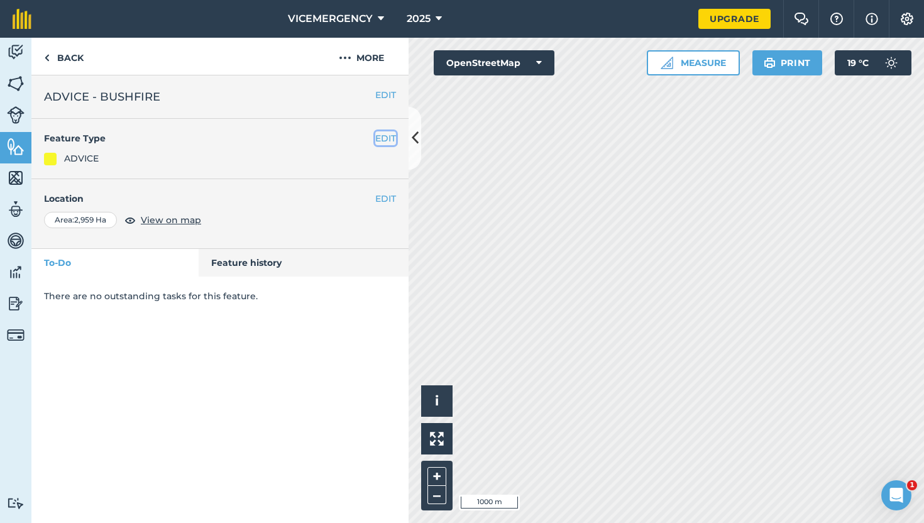
click at [376, 140] on button "EDIT" at bounding box center [385, 138] width 21 height 14
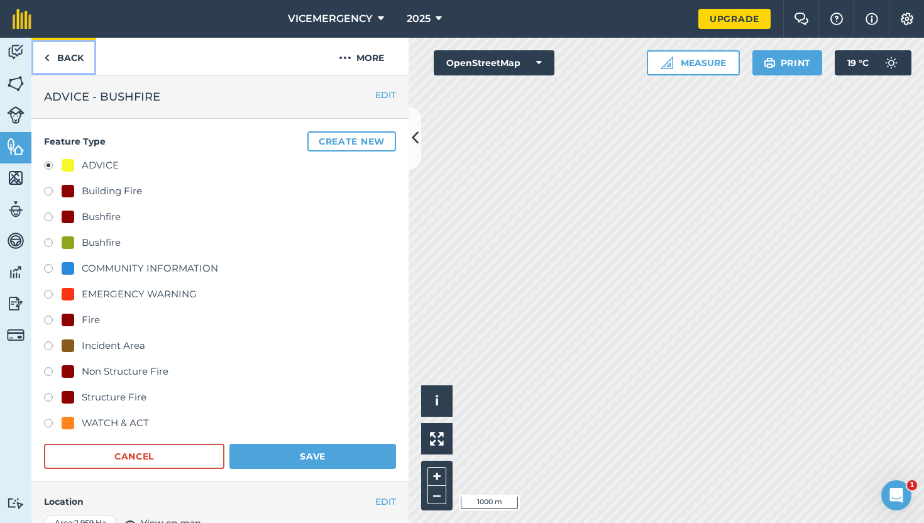
click at [57, 53] on link "Back" at bounding box center [63, 56] width 65 height 37
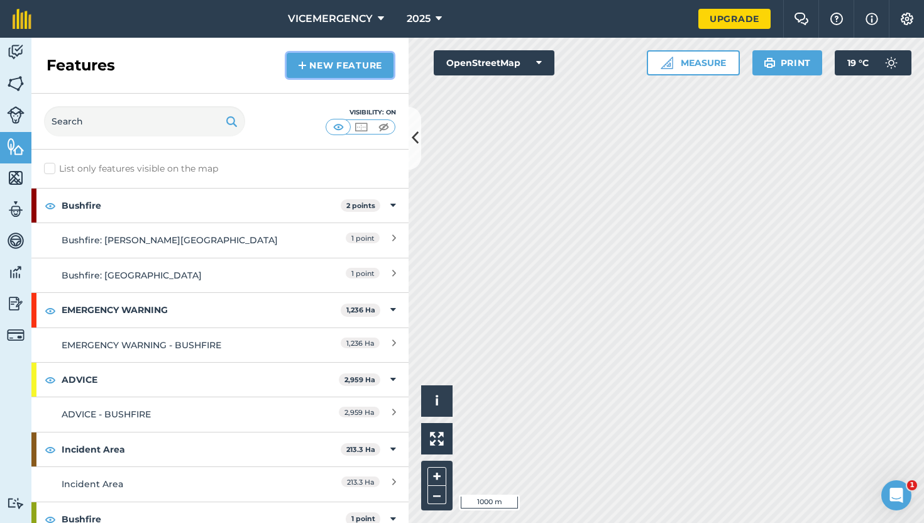
click at [315, 58] on link "New feature" at bounding box center [340, 65] width 107 height 25
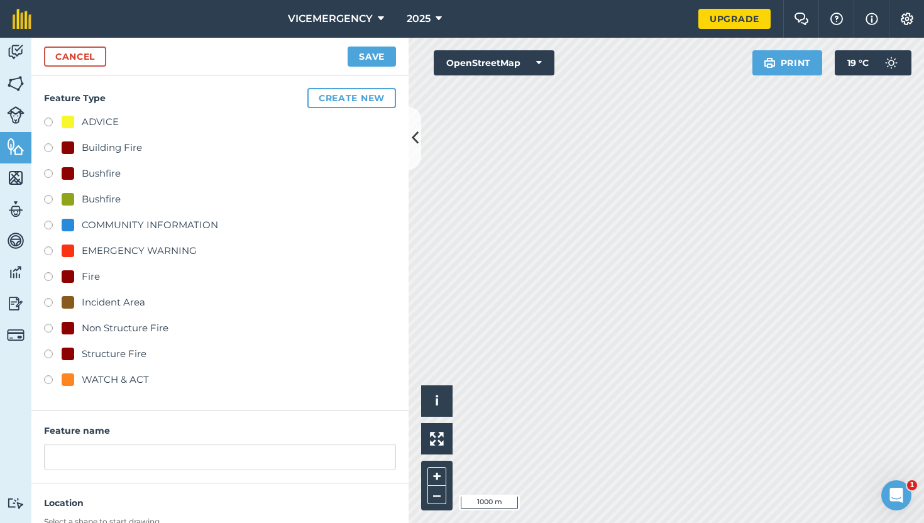
click at [47, 383] on label at bounding box center [53, 381] width 18 height 13
radio input "true"
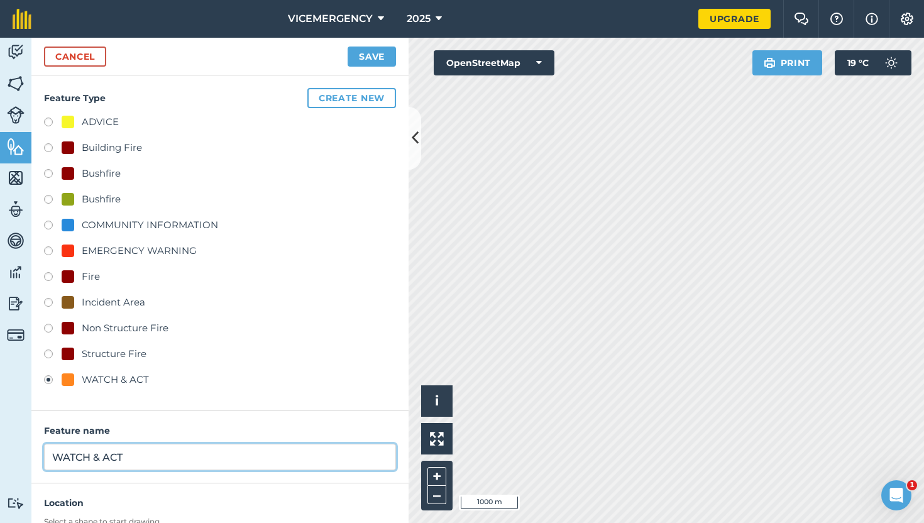
click at [153, 459] on input "WATCH & ACT" at bounding box center [220, 457] width 352 height 26
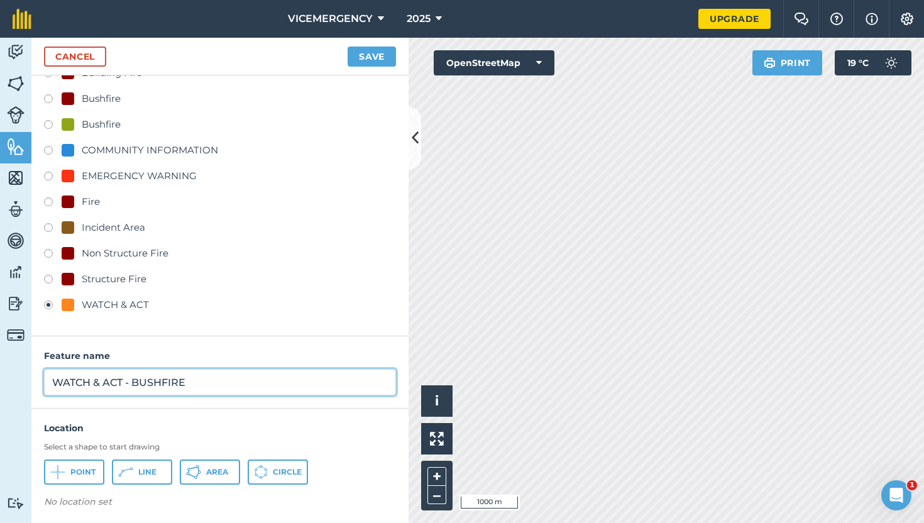
scroll to position [79, 0]
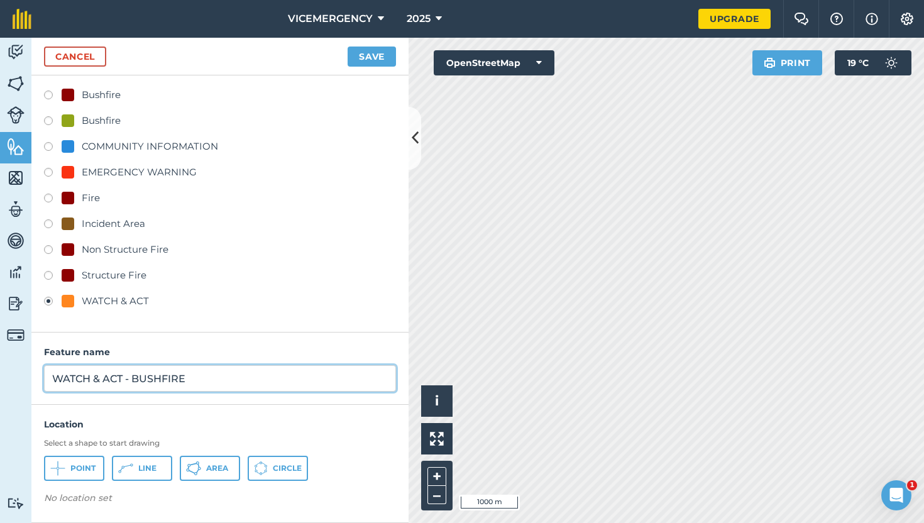
type input "WATCH & ACT - BUSHFIRE"
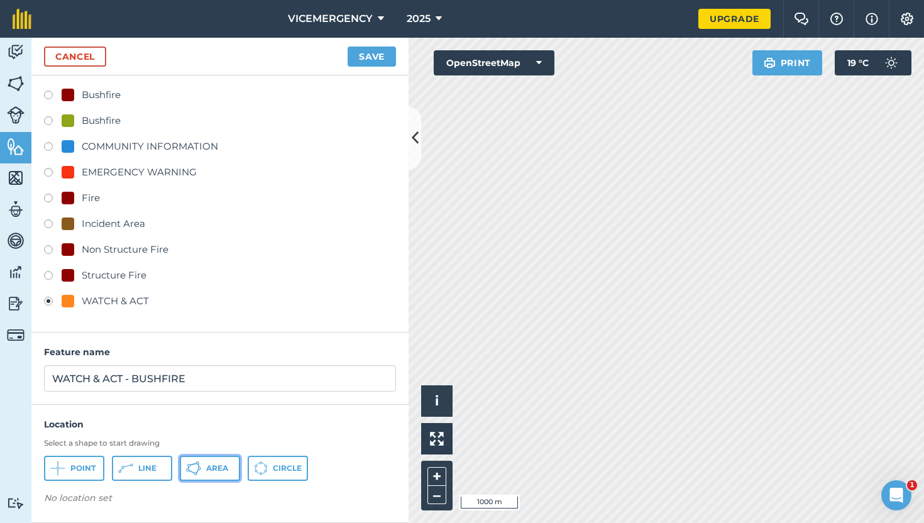
click at [219, 472] on span "Area" at bounding box center [217, 468] width 22 height 10
click at [369, 57] on button "Save" at bounding box center [371, 57] width 48 height 20
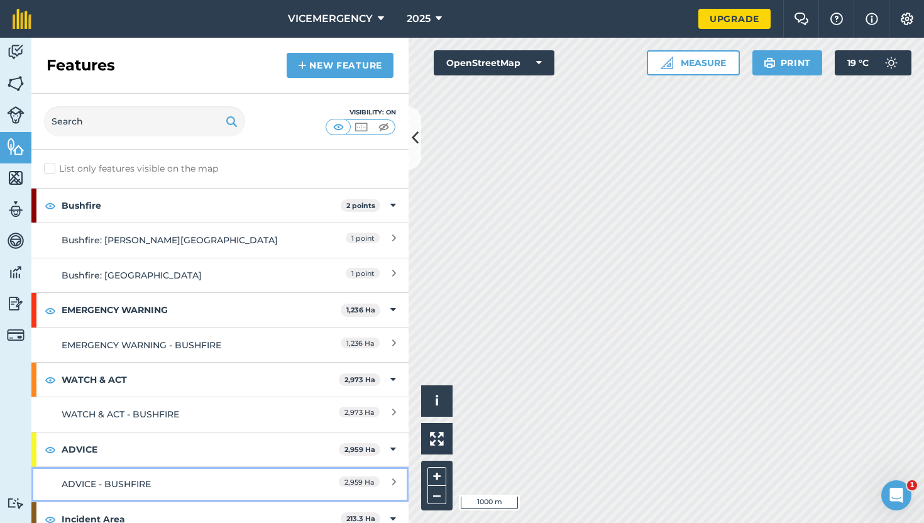
click at [175, 481] on div "ADVICE - BUSHFIRE" at bounding box center [173, 484] width 223 height 14
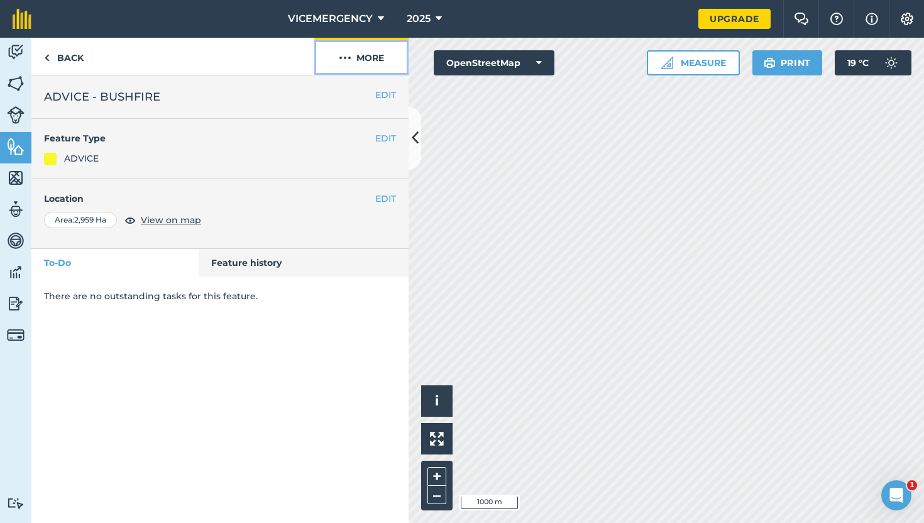
click at [366, 59] on button "More" at bounding box center [361, 56] width 94 height 37
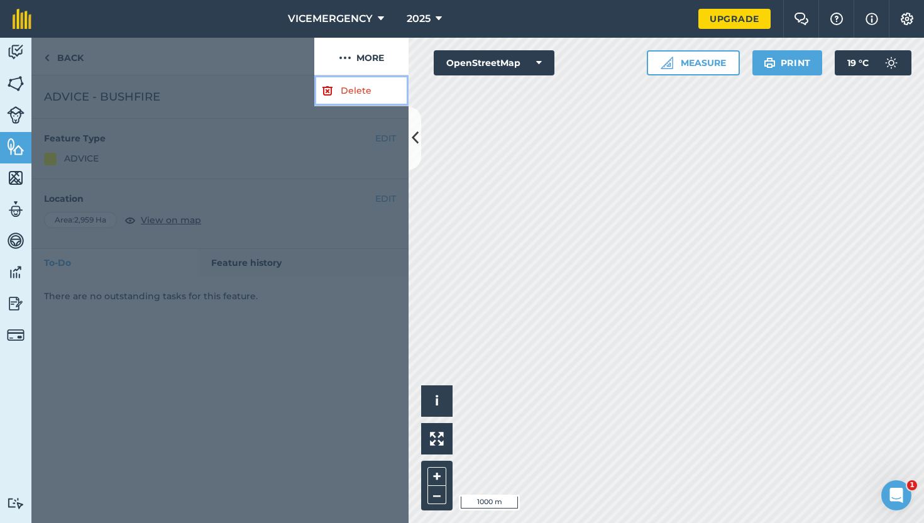
click at [354, 84] on link "Delete" at bounding box center [361, 90] width 94 height 31
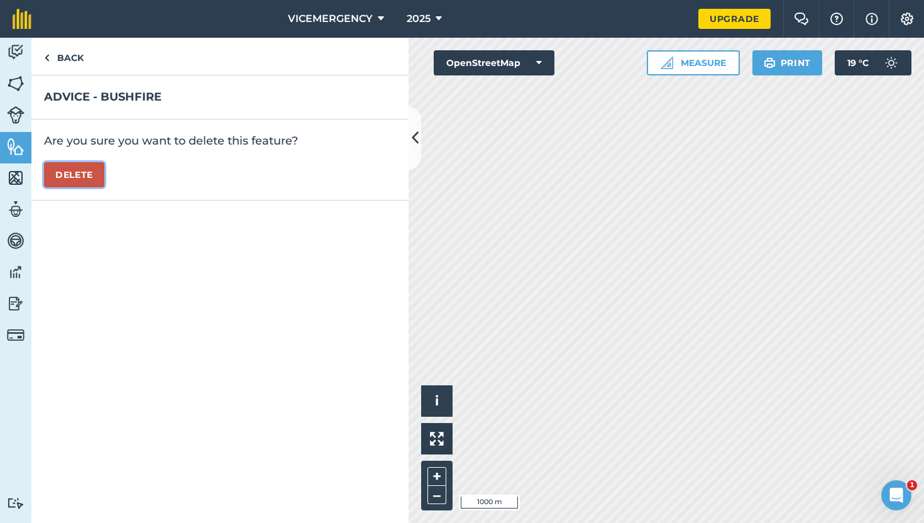
click at [74, 180] on button "Delete" at bounding box center [74, 174] width 60 height 25
